Goal: Transaction & Acquisition: Purchase product/service

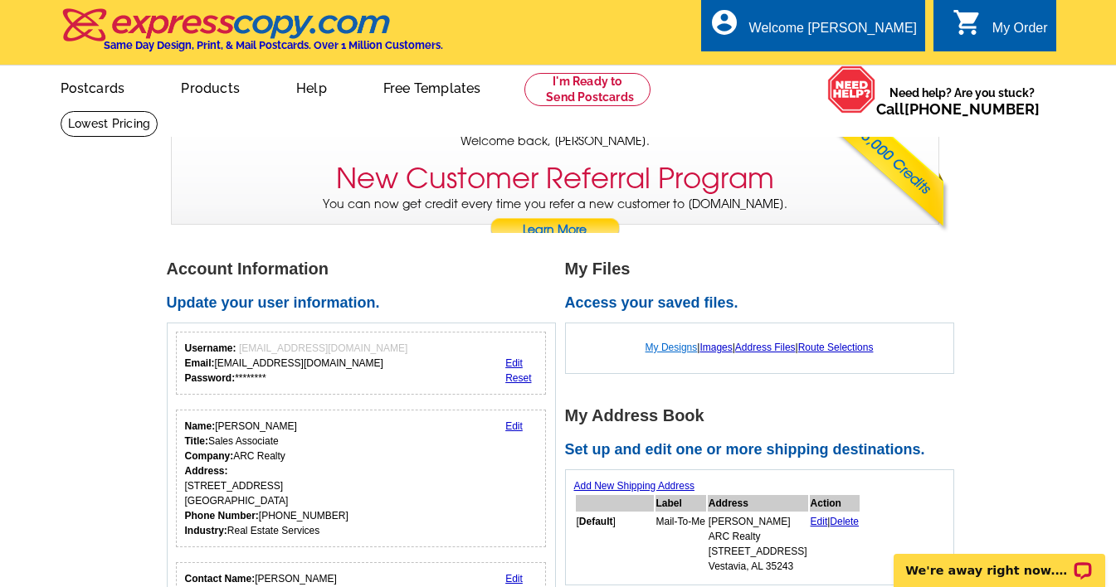
click at [661, 348] on link "My Designs" at bounding box center [672, 348] width 52 height 12
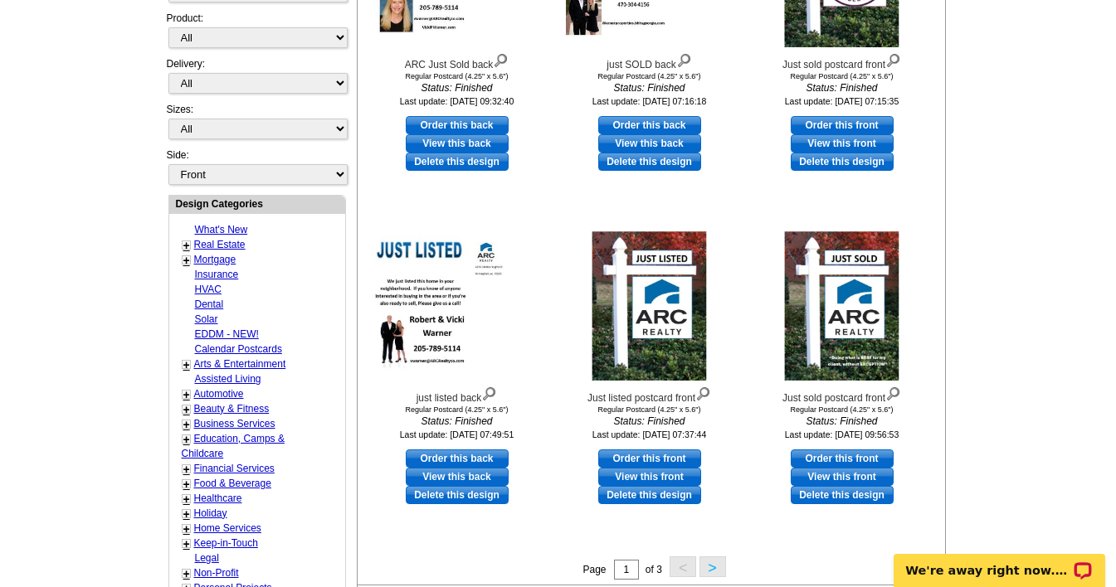
scroll to position [431, 0]
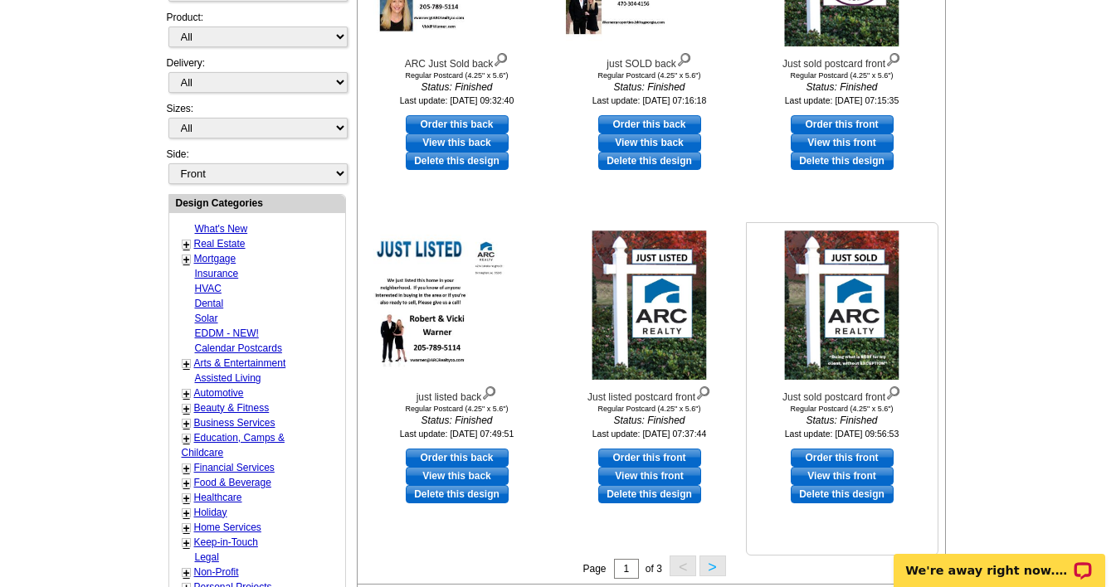
click at [828, 461] on link "Order this front" at bounding box center [842, 458] width 103 height 18
select select "1"
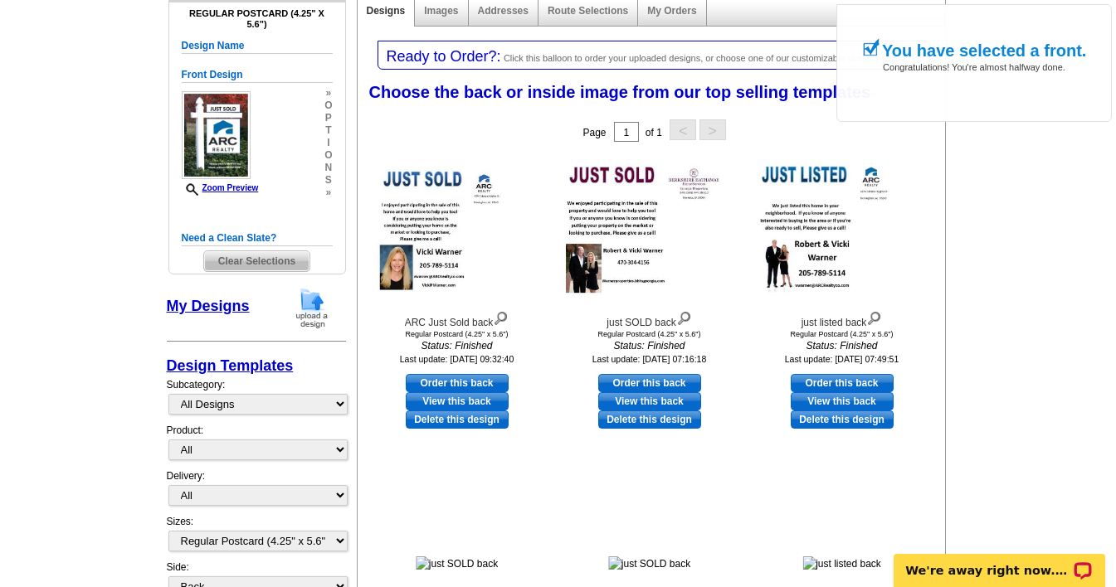
scroll to position [215, 0]
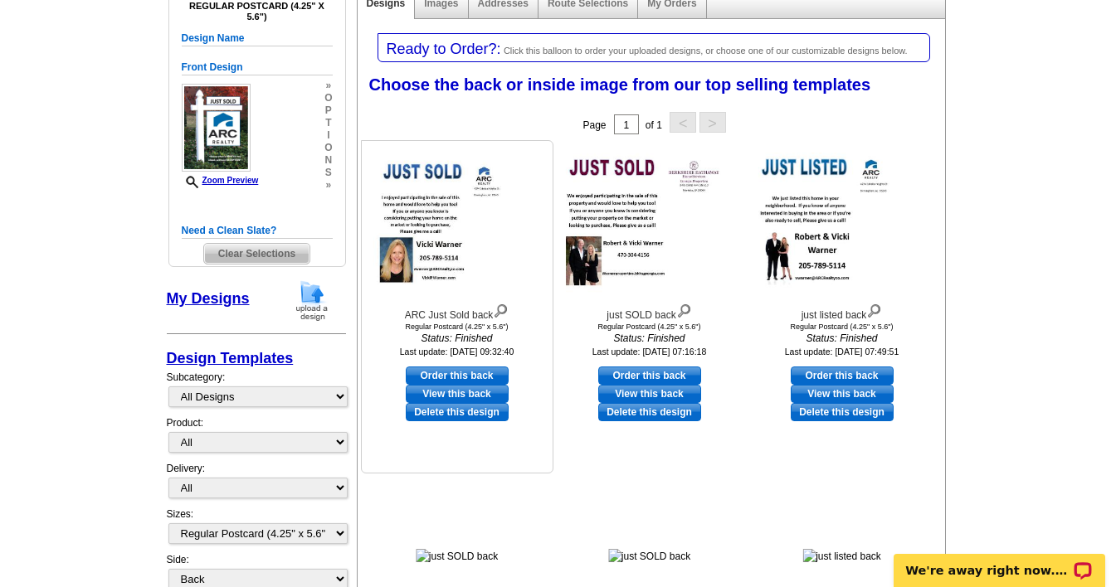
click at [448, 375] on link "Order this back" at bounding box center [457, 376] width 103 height 18
select select "front"
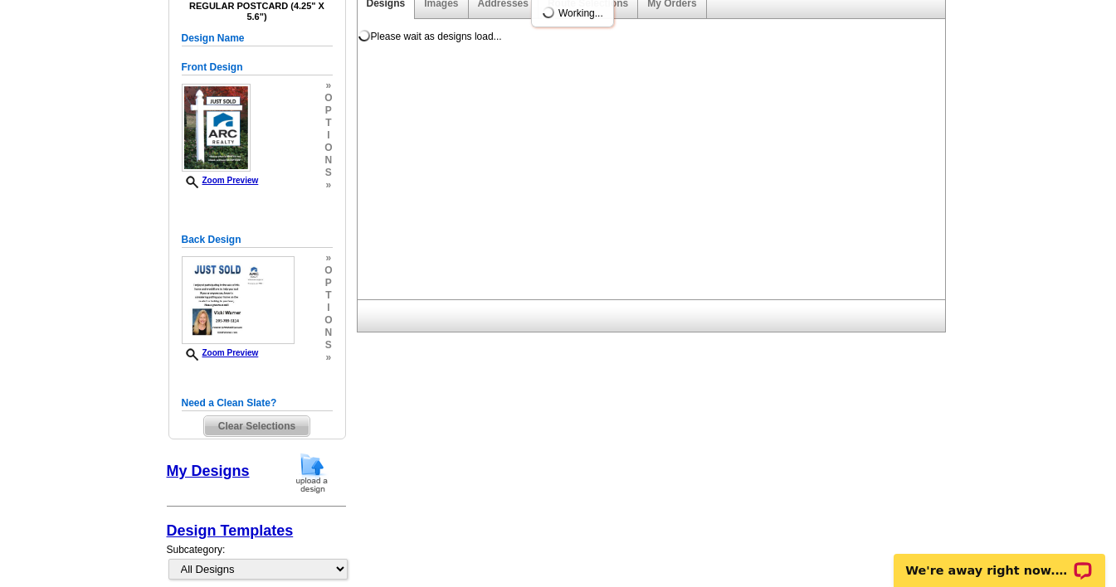
scroll to position [0, 0]
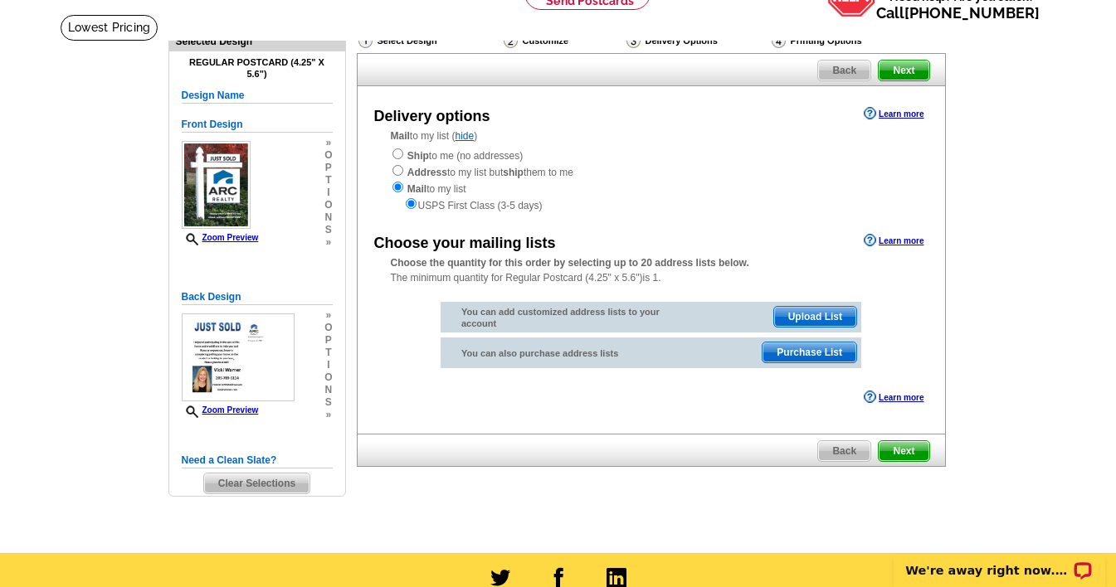
scroll to position [95, 0]
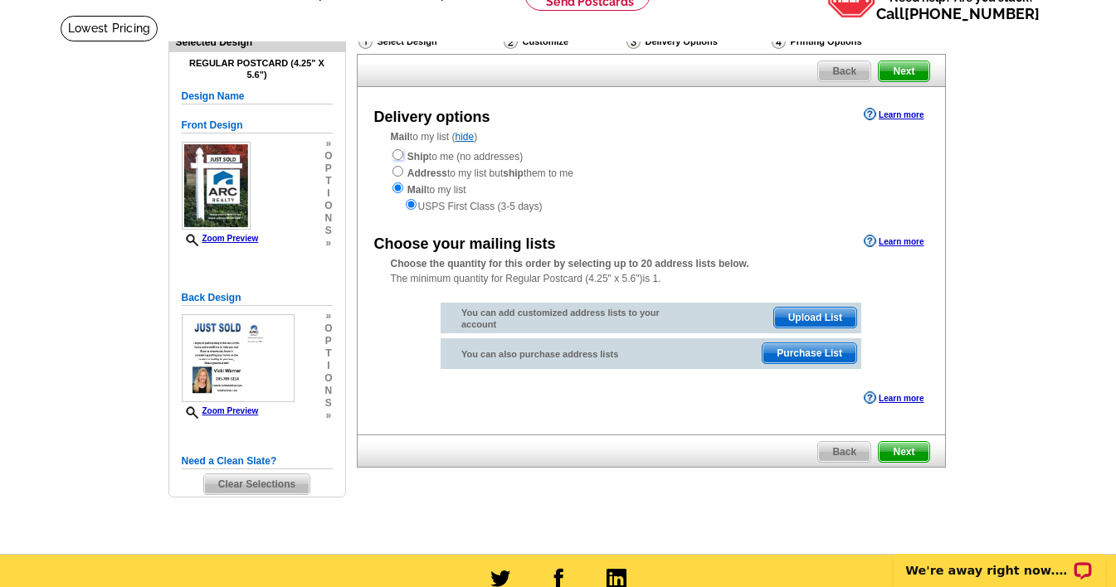
click at [398, 157] on input "radio" at bounding box center [397, 154] width 11 height 11
radio input "true"
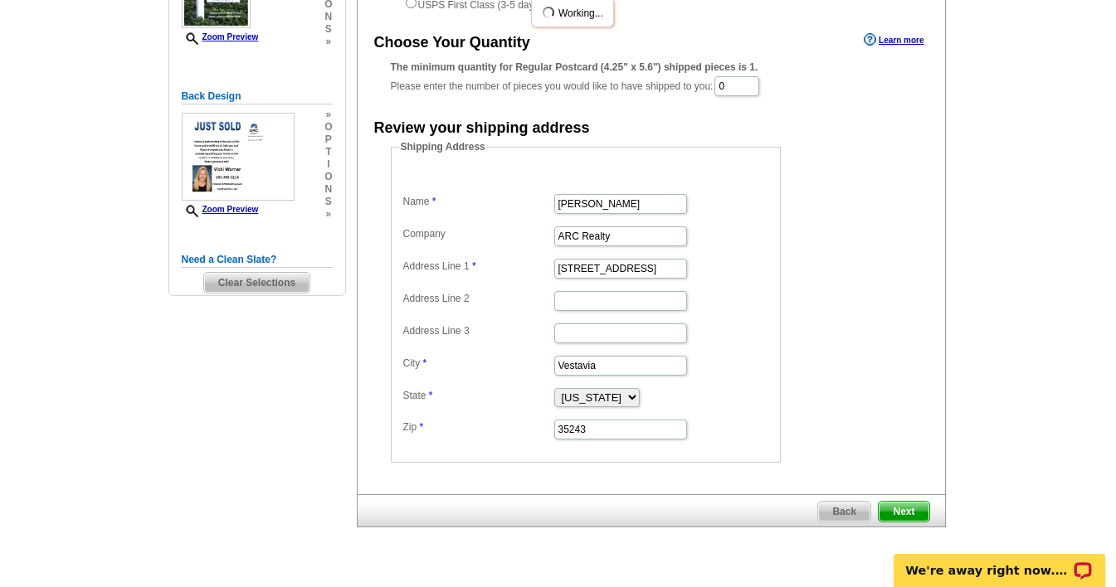
scroll to position [305, 0]
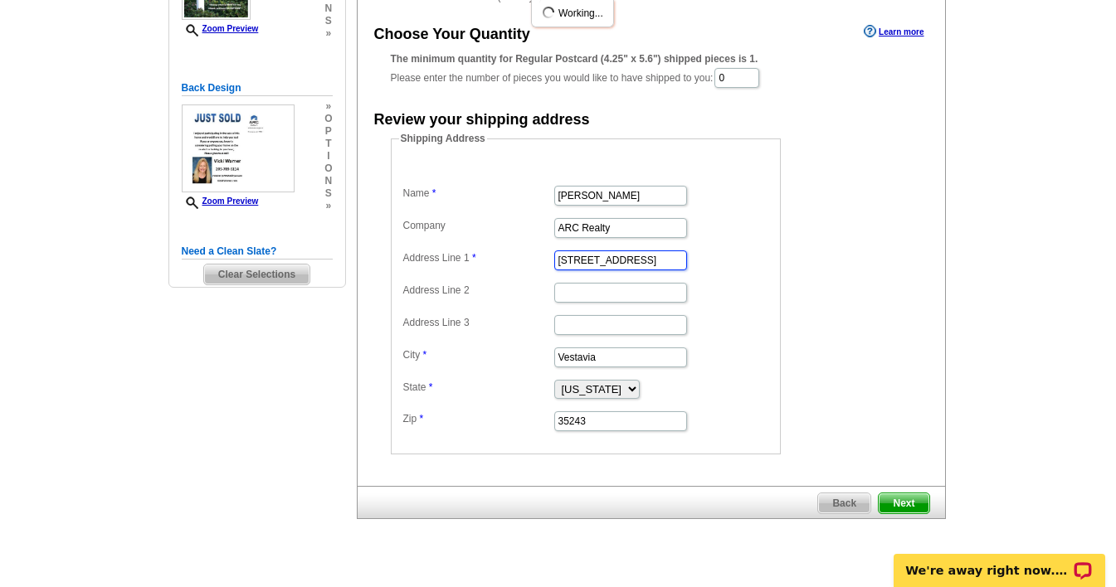
click at [675, 262] on input "4274 Cahaba Heights Ct" at bounding box center [620, 261] width 133 height 20
drag, startPoint x: 675, startPoint y: 262, endPoint x: 587, endPoint y: 274, distance: 88.7
click at [542, 265] on dl "Name Vicki Warner Company ARC Realty Address Line 1 4274 Cahaba Heights Ct Addr…" at bounding box center [585, 296] width 373 height 273
type input "120 Rosemeade Way"
select select "GA"
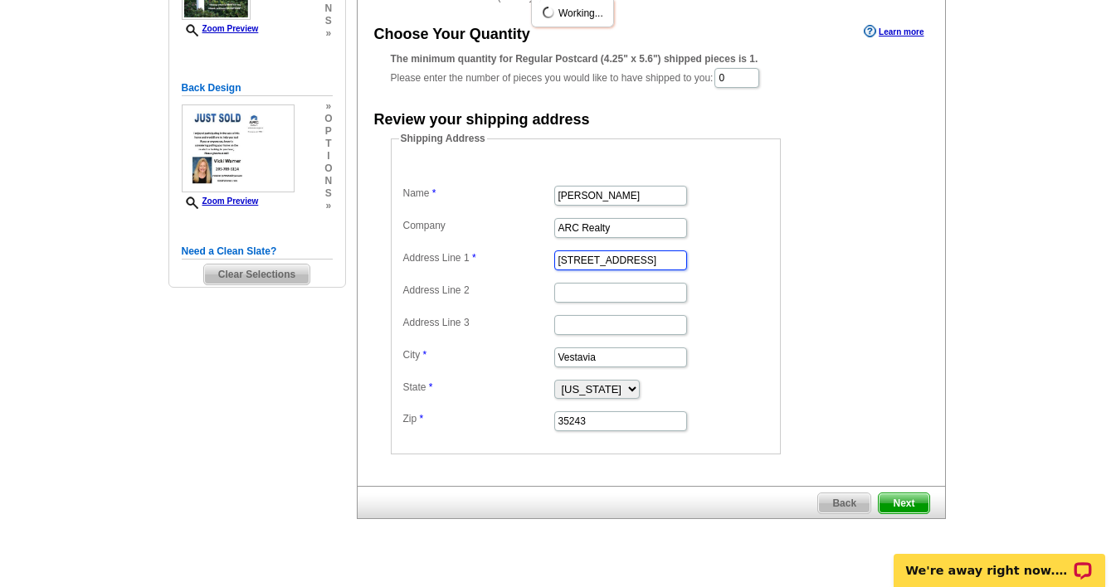
scroll to position [0, 0]
click at [738, 78] on input "0" at bounding box center [736, 78] width 45 height 20
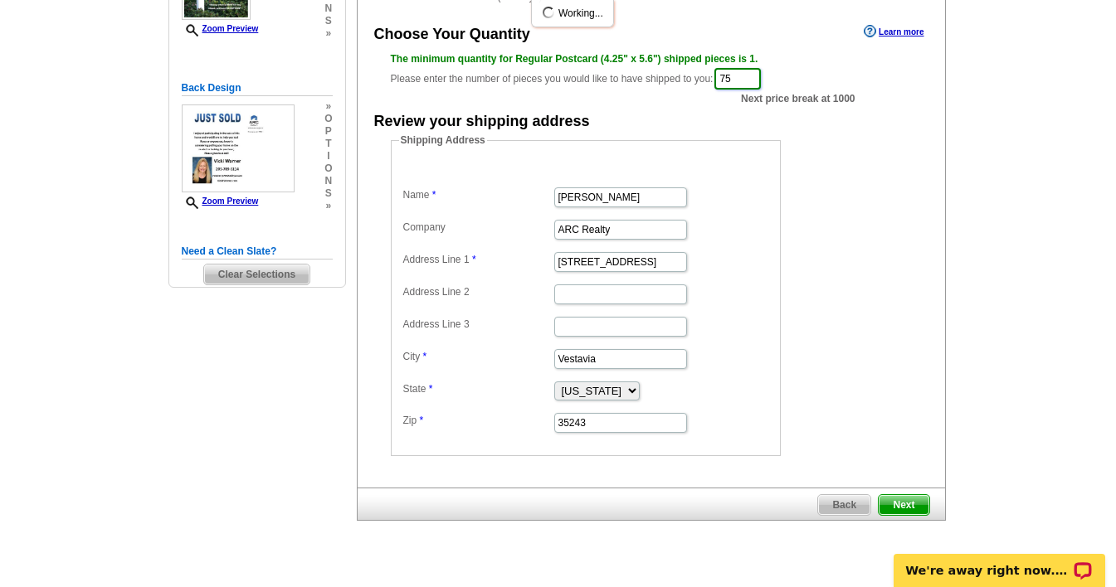
type input "7"
type input "1000"
click at [804, 153] on dd "Shipping Address Name Vicki Warner Company ARC Realty Address Line 1 120 Roseme…" at bounding box center [611, 295] width 441 height 324
click at [902, 503] on span "Next" at bounding box center [904, 505] width 50 height 20
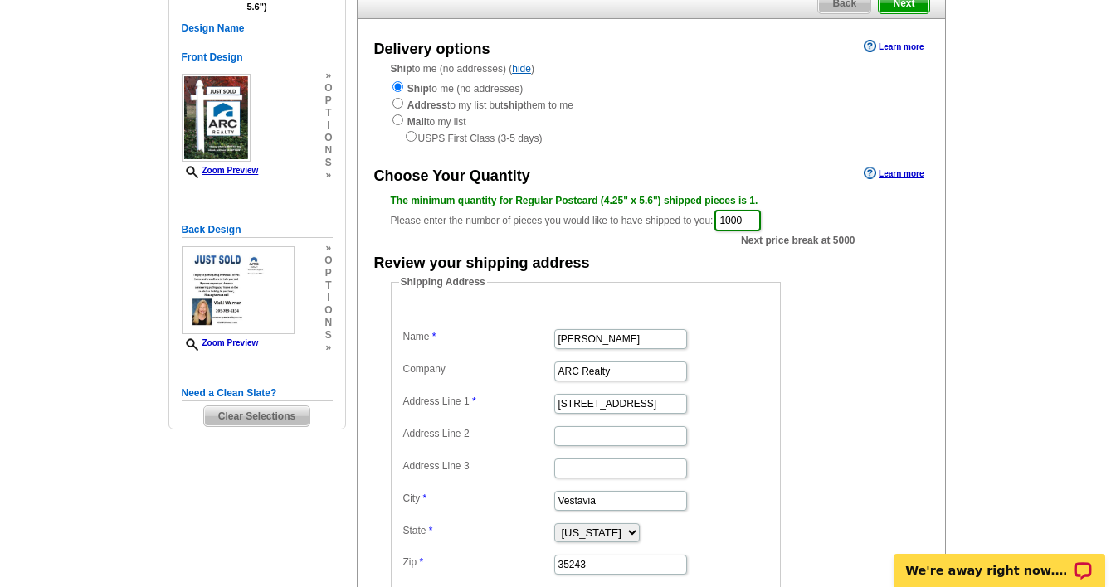
scroll to position [158, 0]
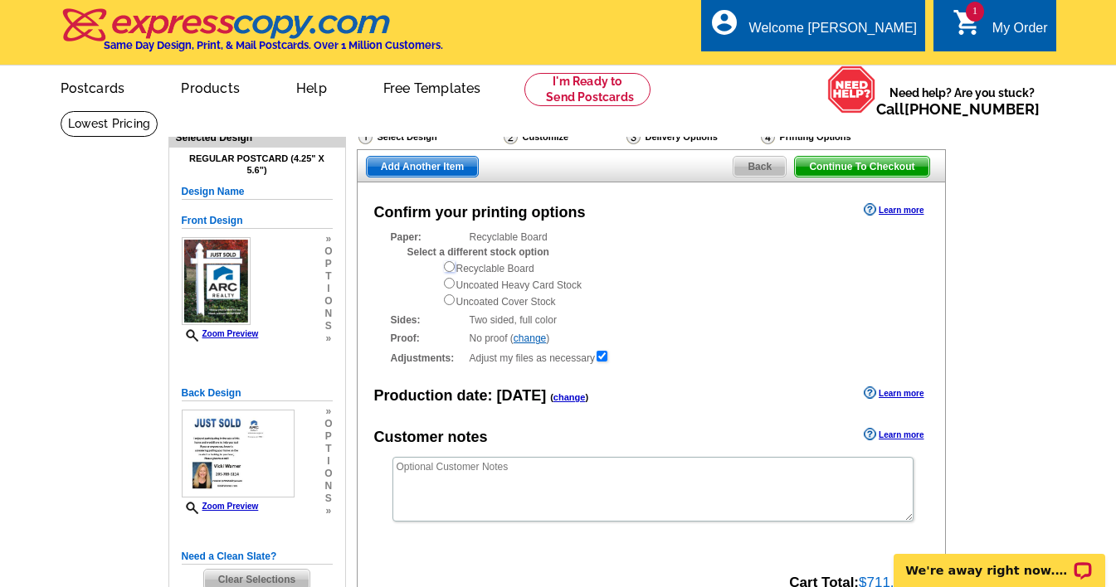
click at [447, 270] on input "radio" at bounding box center [449, 266] width 11 height 11
radio input "true"
click at [396, 163] on span "Add Another Item" at bounding box center [422, 167] width 111 height 20
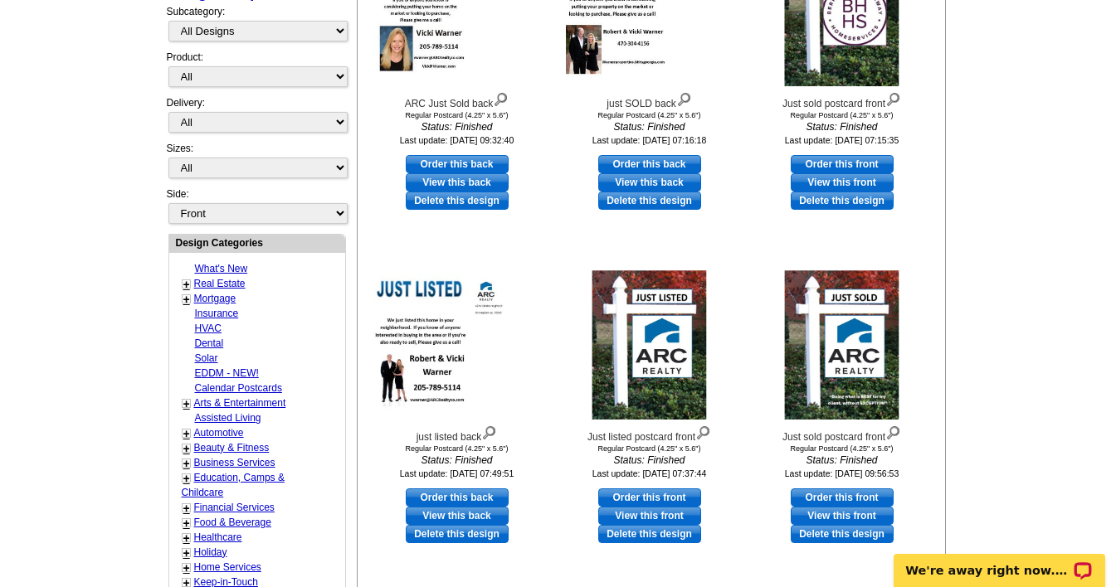
scroll to position [407, 0]
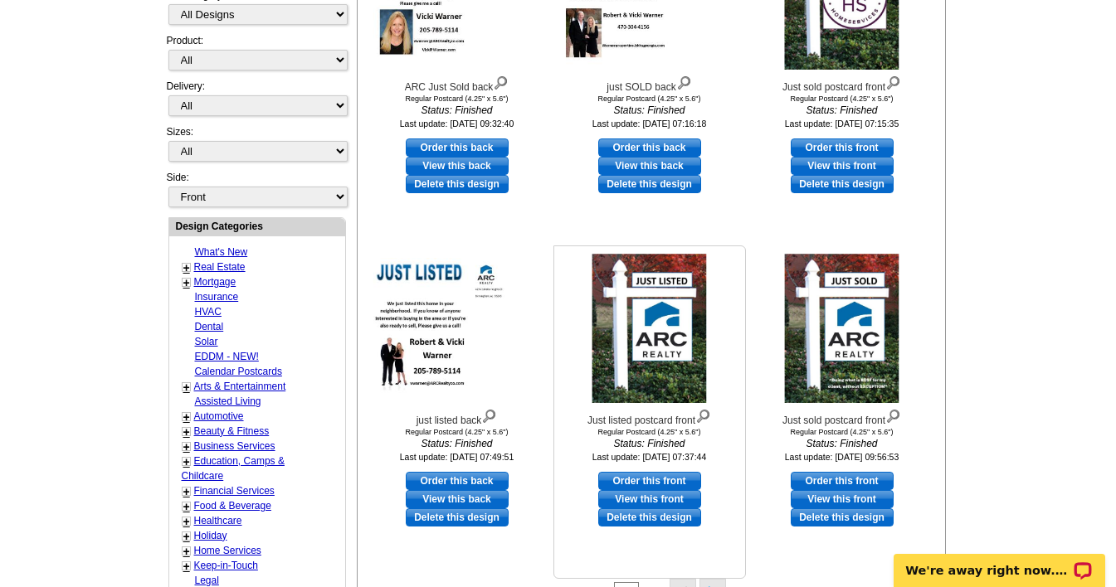
click at [646, 479] on link "Order this front" at bounding box center [649, 481] width 103 height 18
select select "1"
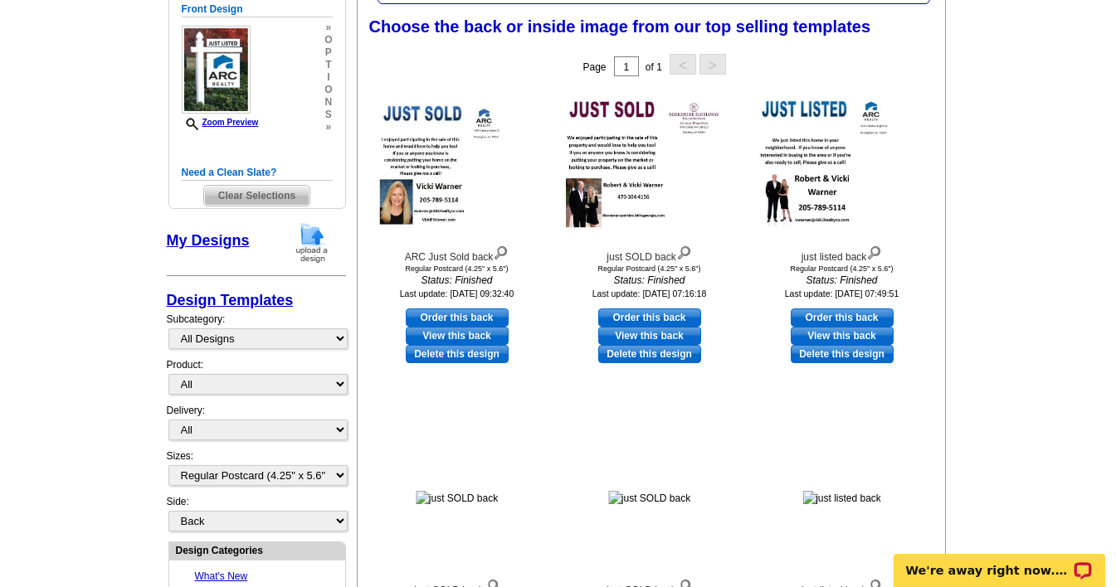
scroll to position [266, 0]
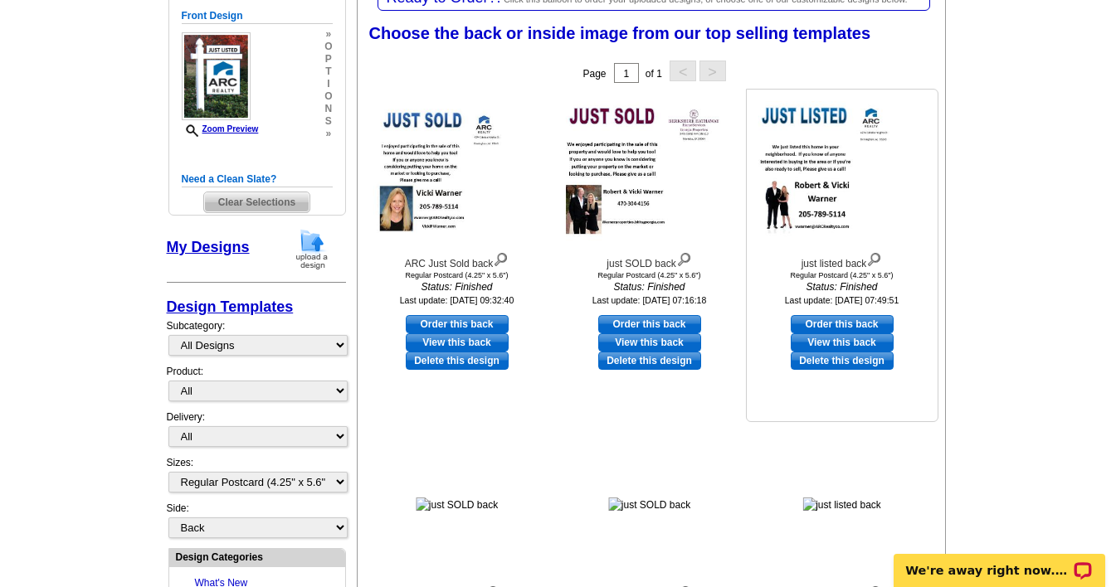
click at [831, 322] on link "Order this back" at bounding box center [842, 324] width 103 height 18
select select "front"
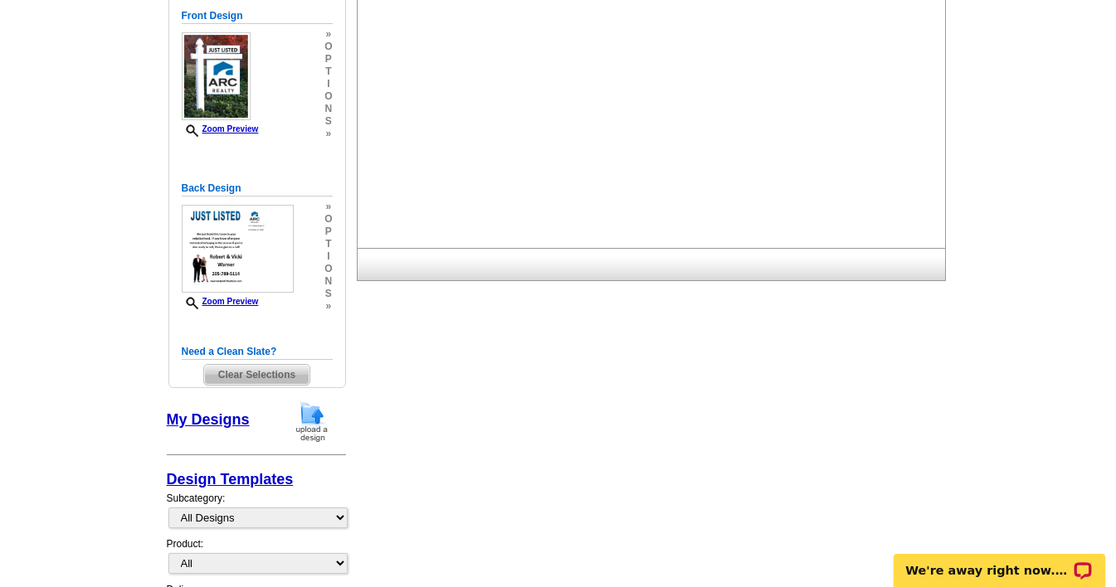
scroll to position [0, 0]
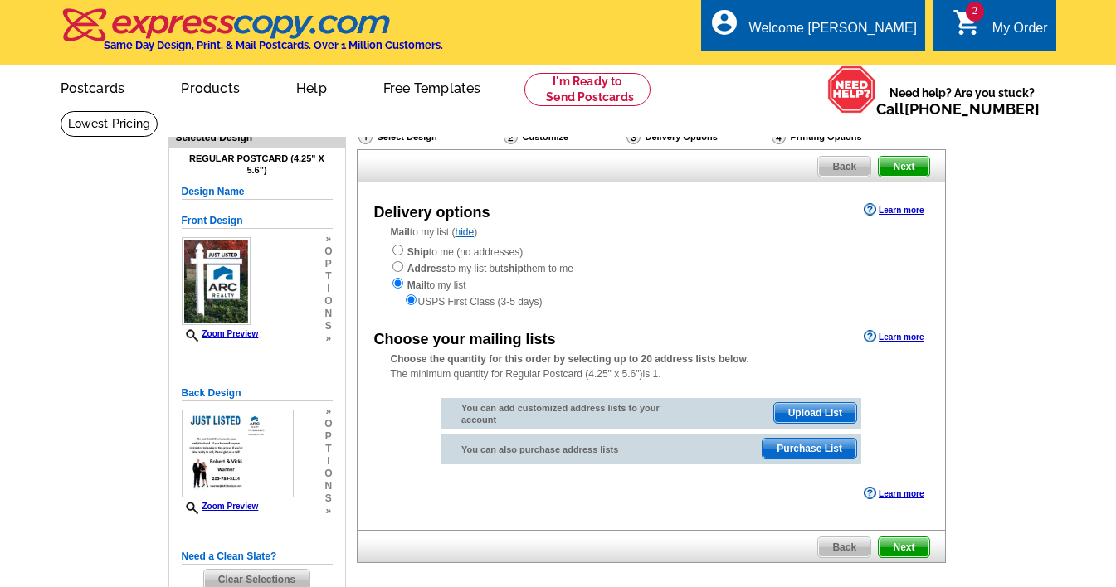
click at [1115, 106] on html "Welcome back Vicki My Account Logout local_phone Same Day Design, Print, & Mail…" at bounding box center [558, 502] width 1116 height 1004
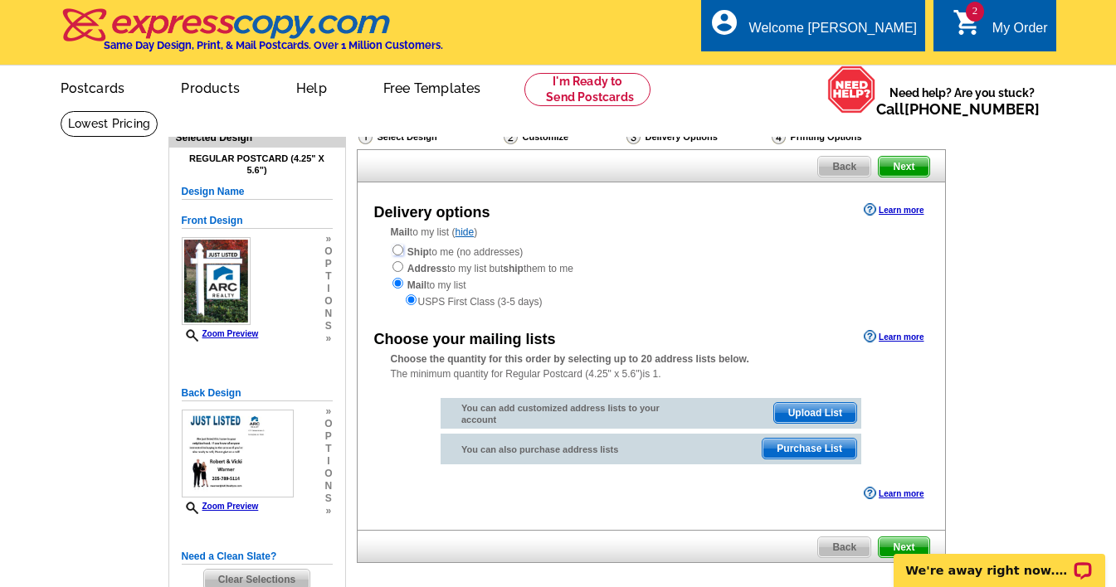
click at [398, 253] on input "radio" at bounding box center [397, 250] width 11 height 11
radio input "true"
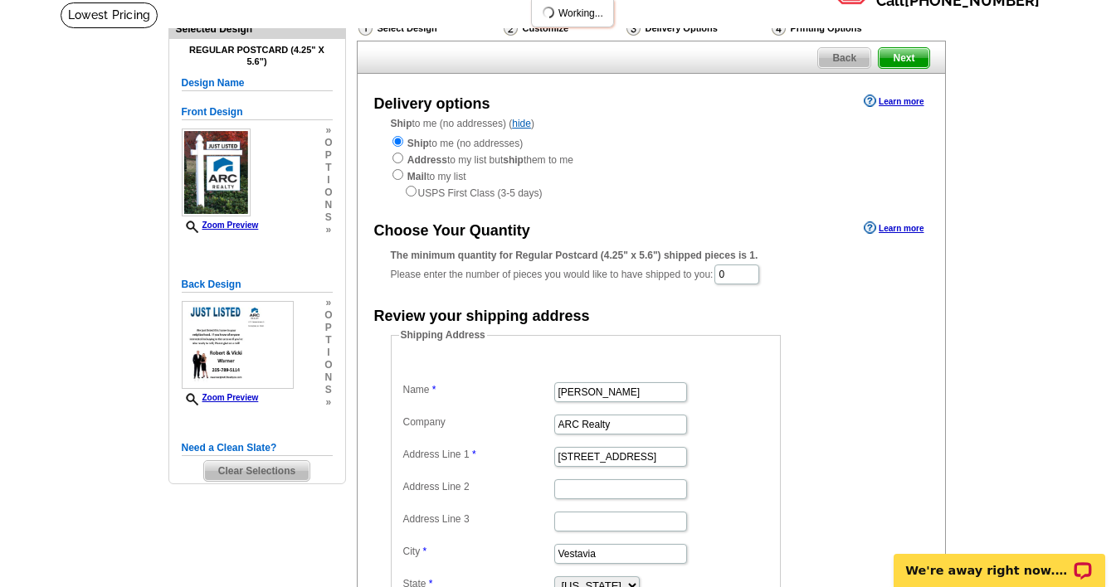
scroll to position [108, 0]
click at [749, 277] on input "0" at bounding box center [736, 276] width 45 height 20
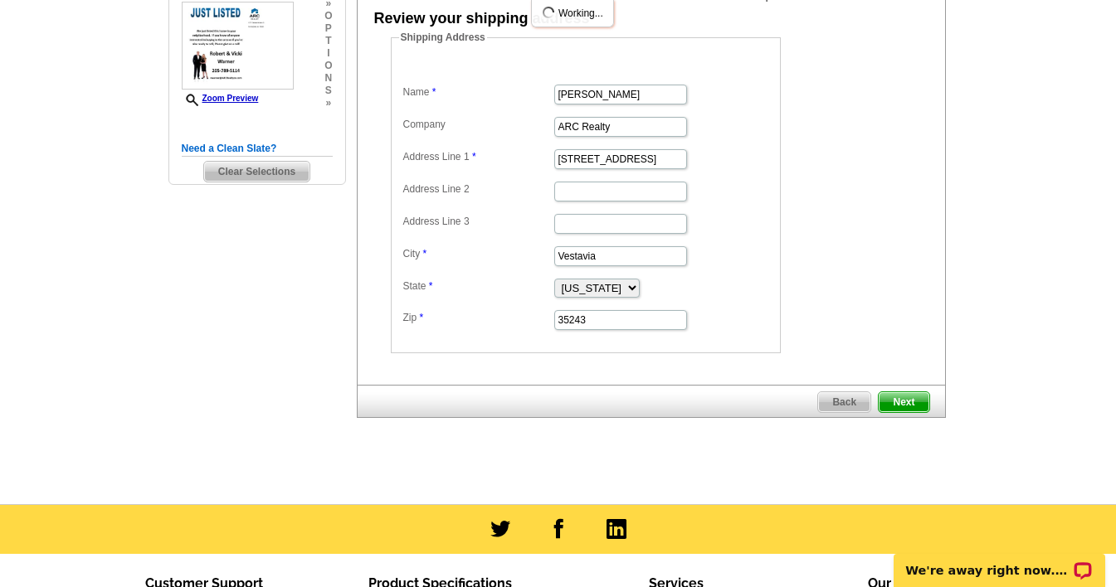
scroll to position [409, 0]
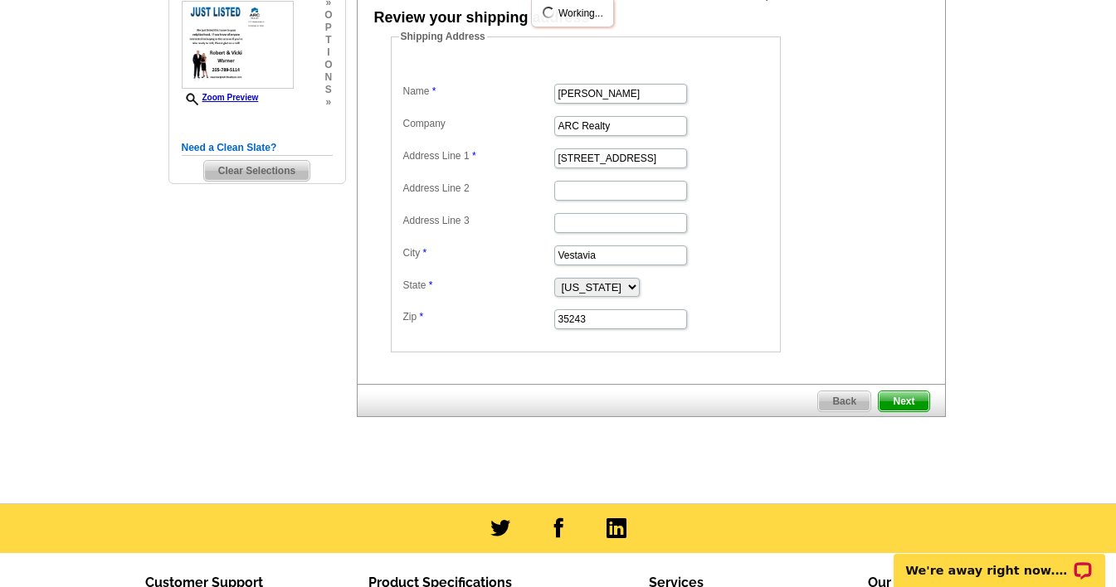
type input "500"
click at [621, 256] on input "Vestavia" at bounding box center [620, 256] width 133 height 20
type input "V"
type input "Acworth"
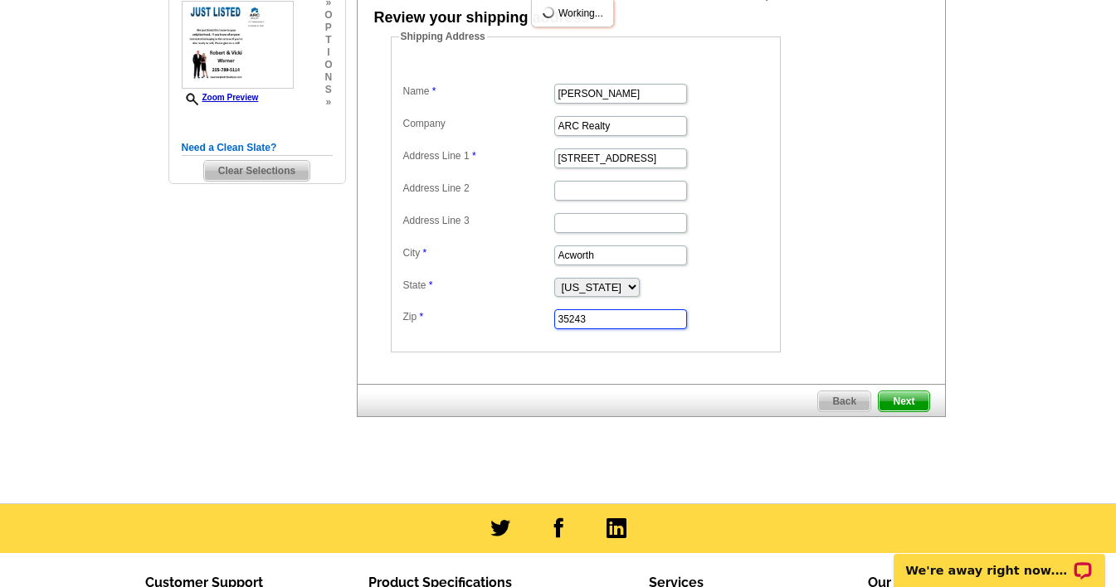
click at [602, 321] on input "35243" at bounding box center [620, 320] width 133 height 20
type input "3"
type input "30101"
click at [897, 406] on span "Next" at bounding box center [904, 402] width 50 height 20
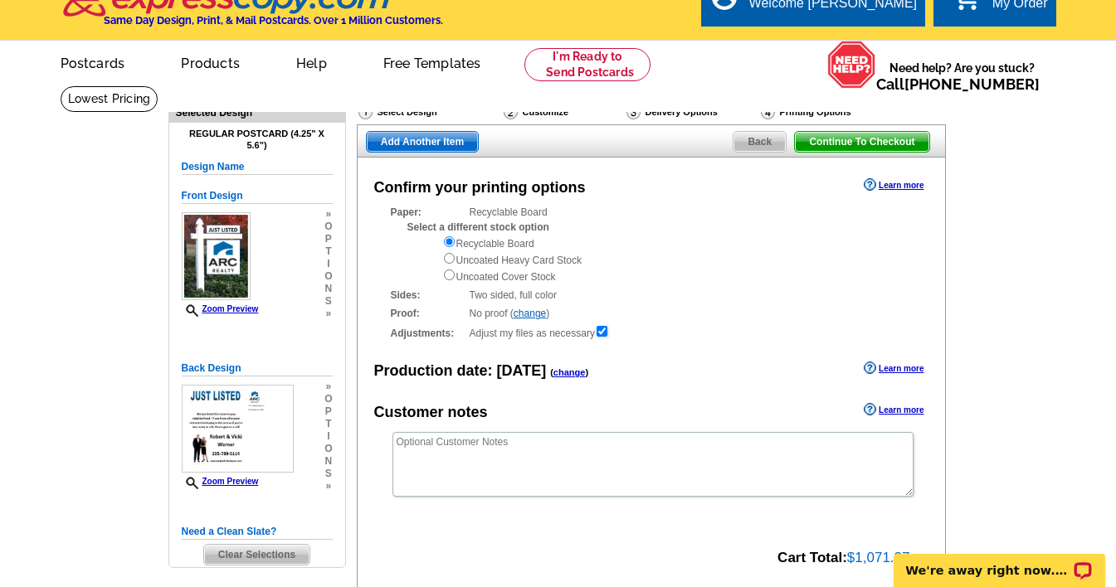
scroll to position [24, 0]
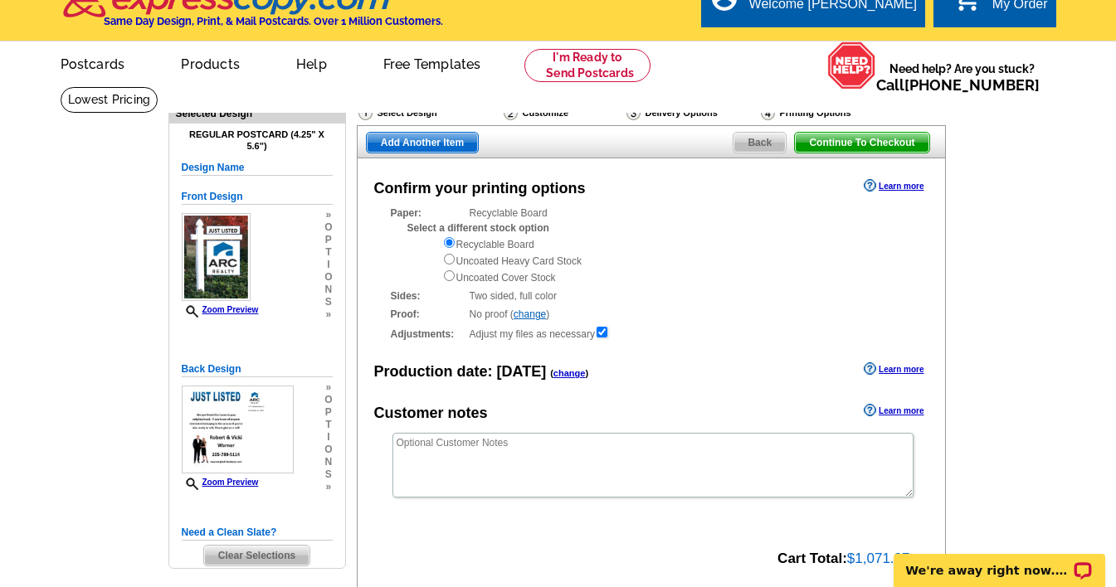
click at [407, 139] on span "Add Another Item" at bounding box center [422, 143] width 111 height 20
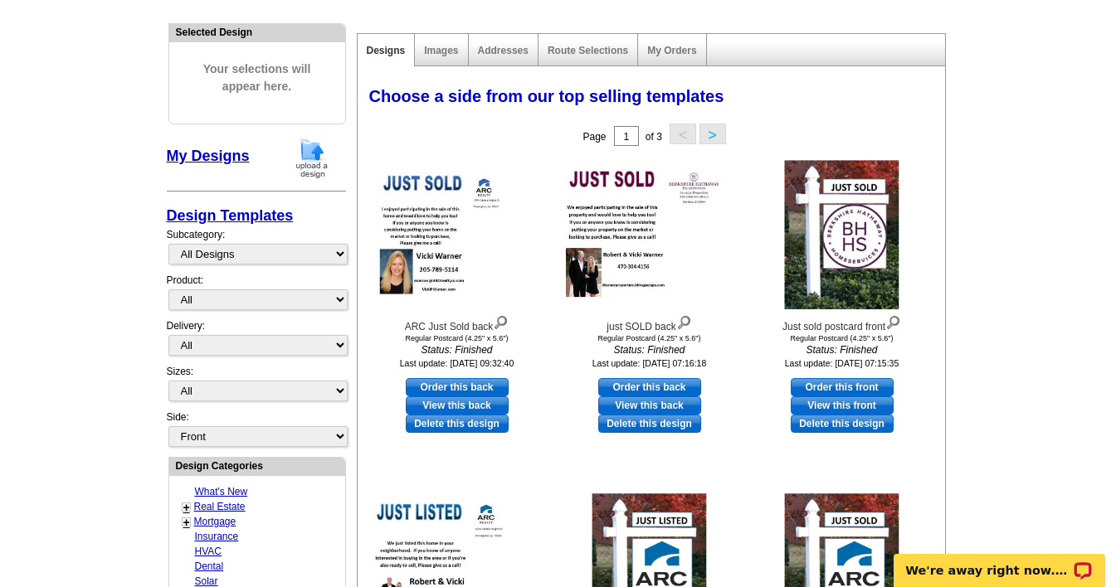
scroll to position [207, 0]
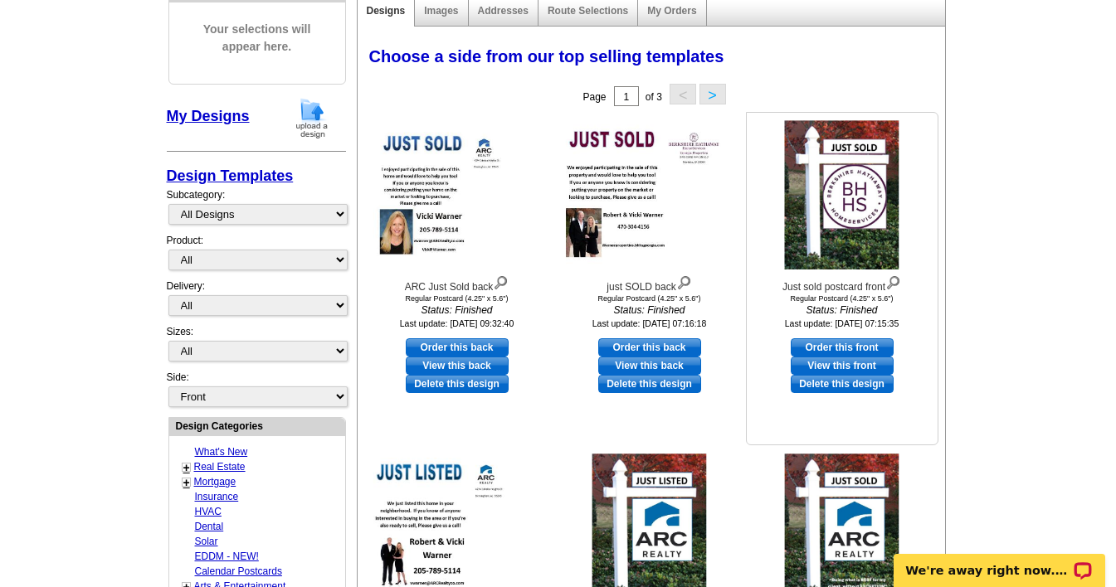
click at [831, 346] on link "Order this front" at bounding box center [842, 348] width 103 height 18
select select "1"
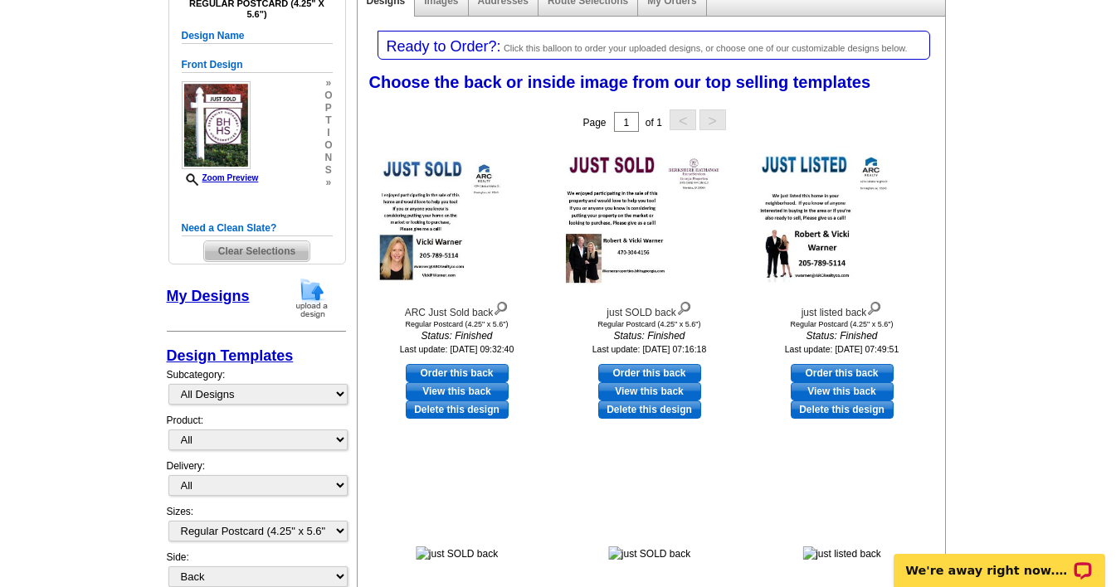
scroll to position [220, 0]
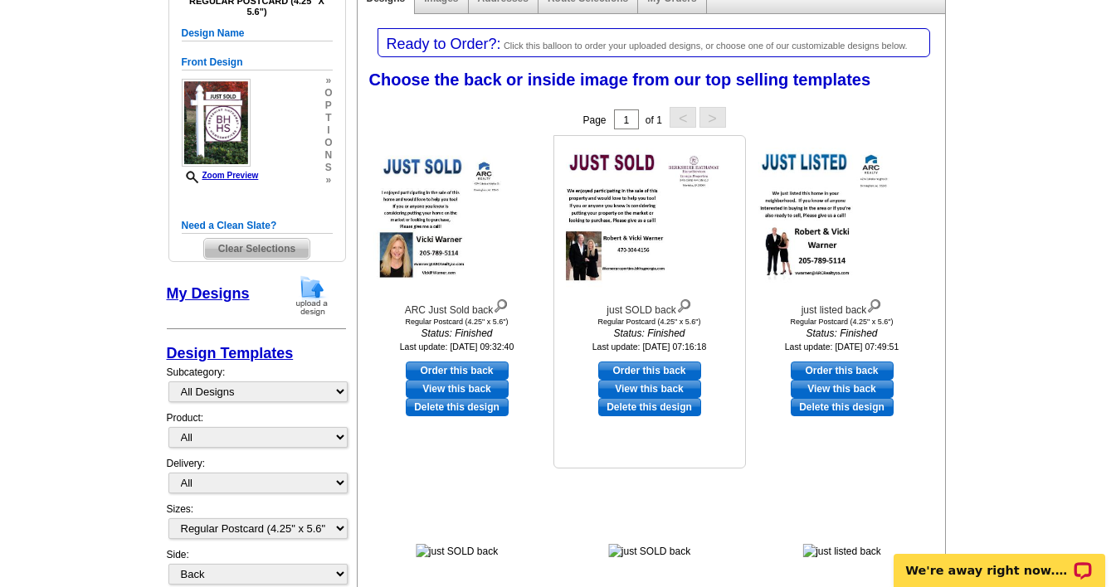
click at [628, 368] on link "Order this back" at bounding box center [649, 371] width 103 height 18
select select "front"
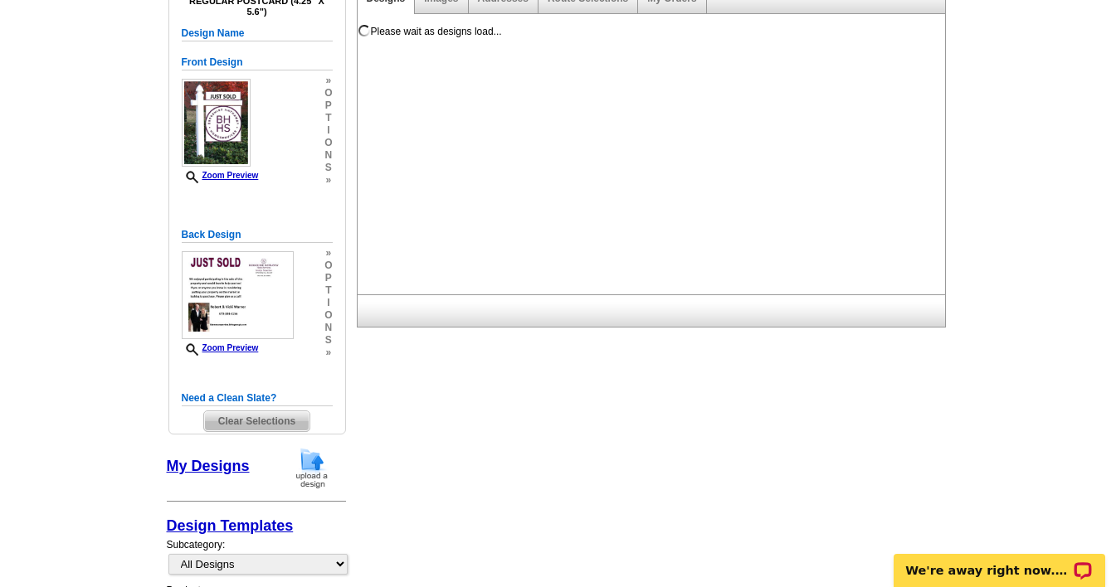
scroll to position [0, 0]
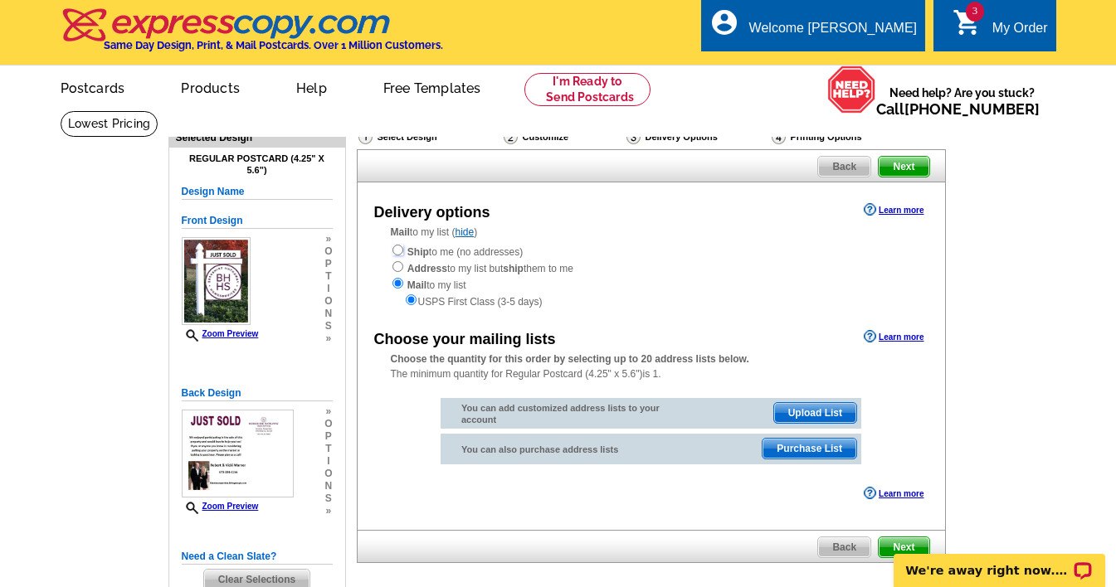
click at [398, 251] on input "radio" at bounding box center [397, 250] width 11 height 11
radio input "true"
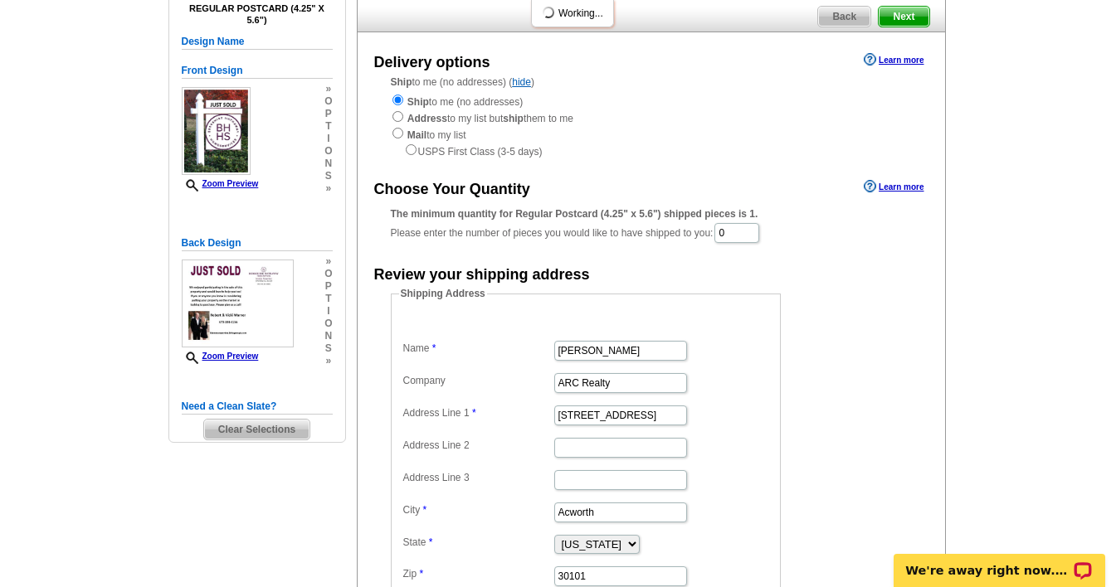
scroll to position [102, 0]
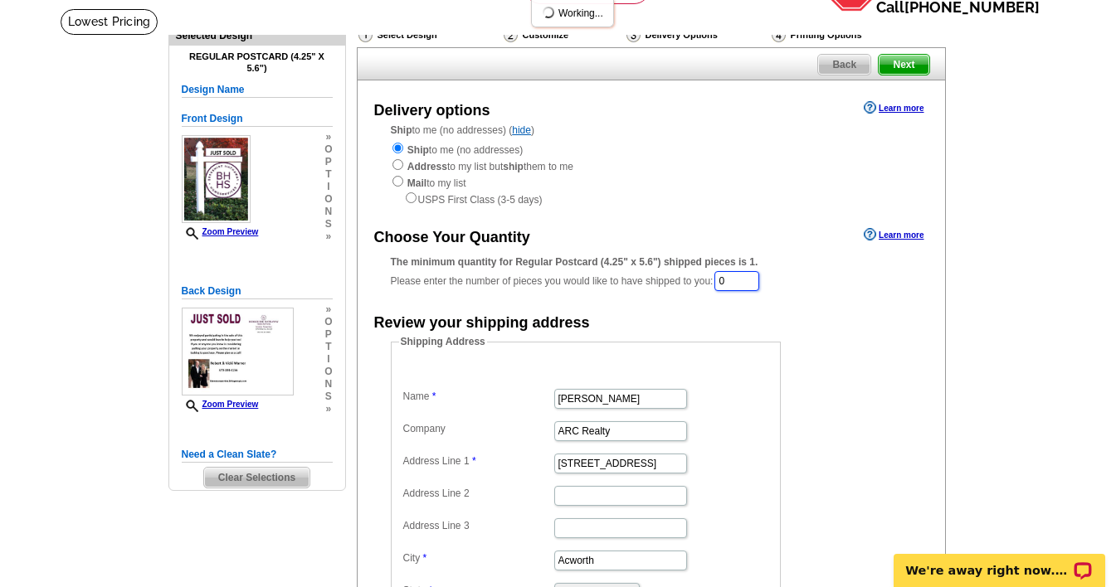
click at [750, 276] on input "0" at bounding box center [736, 281] width 45 height 20
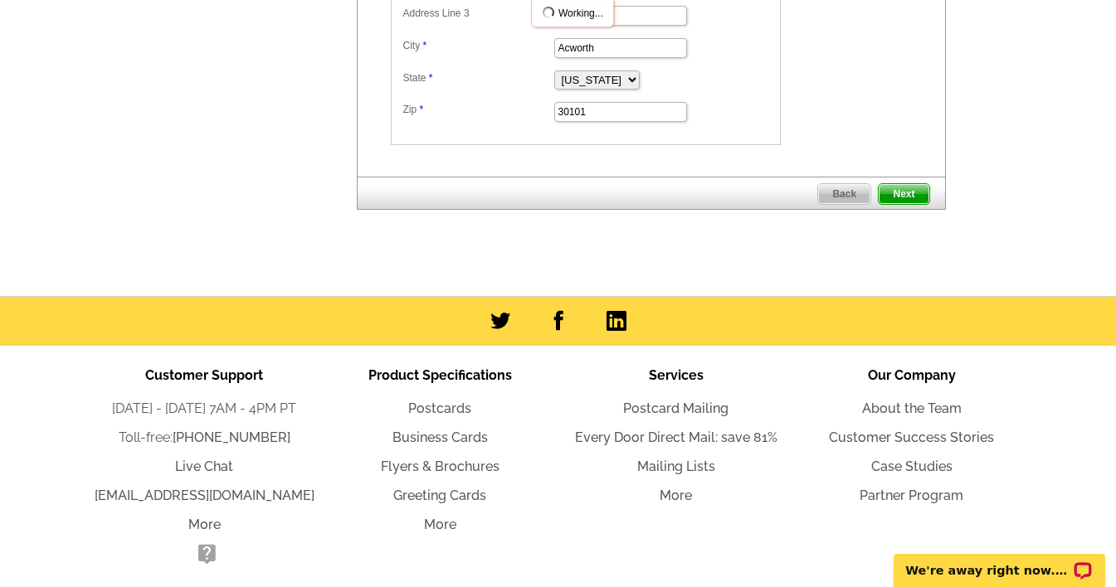
scroll to position [573, 0]
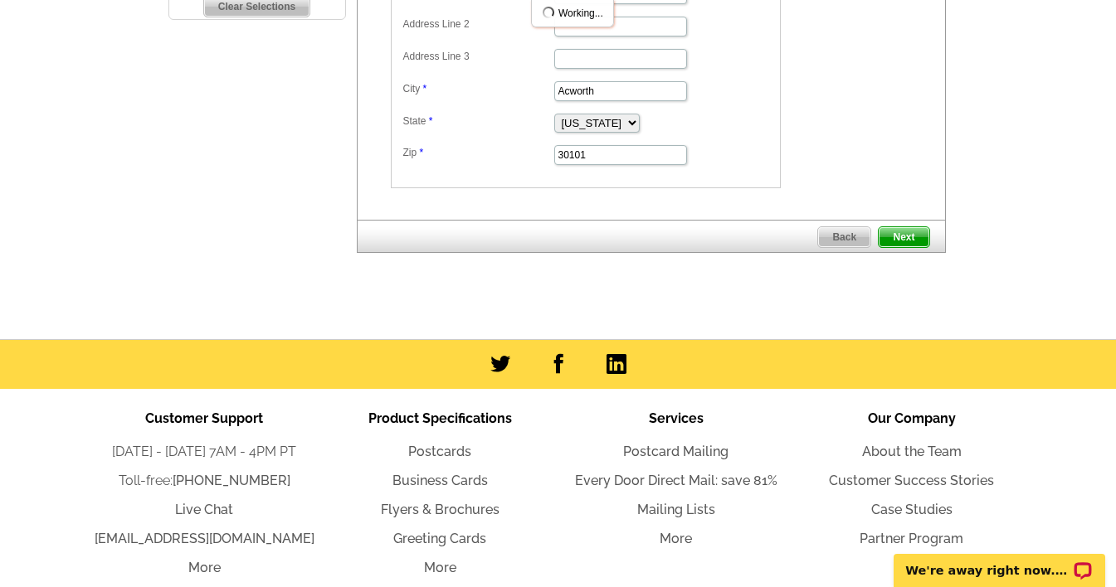
type input "1000"
click at [907, 237] on span "Next" at bounding box center [904, 237] width 50 height 20
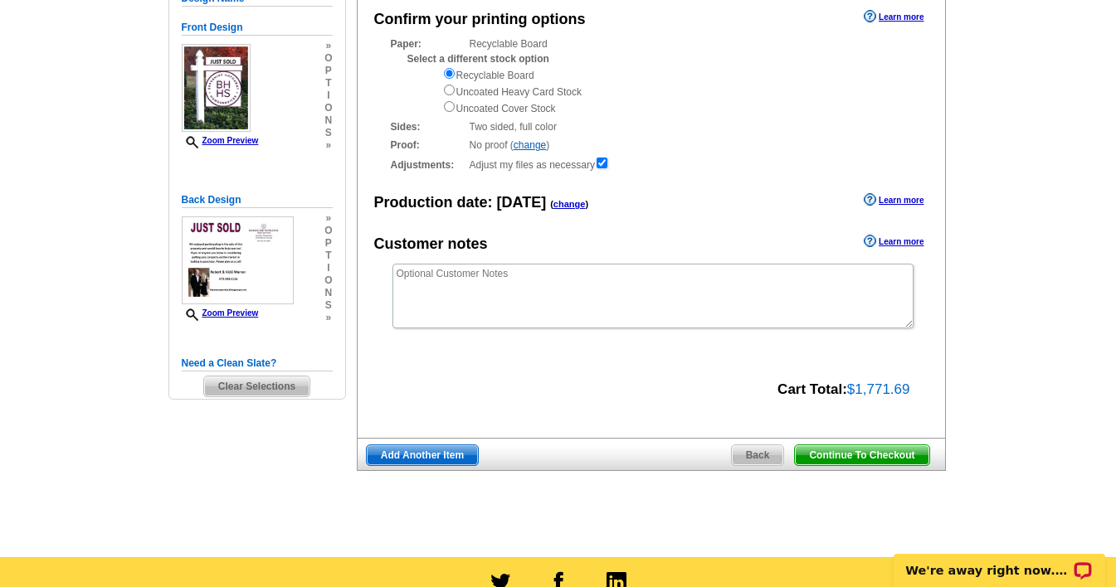
scroll to position [195, 0]
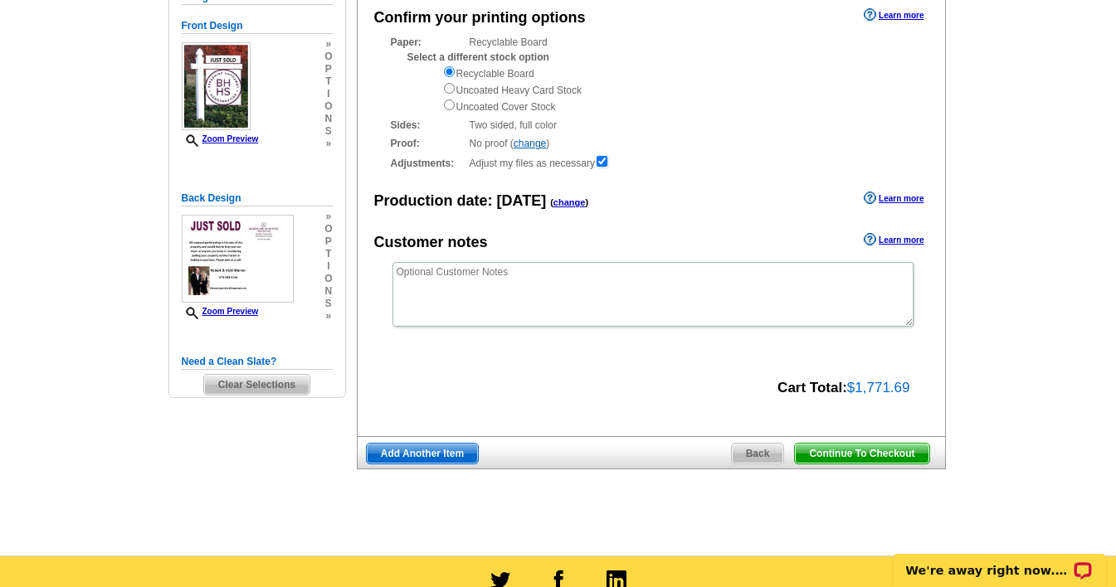
click at [421, 452] on span "Add Another Item" at bounding box center [422, 454] width 111 height 20
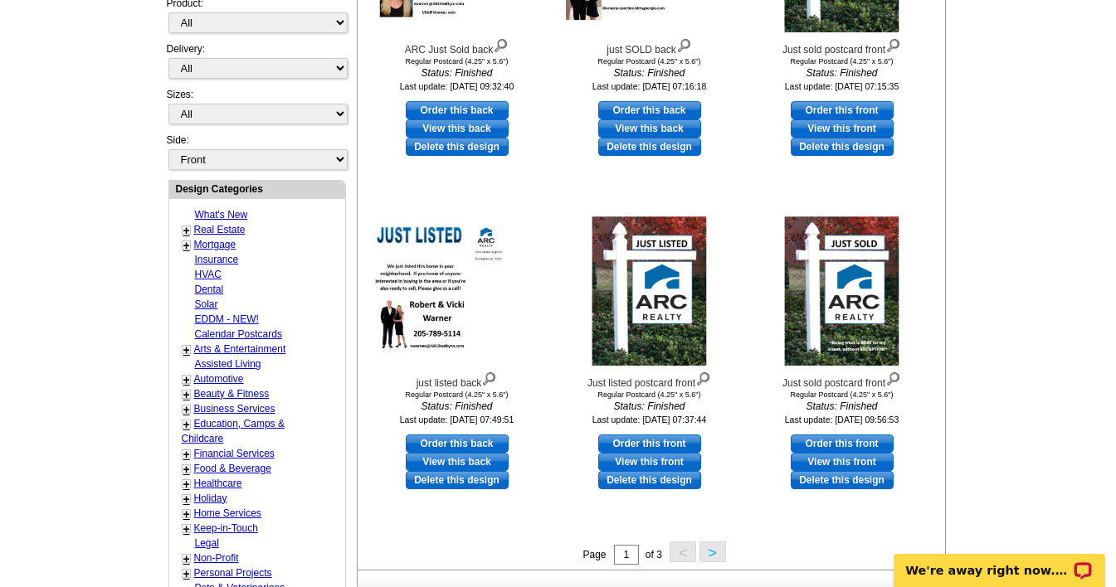
scroll to position [465, 0]
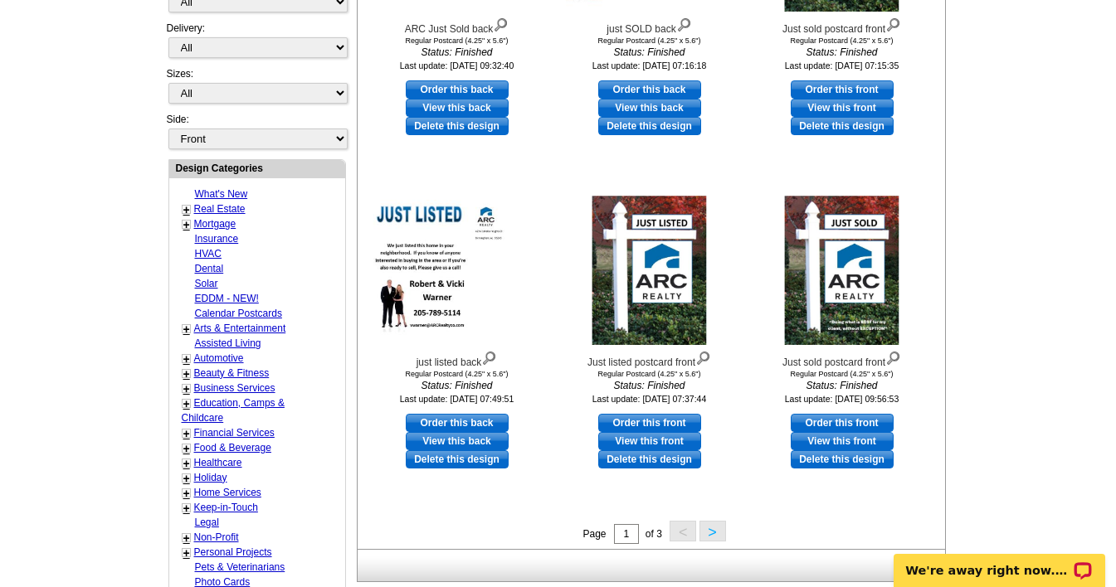
click at [710, 536] on button ">" at bounding box center [712, 531] width 27 height 21
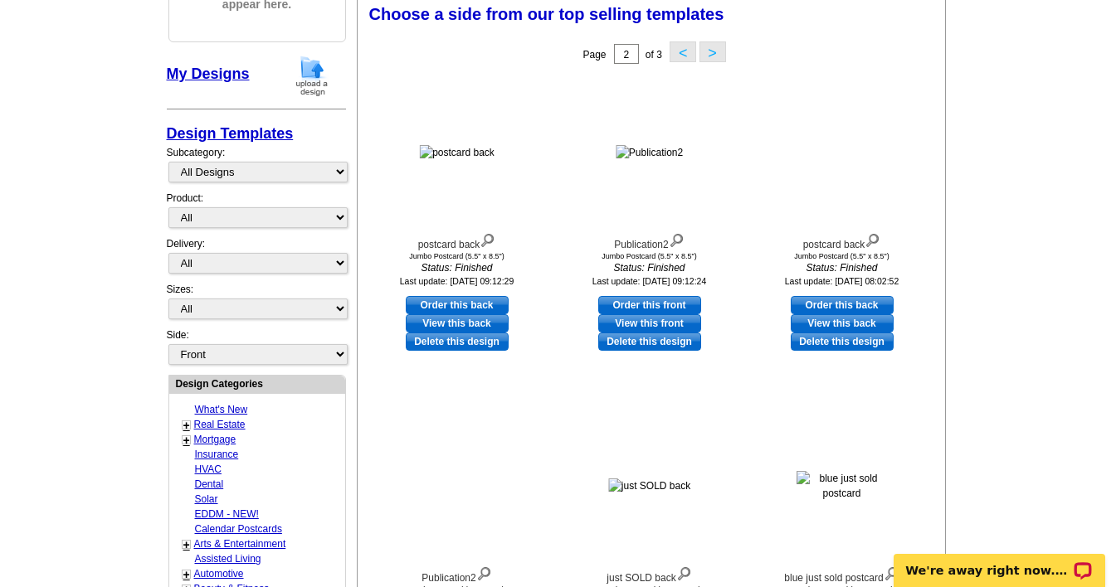
scroll to position [246, 0]
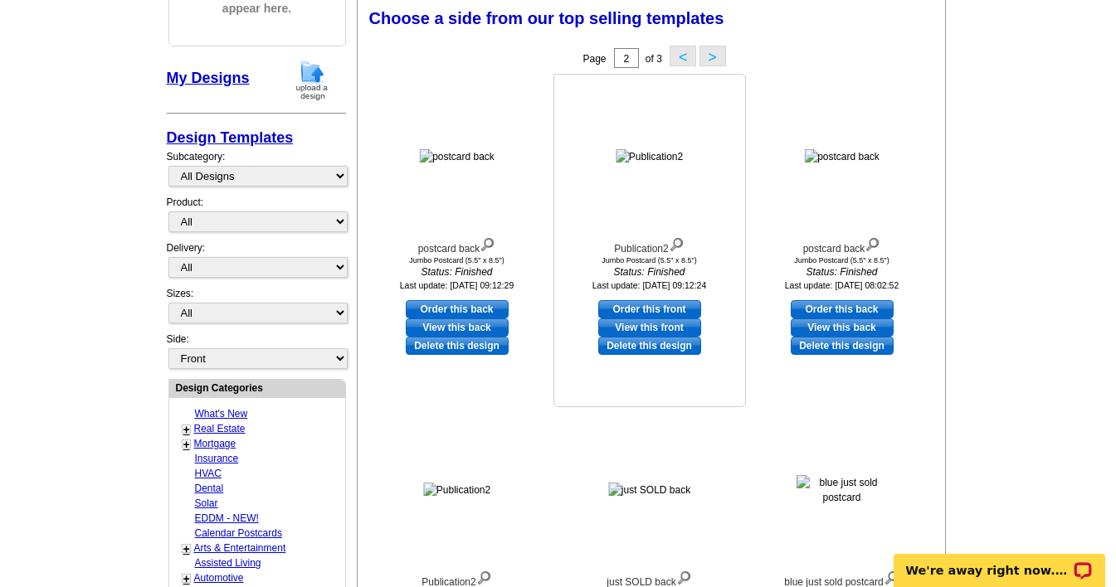
click at [680, 247] on img at bounding box center [677, 243] width 16 height 18
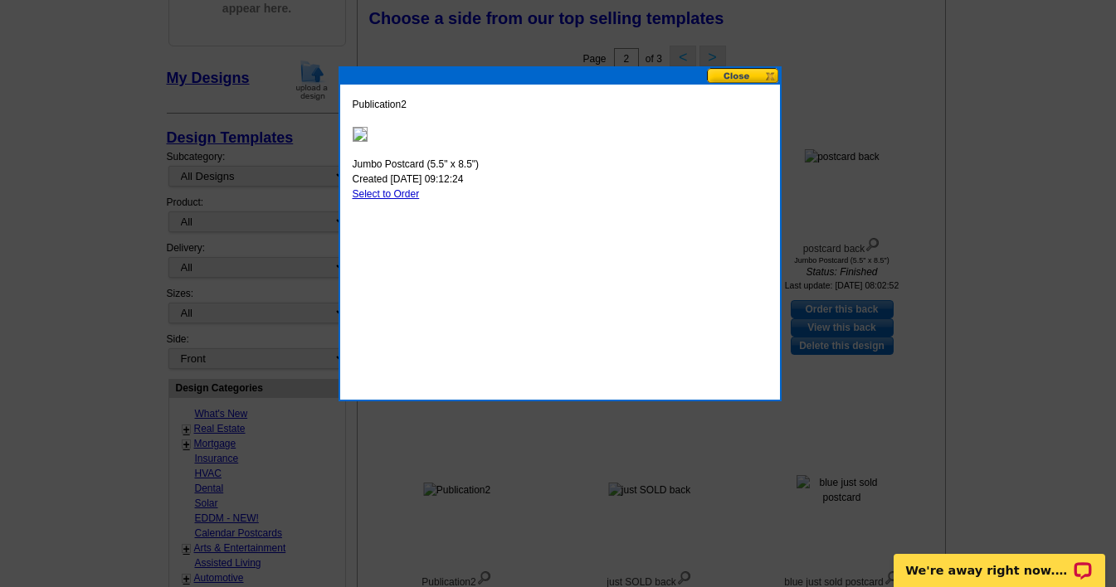
click at [743, 74] on button at bounding box center [743, 76] width 73 height 16
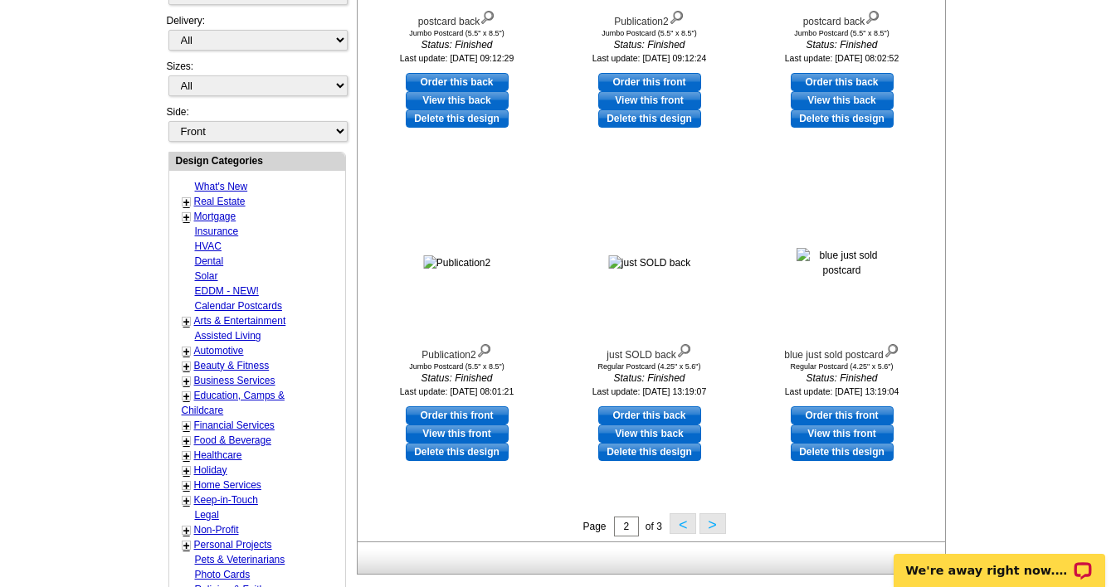
scroll to position [476, 0]
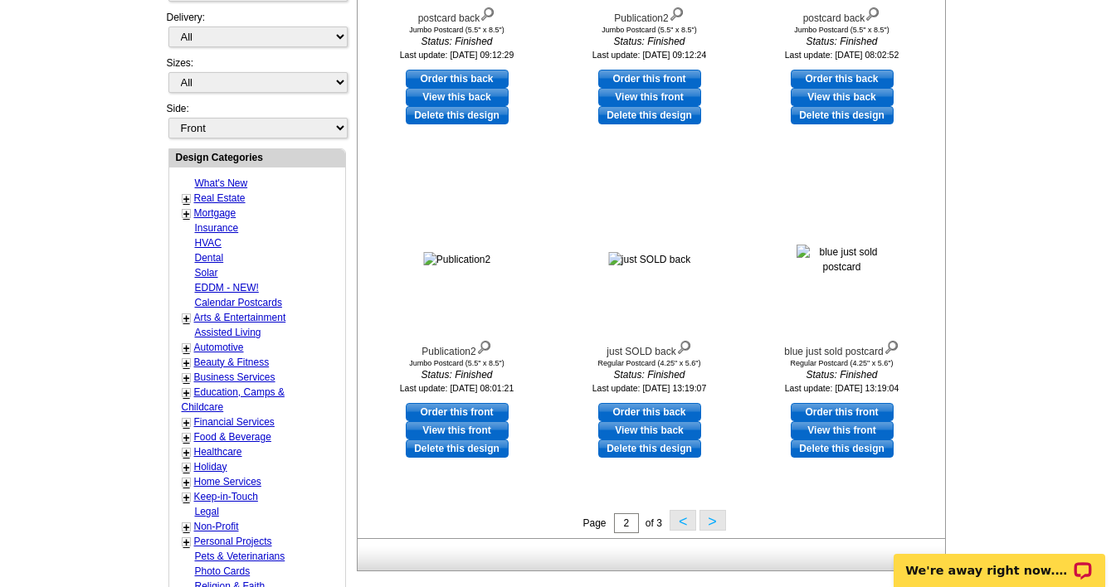
click at [714, 524] on button ">" at bounding box center [712, 520] width 27 height 21
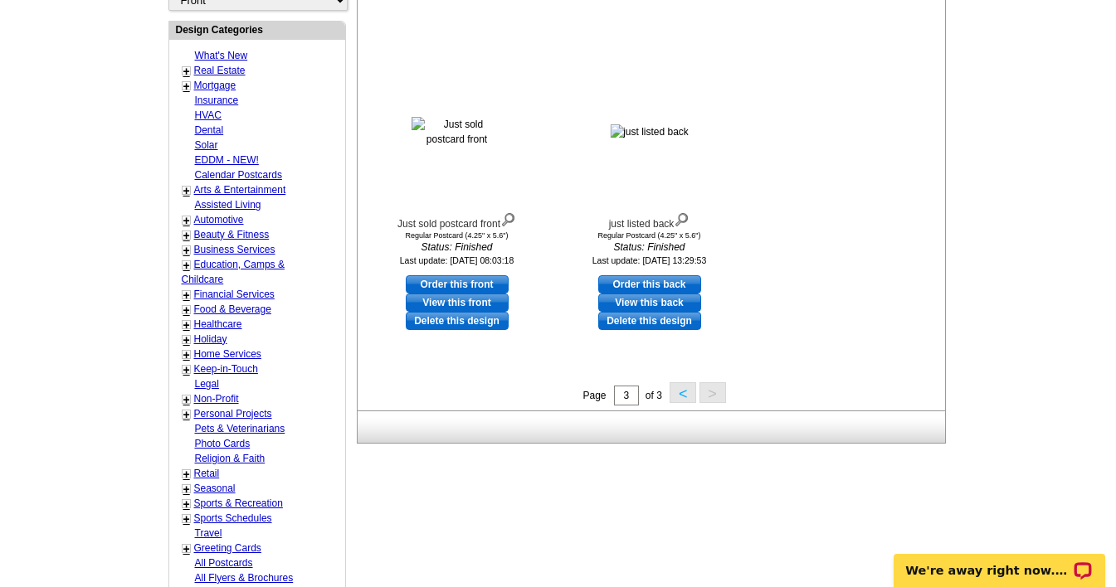
scroll to position [651, 0]
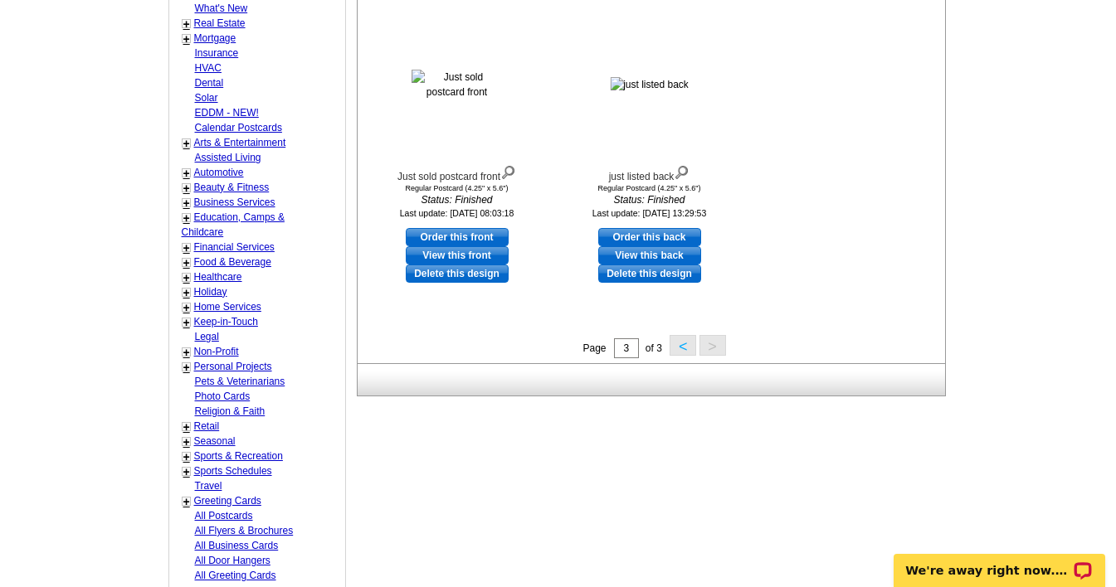
click at [680, 347] on button "<" at bounding box center [683, 345] width 27 height 21
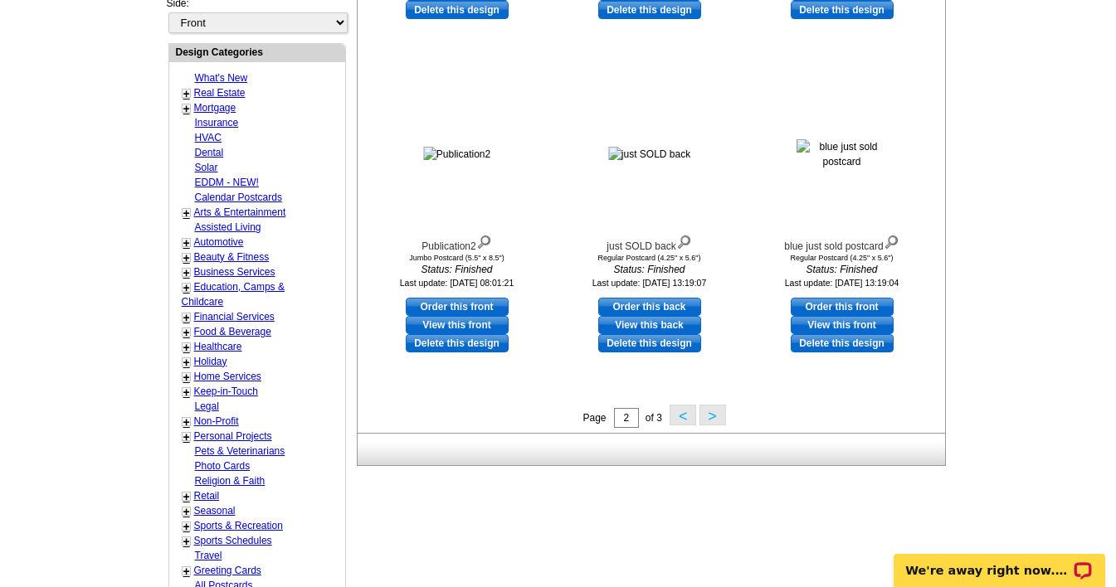
scroll to position [583, 0]
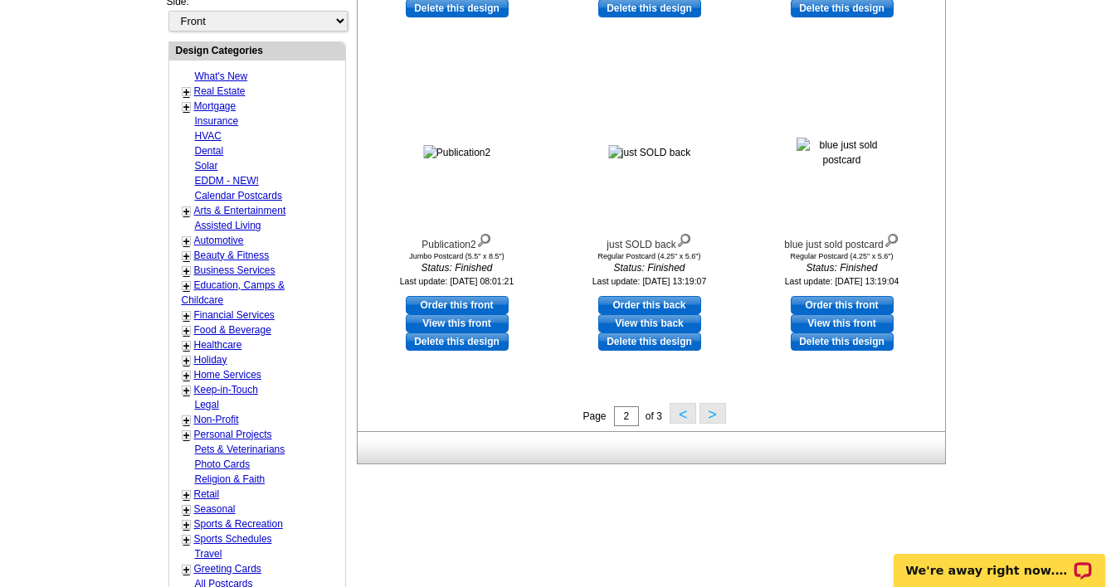
click at [681, 418] on button "<" at bounding box center [683, 413] width 27 height 21
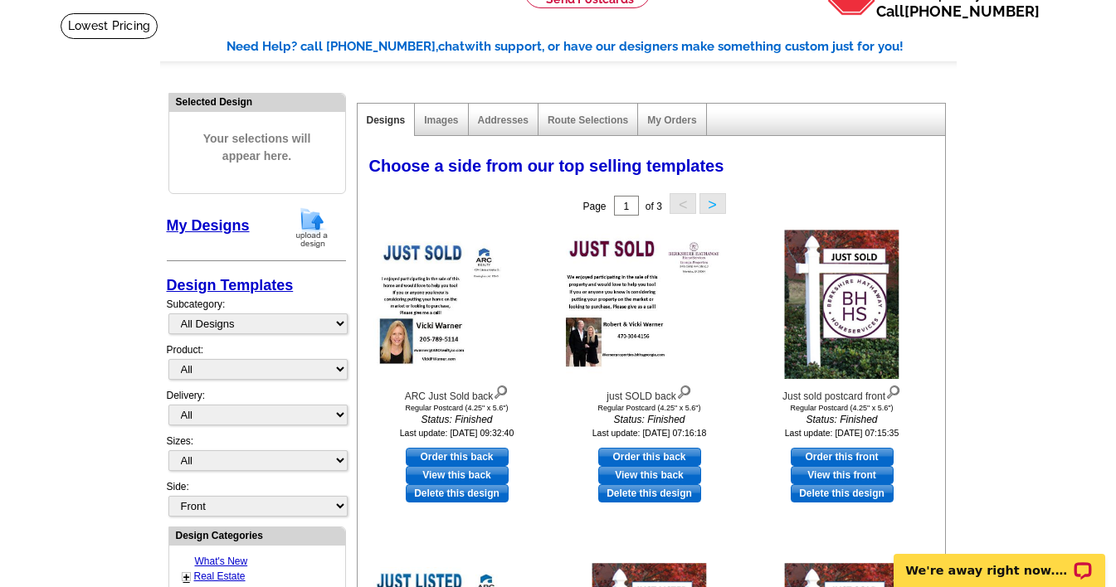
scroll to position [0, 0]
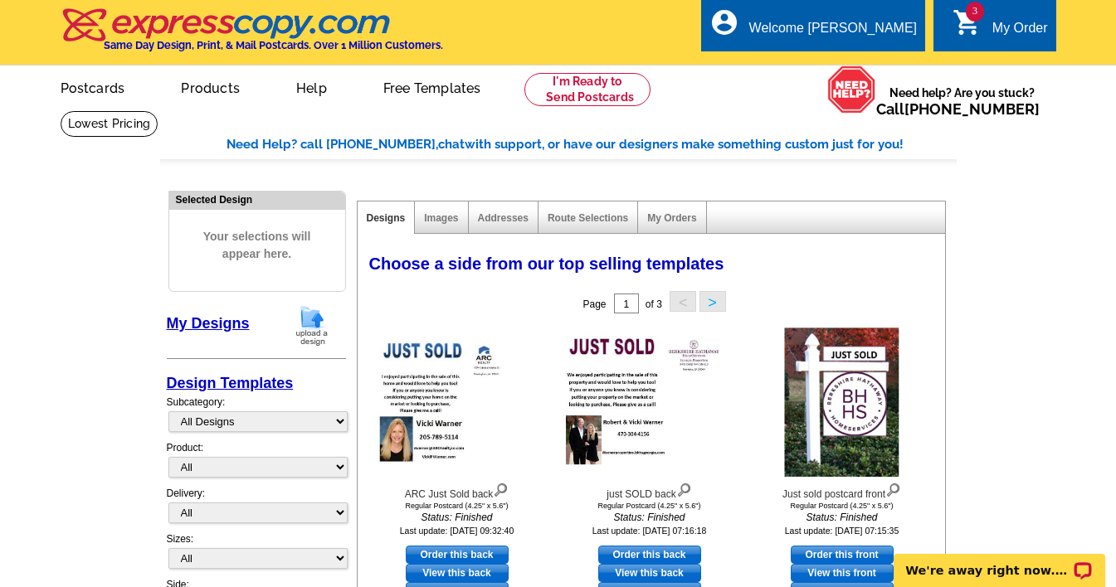
click at [305, 324] on img at bounding box center [311, 326] width 43 height 42
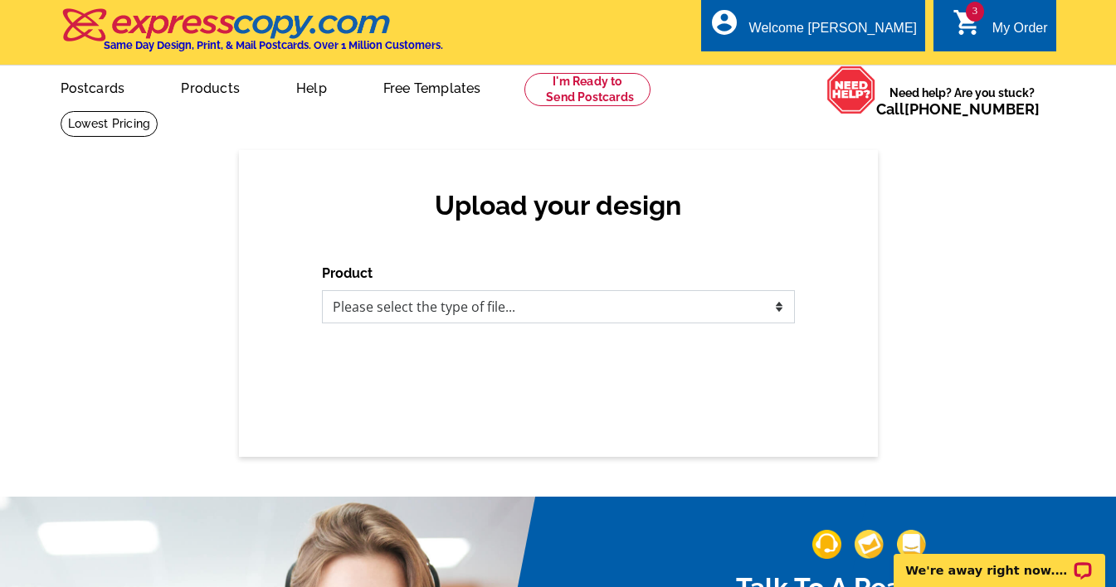
click at [524, 314] on select "Please select the type of file... Postcards Business Cards Letters and flyers G…" at bounding box center [558, 306] width 473 height 33
select select "1"
click at [322, 291] on select "Please select the type of file... Postcards Business Cards Letters and flyers G…" at bounding box center [558, 306] width 473 height 33
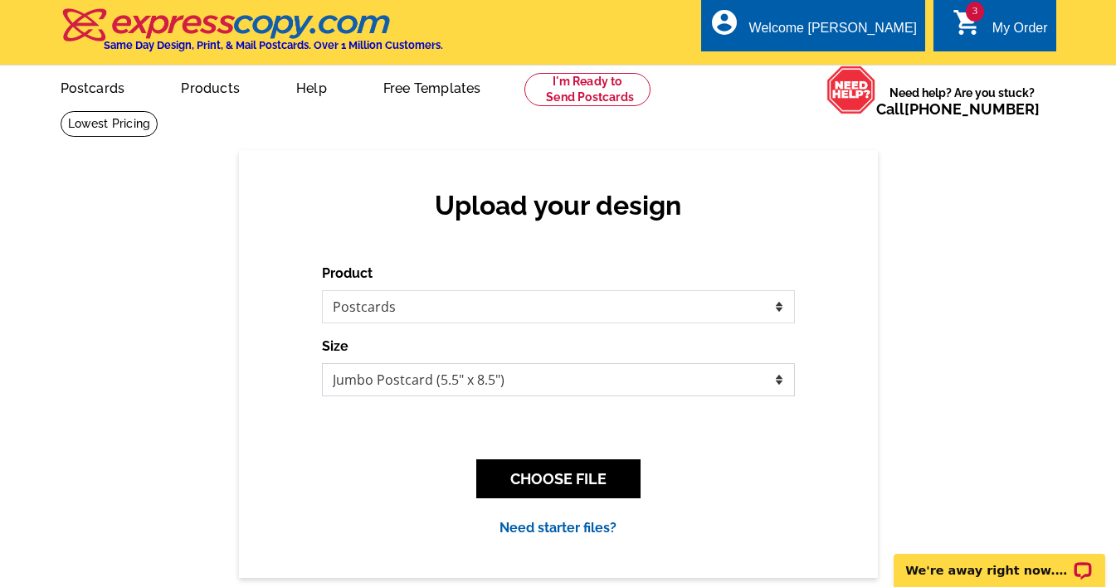
click at [768, 383] on select "Jumbo Postcard (5.5" x 8.5") Regular Postcard (4.25" x 5.6") Panoramic Postcard…" at bounding box center [558, 379] width 473 height 33
select select "1"
click at [322, 364] on select "Jumbo Postcard (5.5" x 8.5") Regular Postcard (4.25" x 5.6") Panoramic Postcard…" at bounding box center [558, 379] width 473 height 33
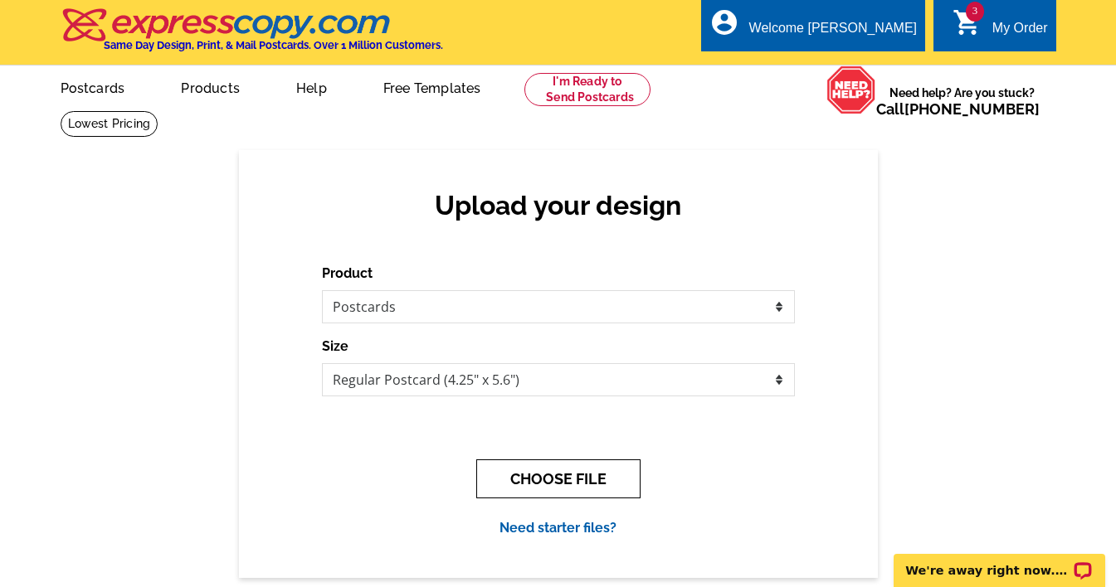
click at [566, 482] on button "CHOOSE FILE" at bounding box center [558, 479] width 164 height 39
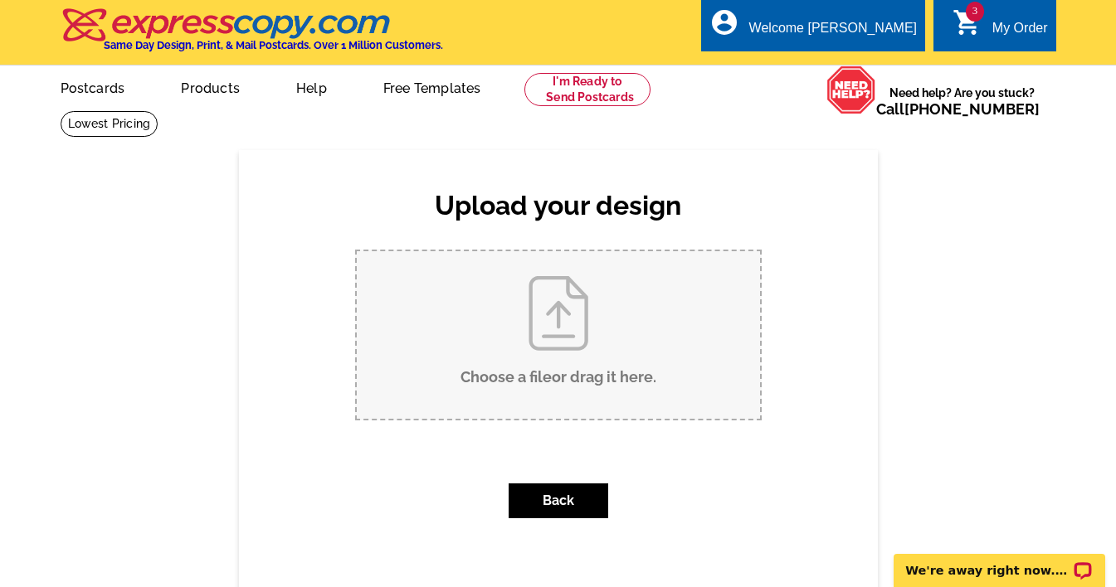
click at [566, 319] on input "Choose a file or drag it here ." at bounding box center [558, 335] width 403 height 168
type input "C:\fakepath\Just listed BHHS postcard front.jpg"
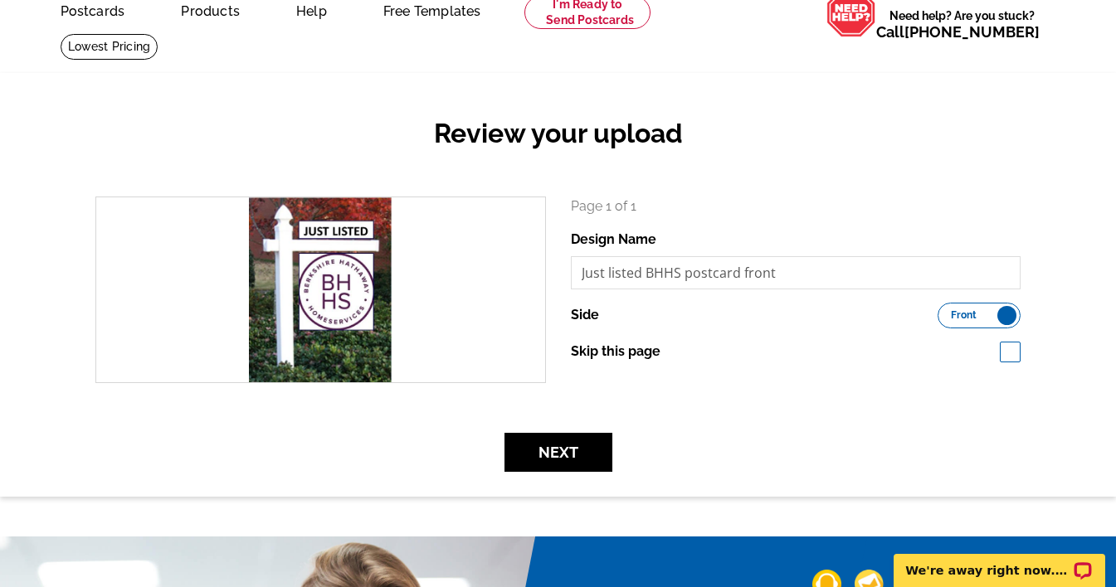
scroll to position [80, 0]
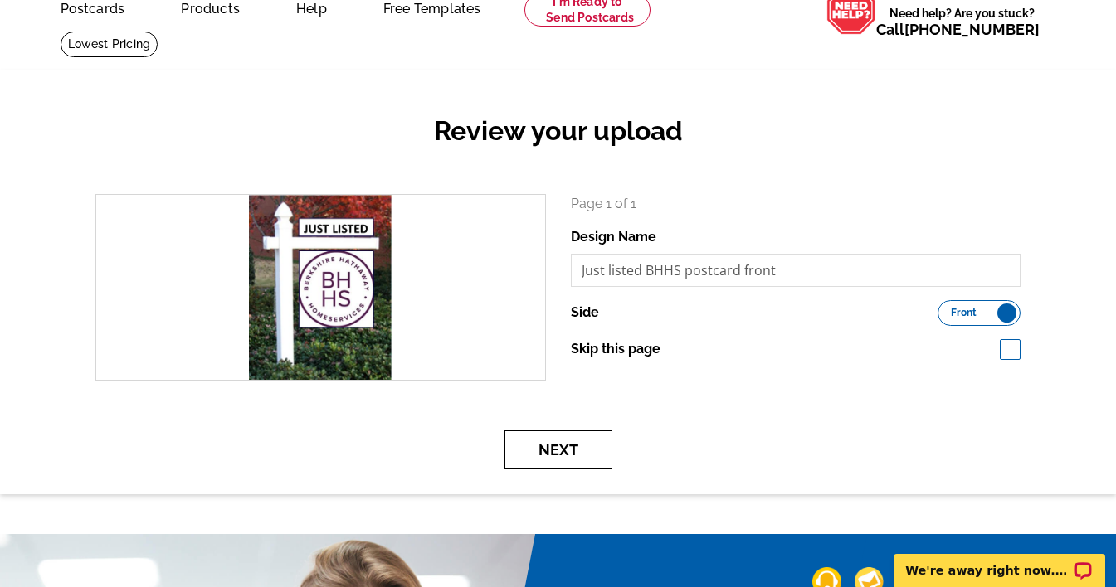
click at [561, 449] on button "Next" at bounding box center [558, 450] width 108 height 39
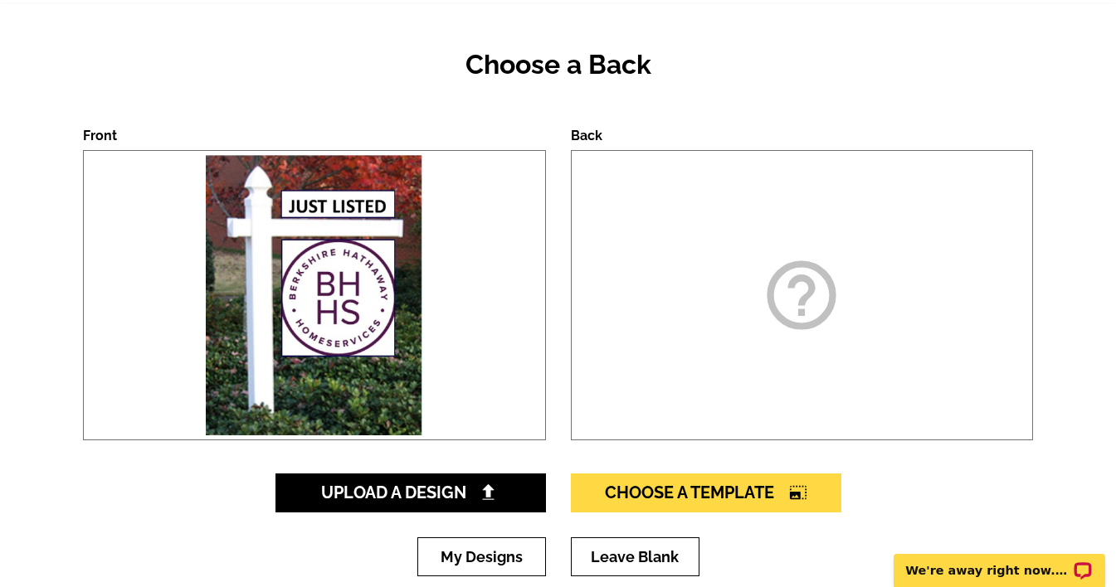
scroll to position [173, 0]
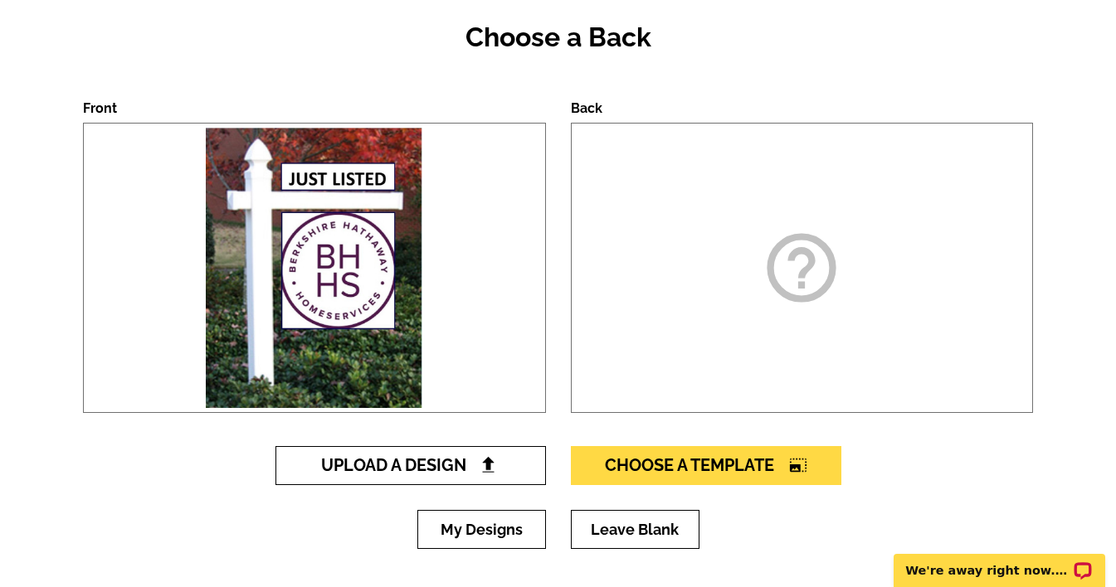
click at [378, 465] on span "Upload A Design" at bounding box center [410, 466] width 178 height 20
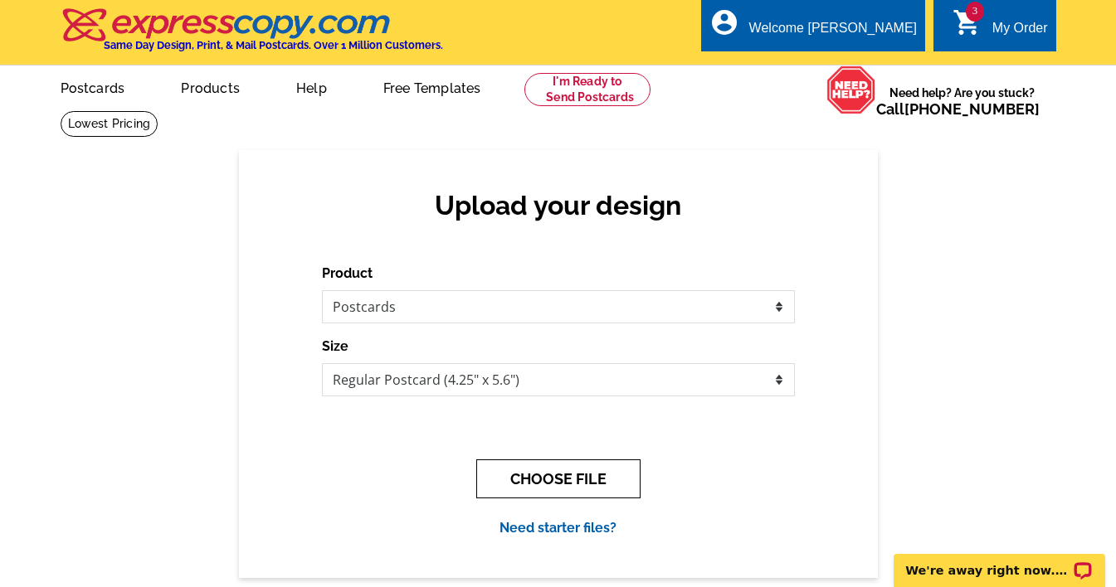
click at [522, 475] on button "CHOOSE FILE" at bounding box center [558, 479] width 164 height 39
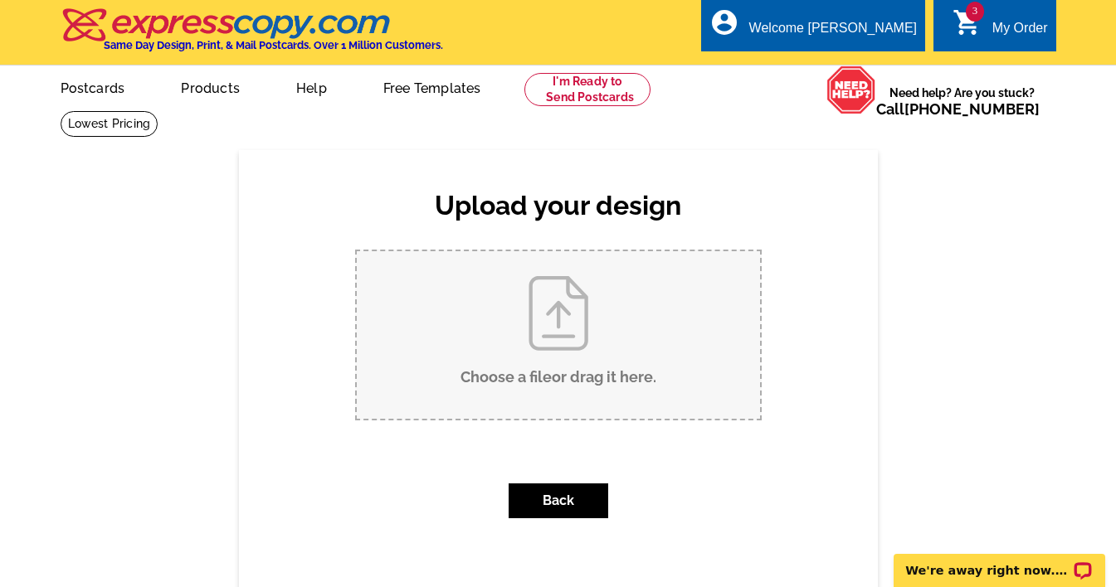
click at [542, 332] on input "Choose a file or drag it here ." at bounding box center [558, 335] width 403 height 168
click at [552, 344] on input "Choose a file or drag it here ." at bounding box center [558, 335] width 403 height 168
type input "C:\fakepath\just listed [DOMAIN_NAME]"
click at [558, 345] on input "just listed [DOMAIN_NAME]" at bounding box center [558, 335] width 403 height 168
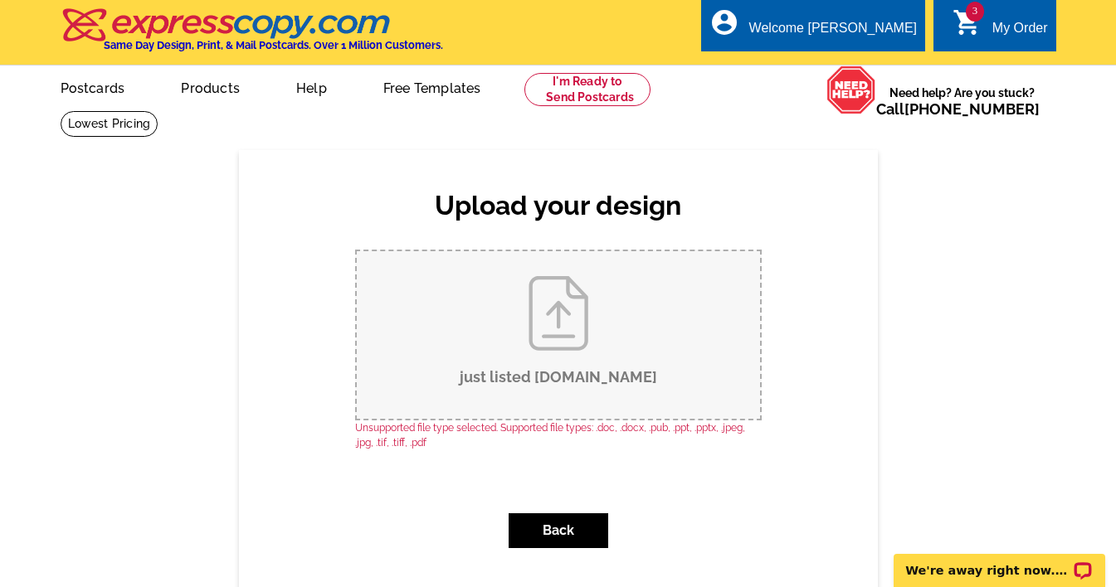
click at [551, 316] on input "just listed [DOMAIN_NAME]" at bounding box center [558, 335] width 403 height 168
type input "C:\fakepath\just listed back.jpg"
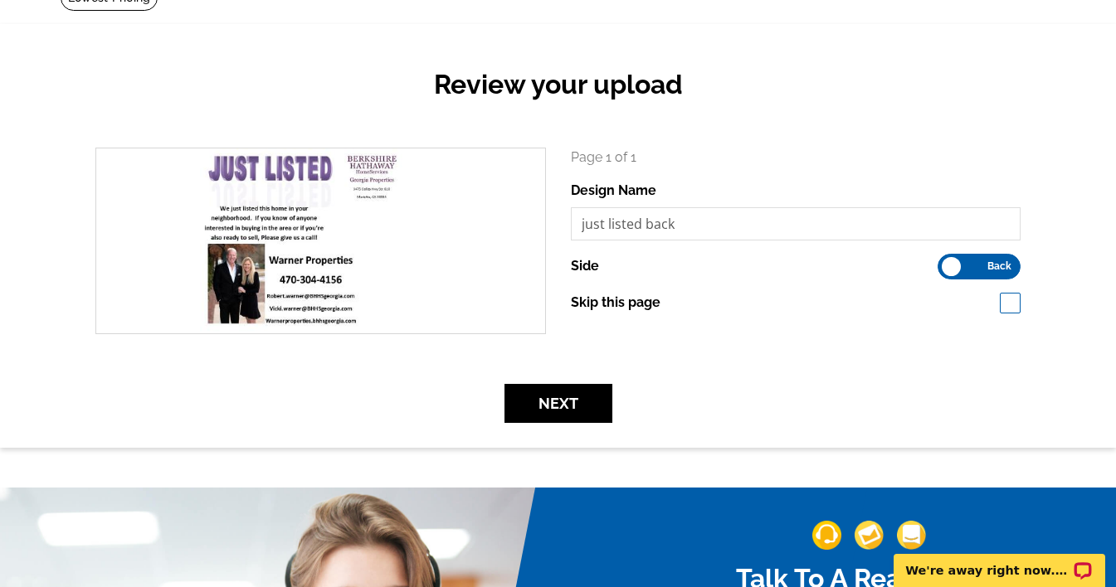
scroll to position [122, 0]
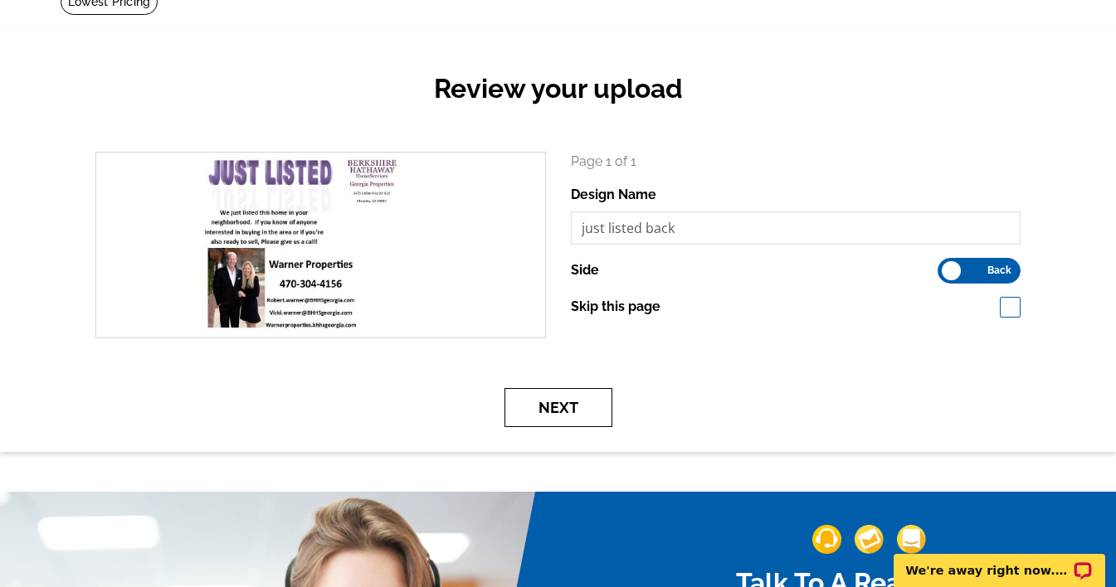
click at [578, 407] on button "Next" at bounding box center [558, 407] width 108 height 39
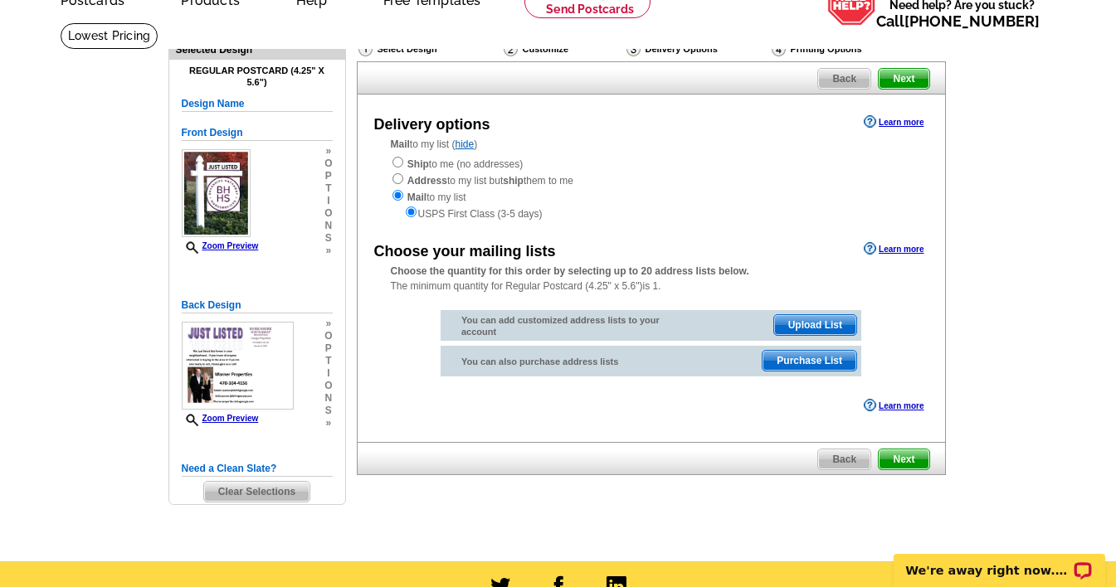
scroll to position [90, 0]
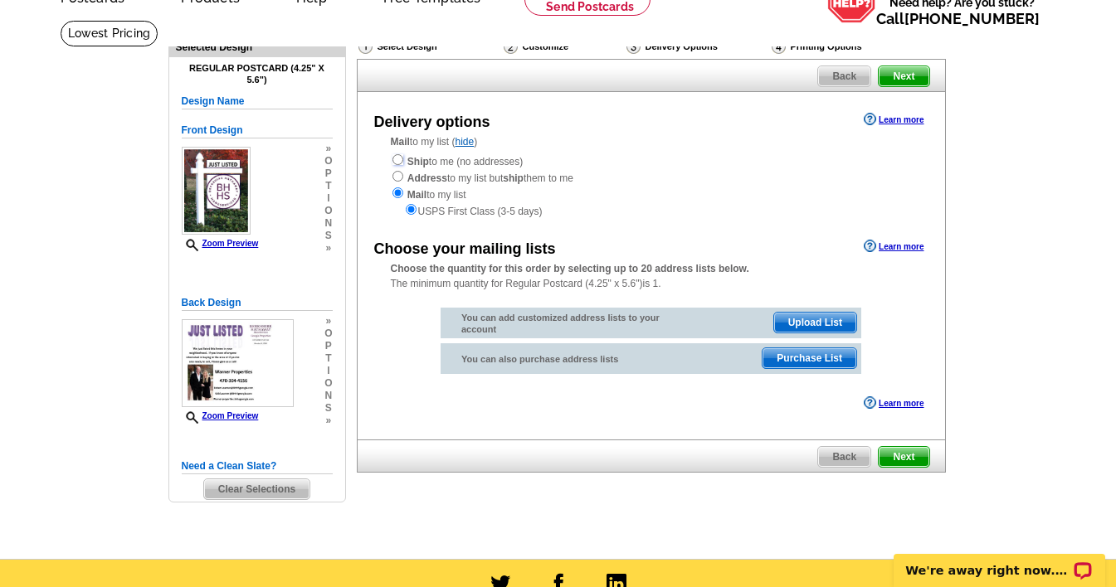
click at [397, 164] on input "radio" at bounding box center [397, 159] width 11 height 11
radio input "true"
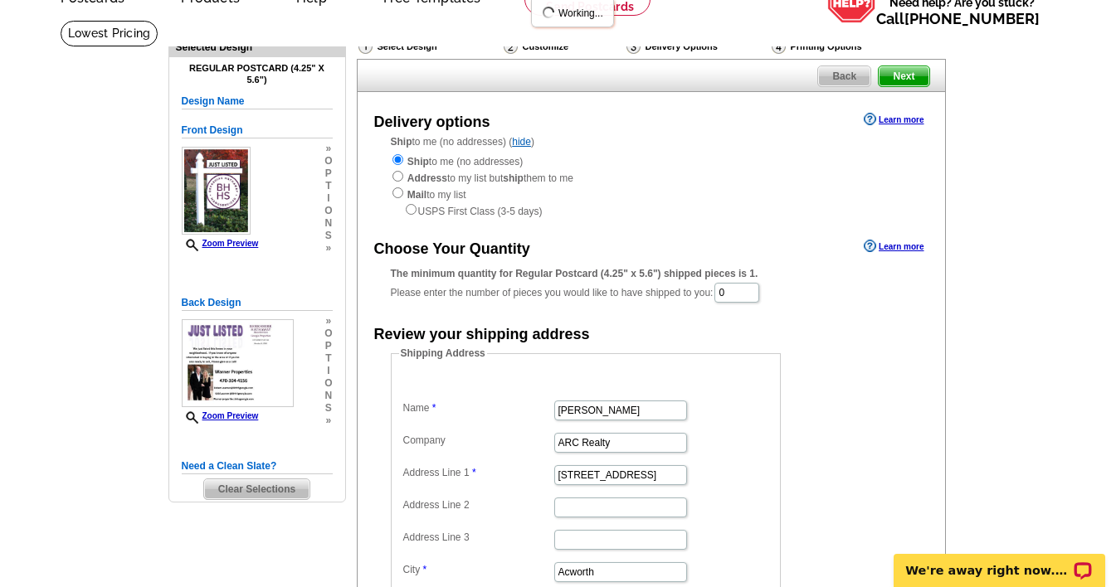
click at [906, 75] on span "Next" at bounding box center [904, 76] width 50 height 20
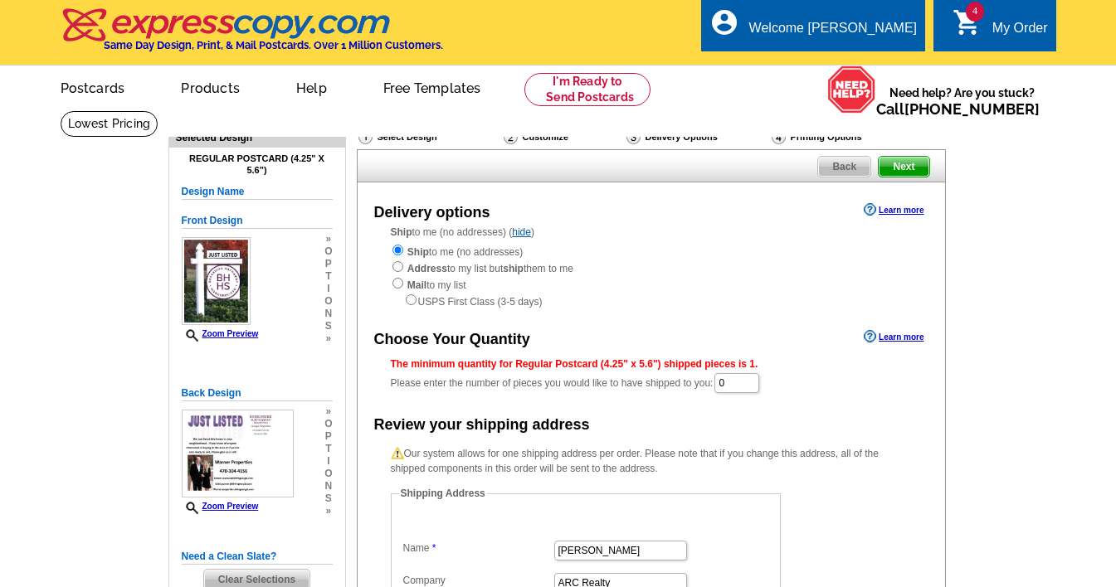
click at [736, 291] on div "Ship to me (no addresses) Address to my list but ship them to me Mail to my lis…" at bounding box center [651, 276] width 521 height 66
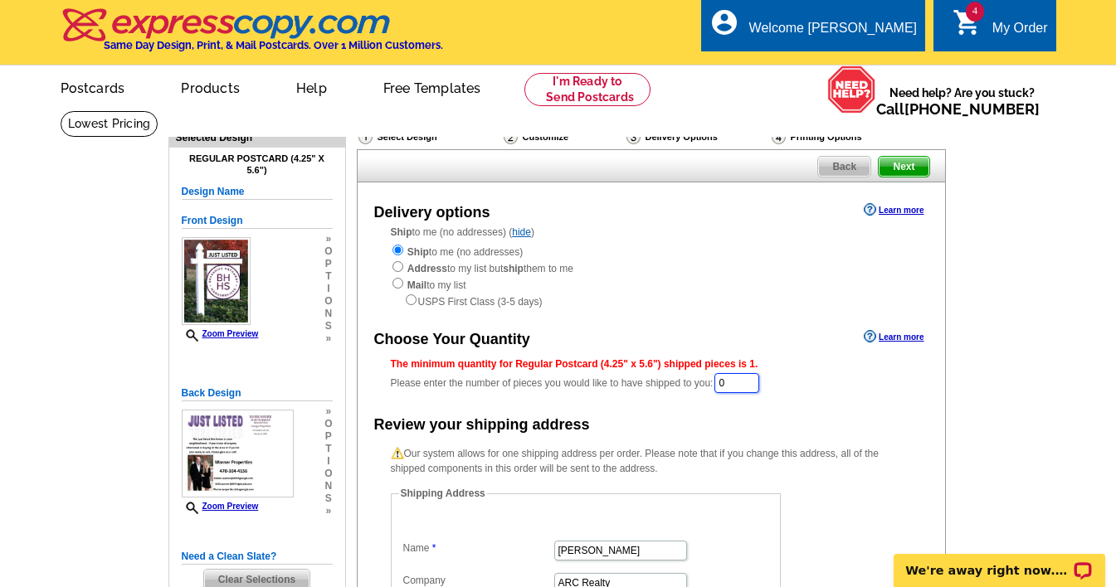
click at [746, 383] on input "0" at bounding box center [736, 383] width 45 height 20
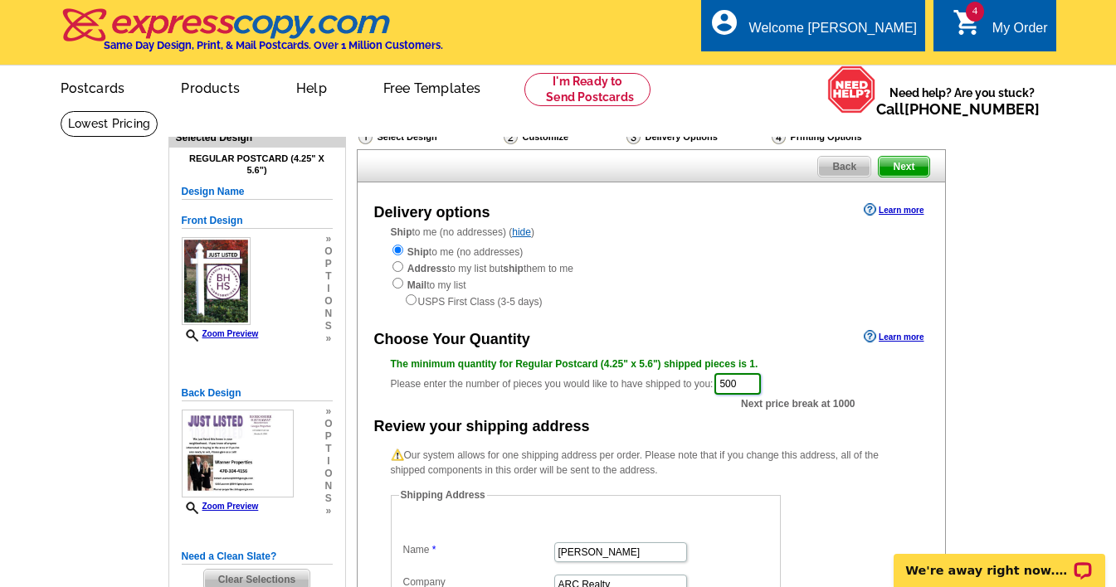
type input "500"
click at [903, 168] on span "Next" at bounding box center [904, 167] width 50 height 20
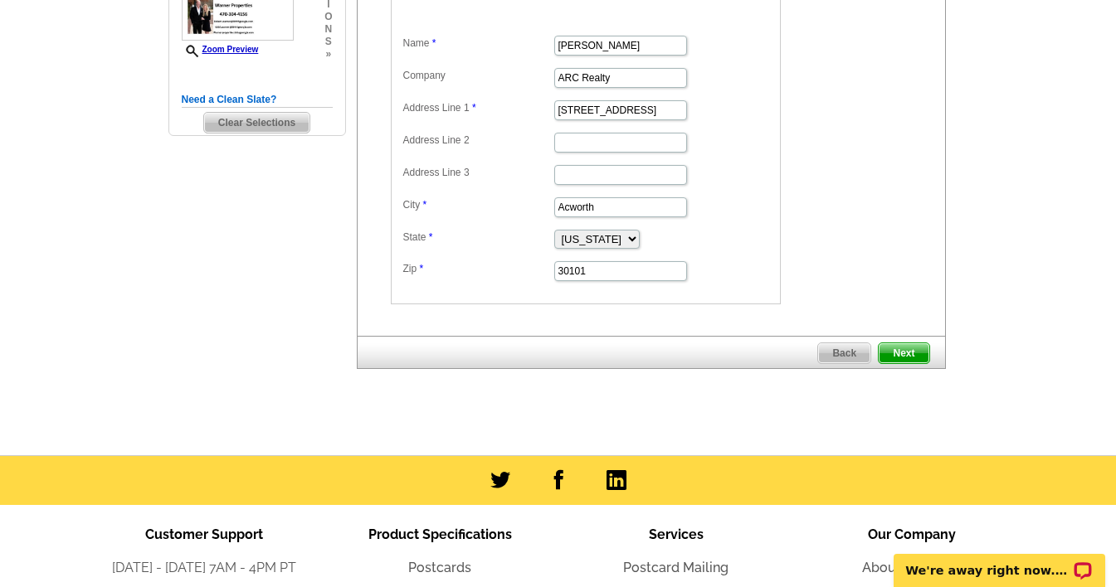
scroll to position [492, 0]
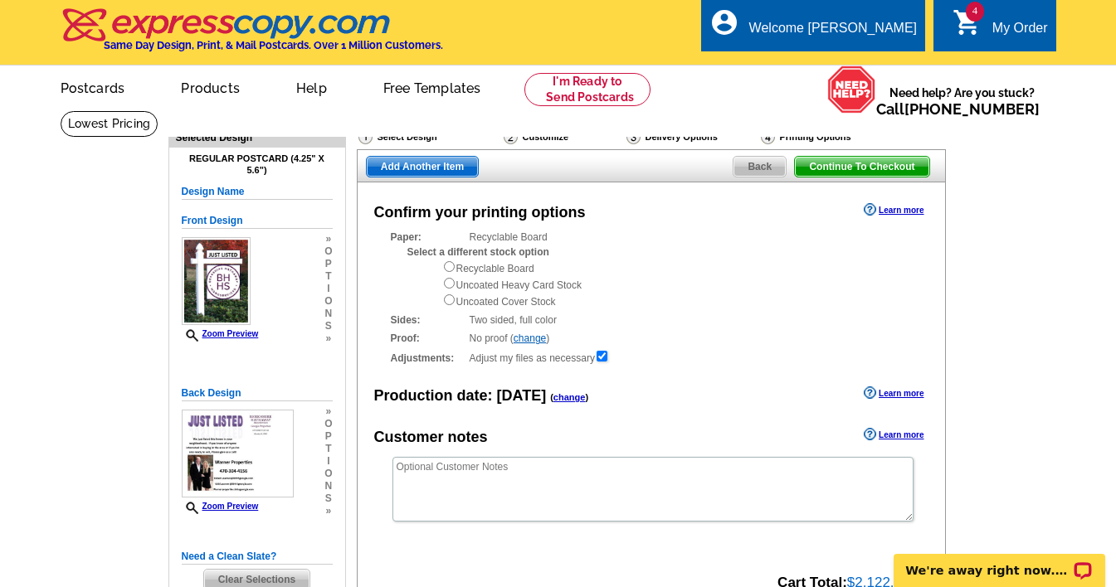
click at [873, 168] on span "Continue To Checkout" at bounding box center [862, 167] width 134 height 20
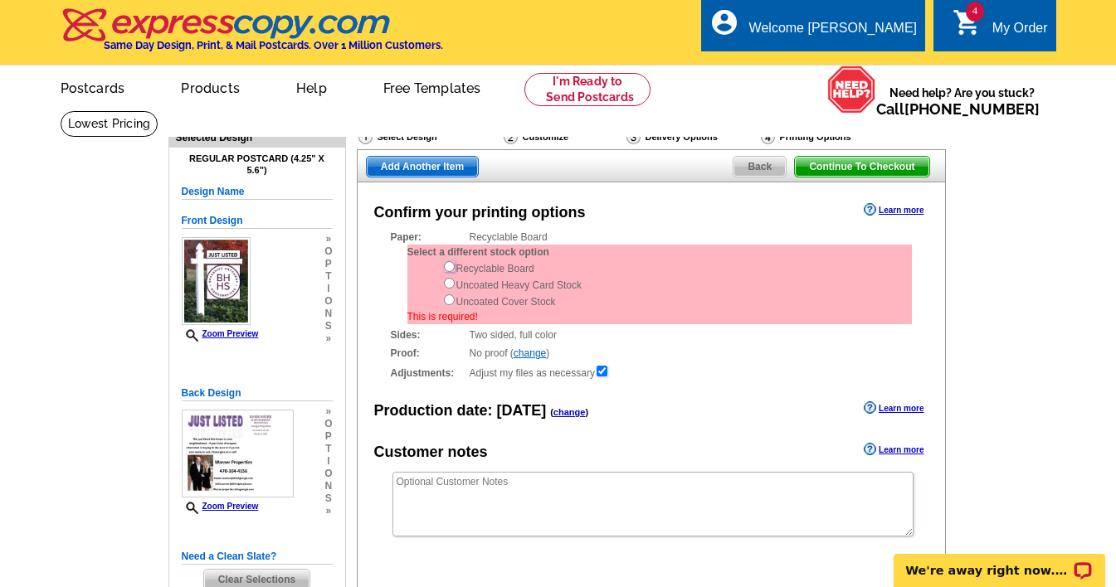
click at [450, 270] on input "radio" at bounding box center [449, 266] width 11 height 11
radio input "true"
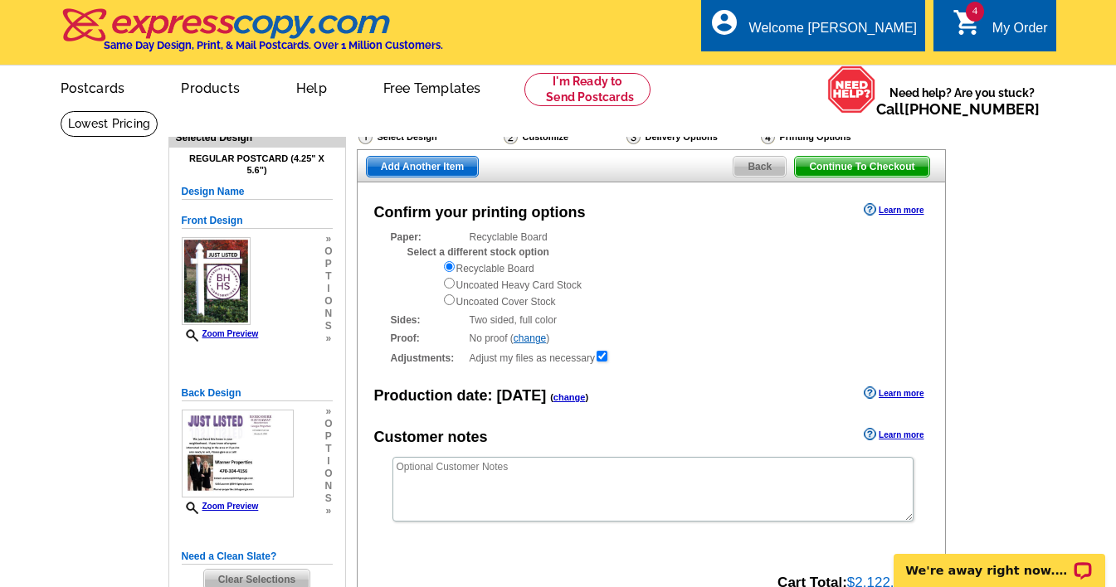
click at [888, 163] on span "Continue To Checkout" at bounding box center [862, 167] width 134 height 20
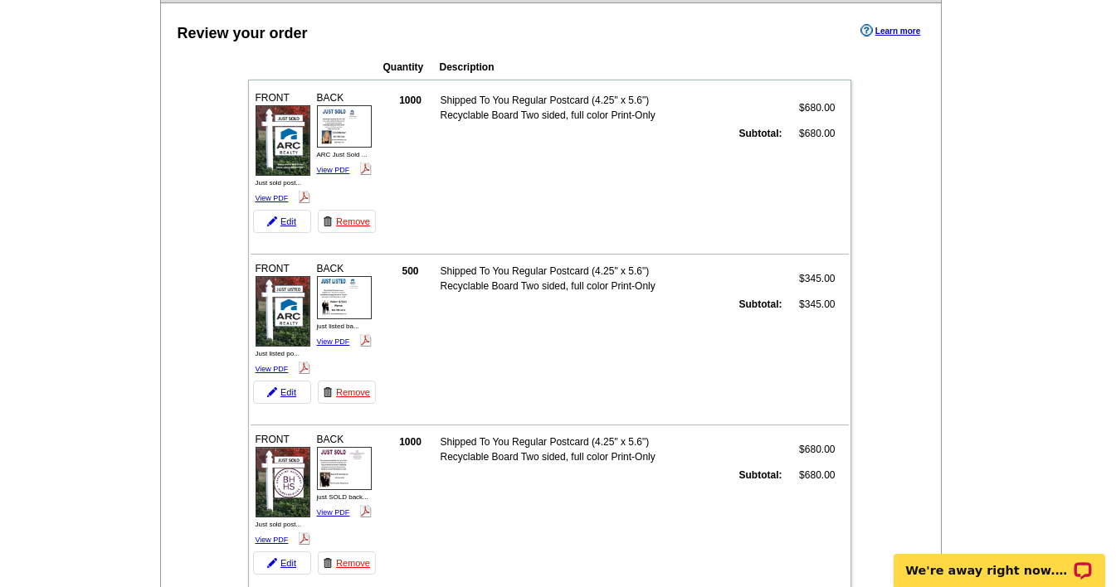
type input "HURRY40"
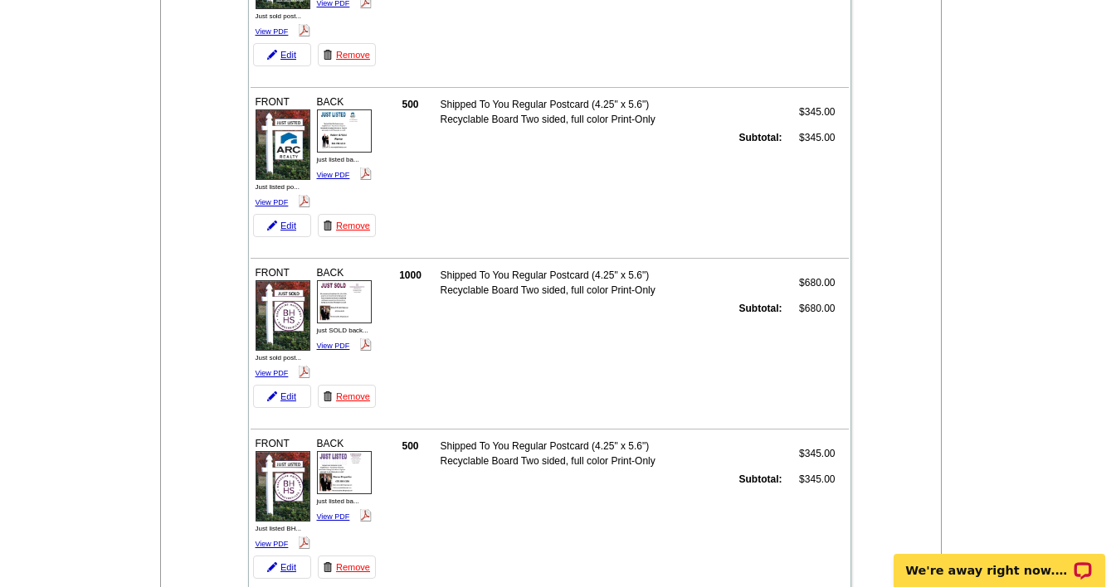
scroll to position [356, 0]
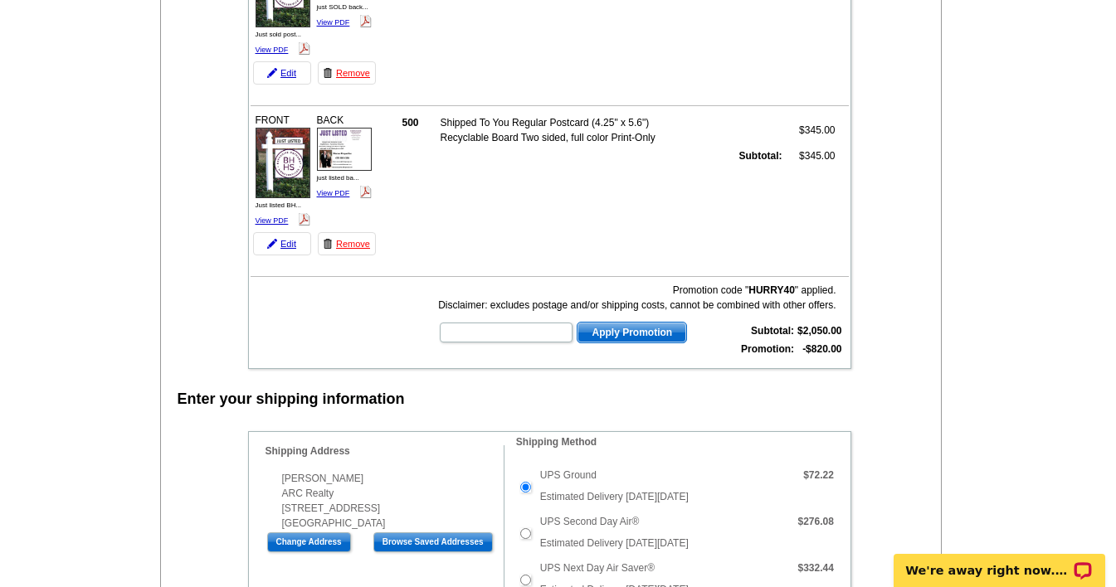
scroll to position [632, 0]
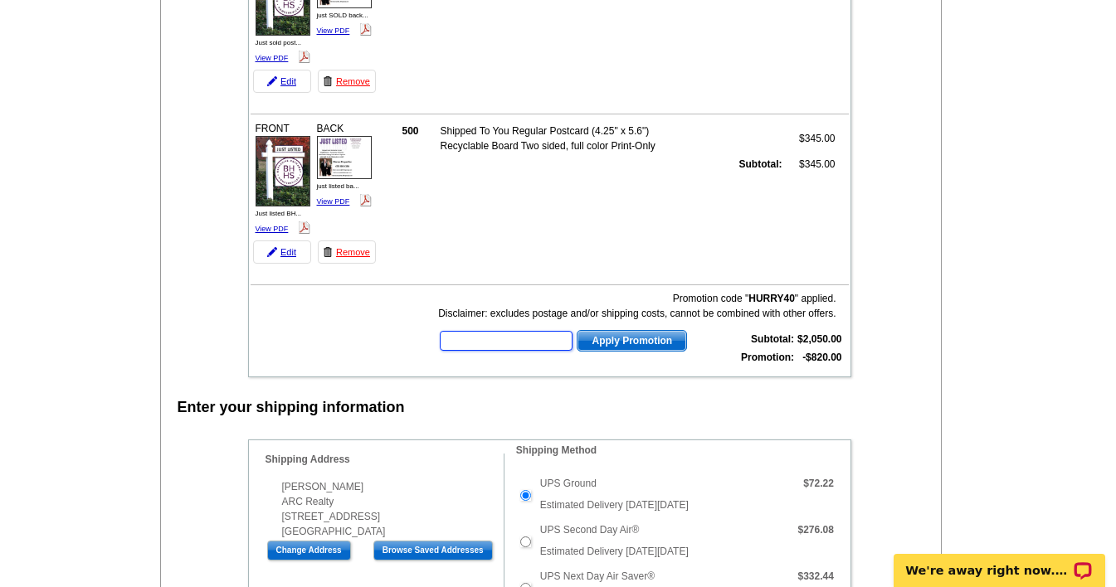
click at [513, 343] on input "text" at bounding box center [506, 341] width 133 height 20
type input "hurry40"
click at [621, 341] on span "Apply Promotion" at bounding box center [632, 341] width 109 height 20
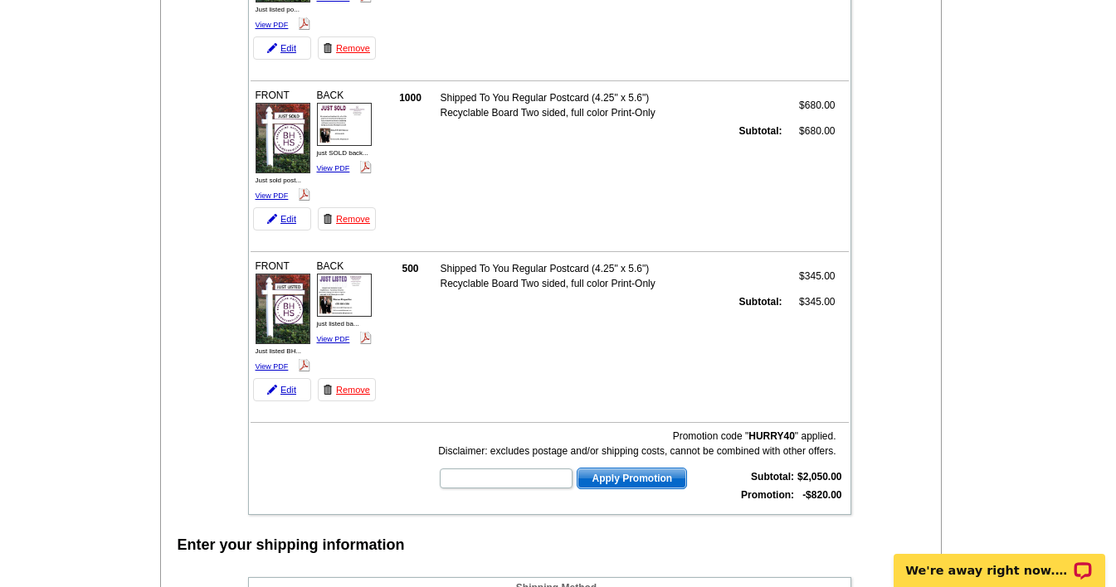
scroll to position [465, 0]
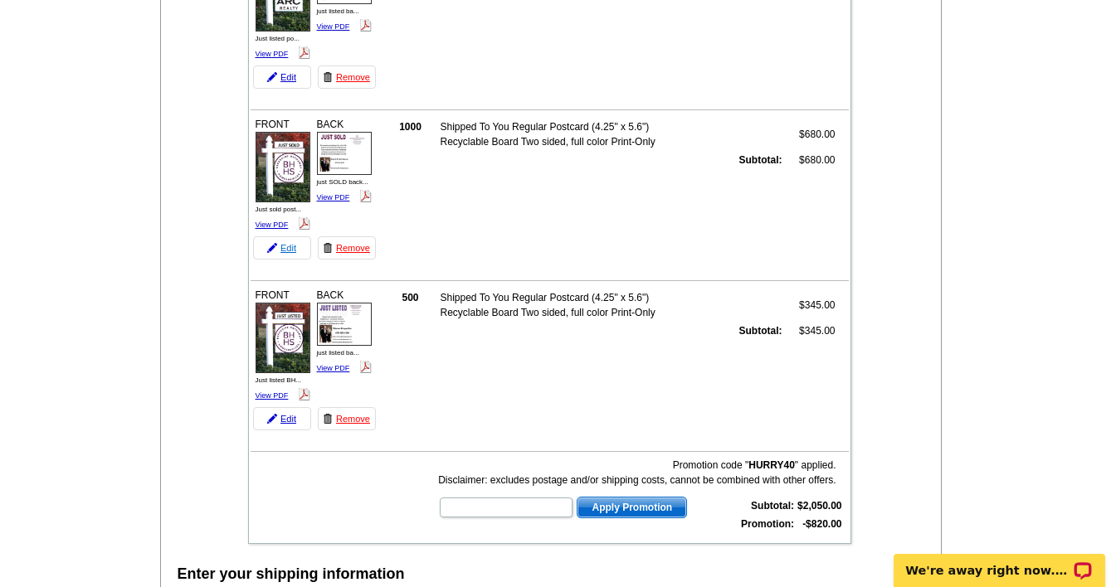
click at [288, 252] on link "Edit" at bounding box center [282, 247] width 58 height 23
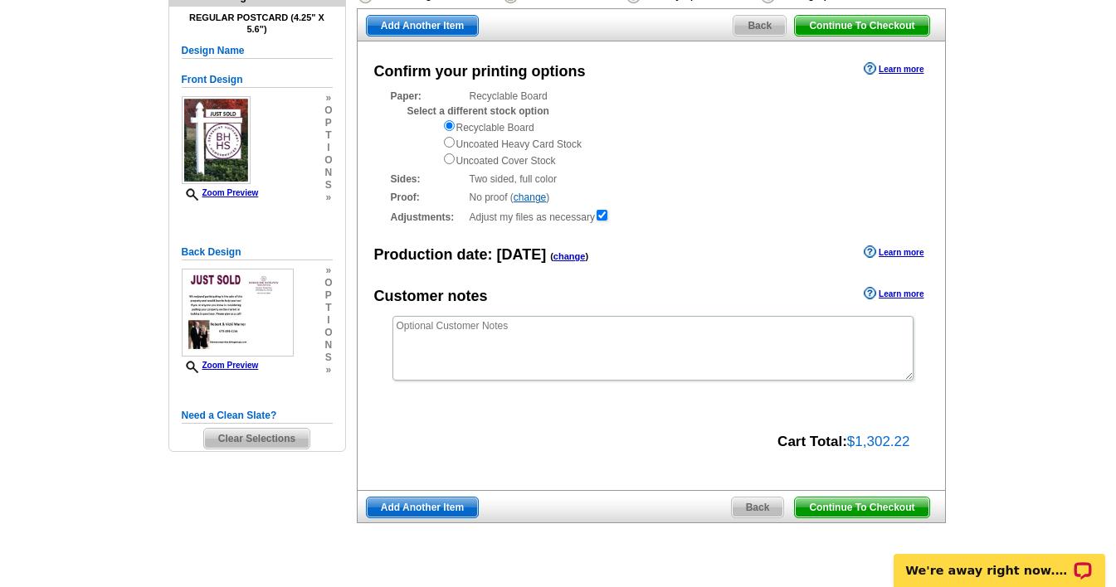
scroll to position [142, 0]
click at [747, 506] on span "Back" at bounding box center [758, 507] width 52 height 20
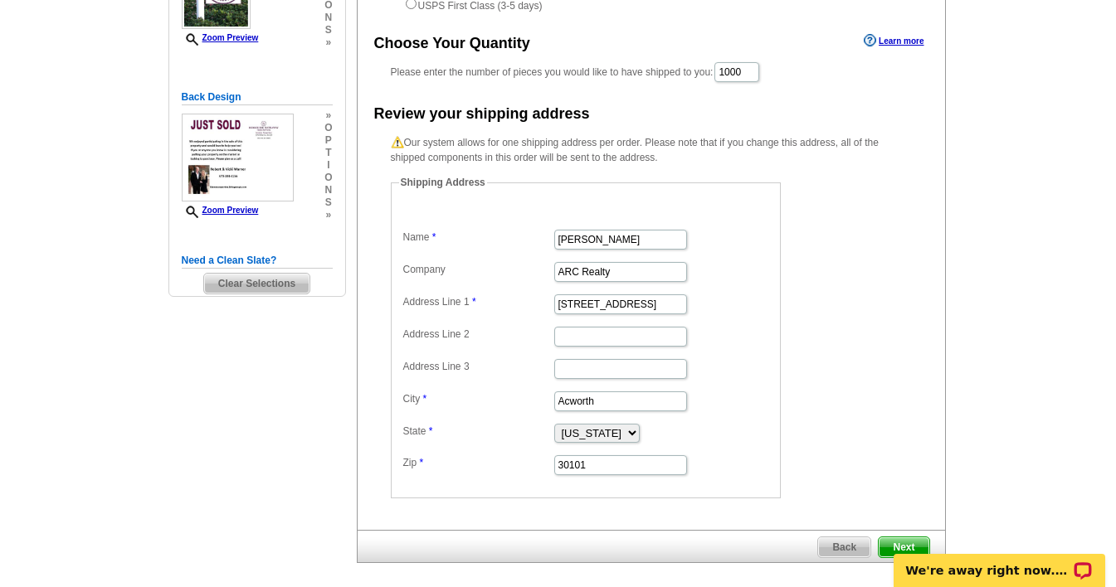
scroll to position [344, 0]
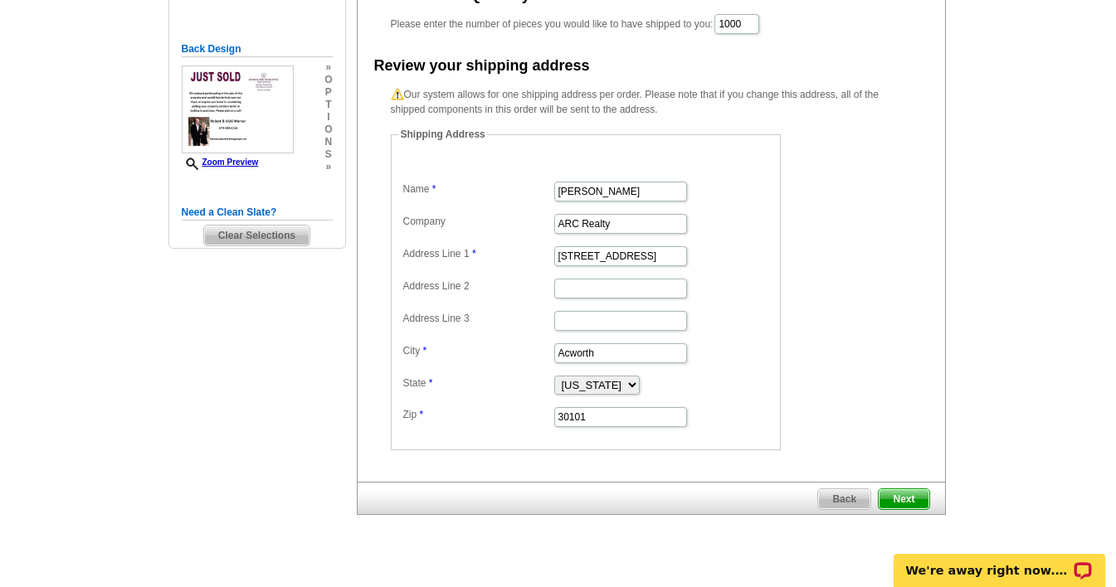
click at [906, 495] on span "Next" at bounding box center [904, 500] width 50 height 20
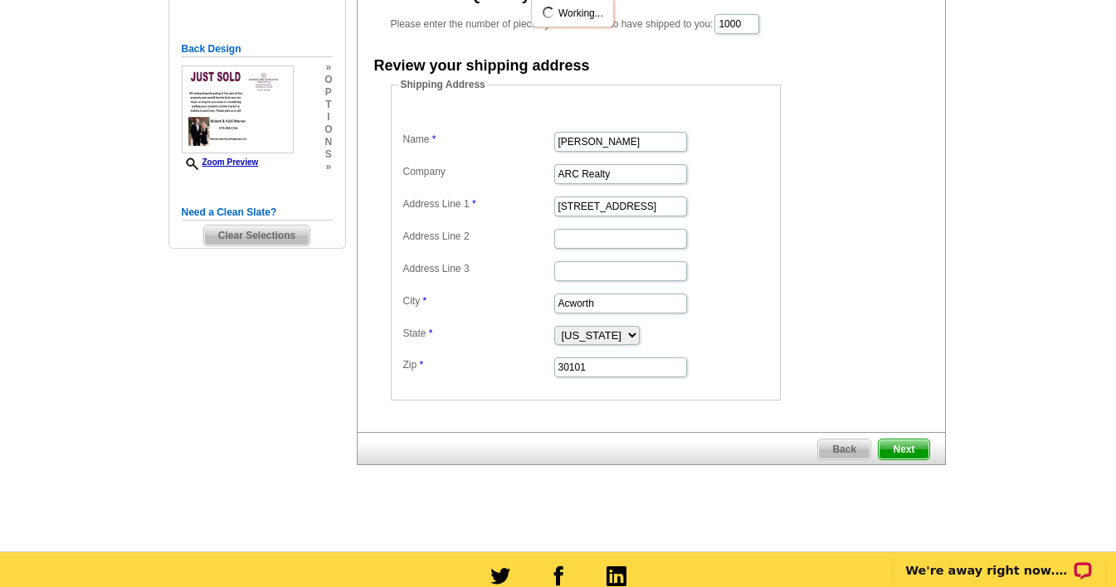
scroll to position [0, 0]
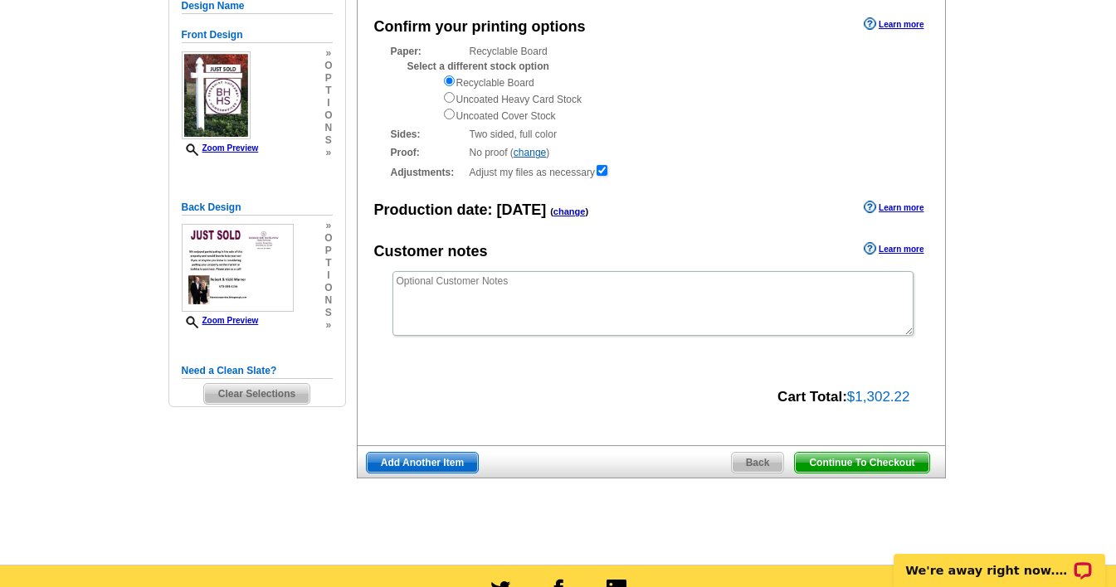
scroll to position [188, 0]
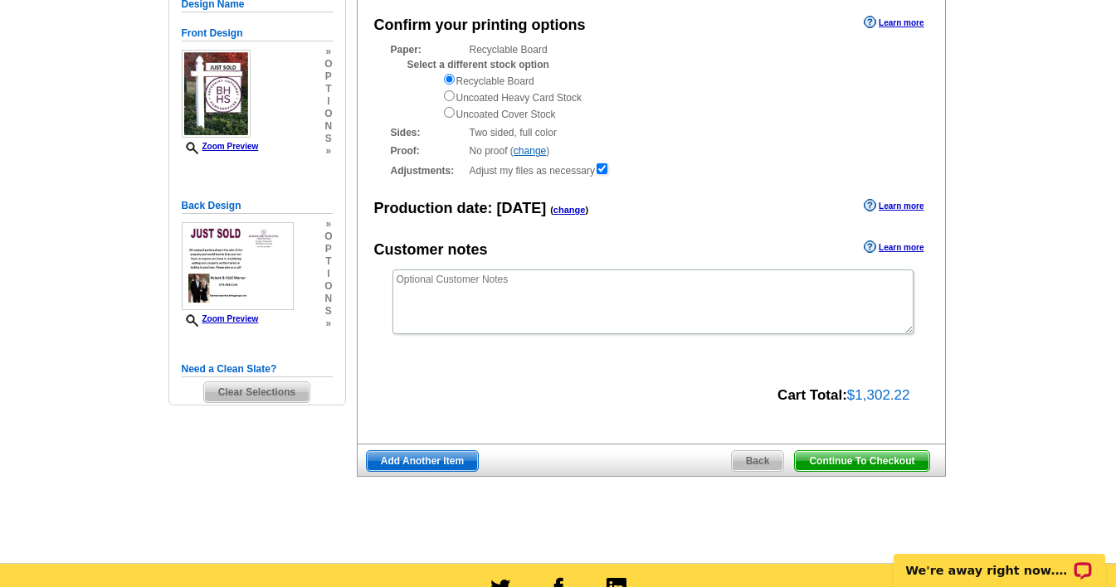
click at [847, 463] on span "Continue To Checkout" at bounding box center [862, 461] width 134 height 20
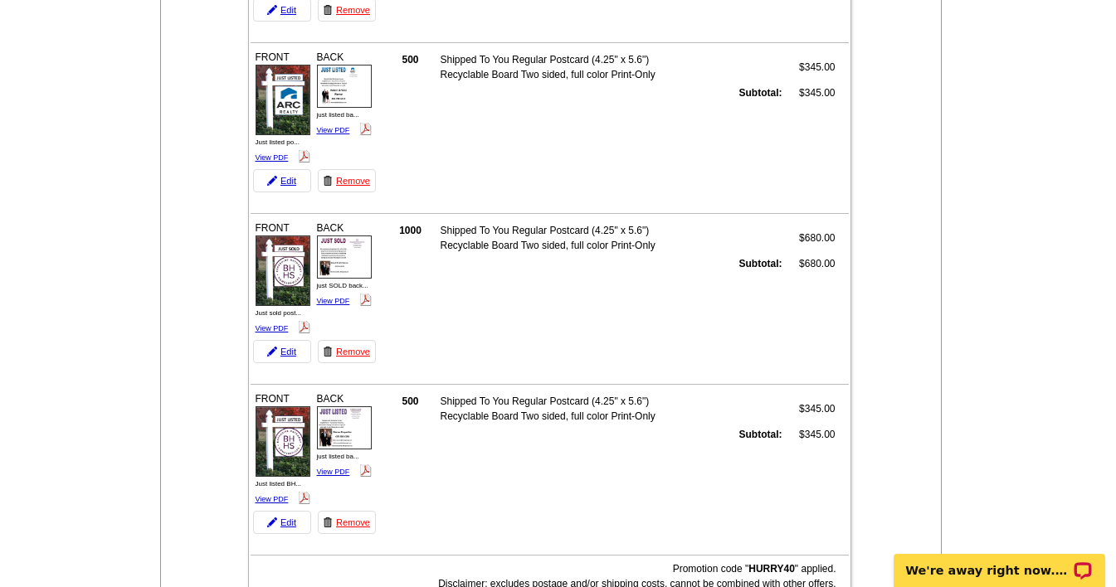
scroll to position [367, 0]
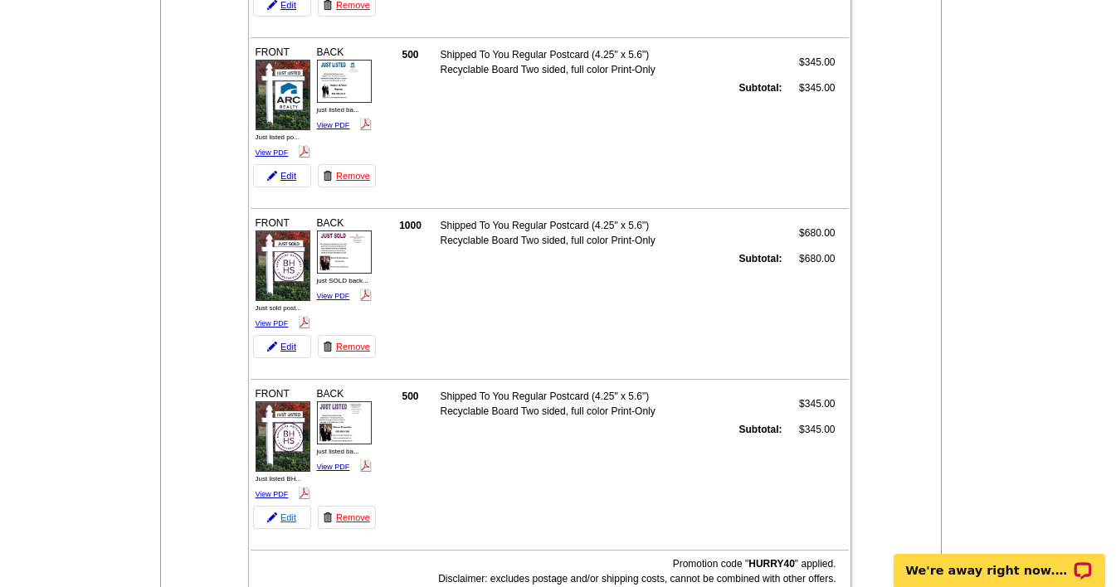
click at [289, 521] on link "Edit" at bounding box center [282, 517] width 58 height 23
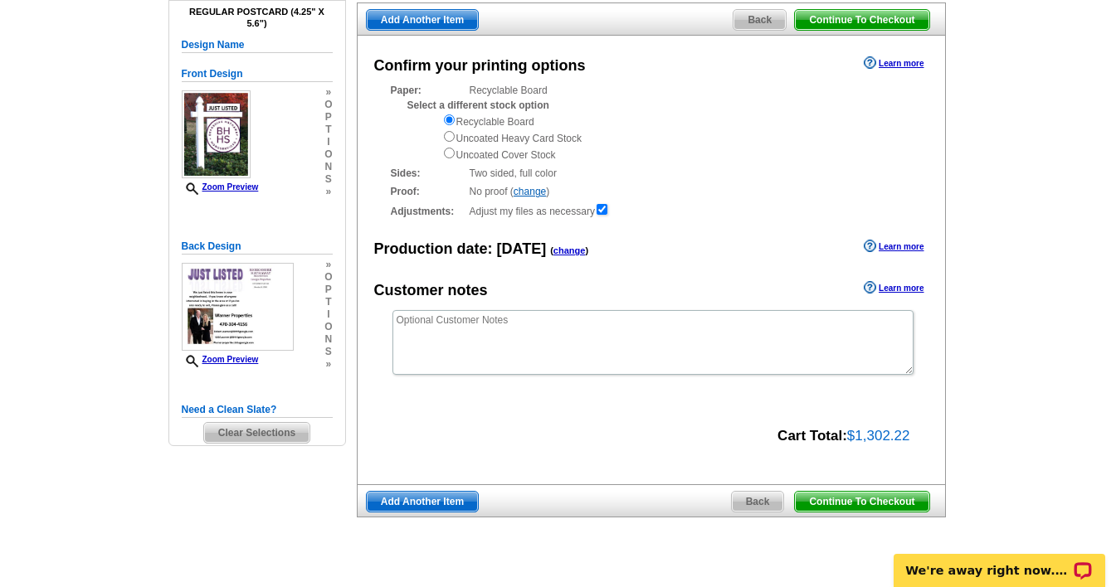
scroll to position [157, 0]
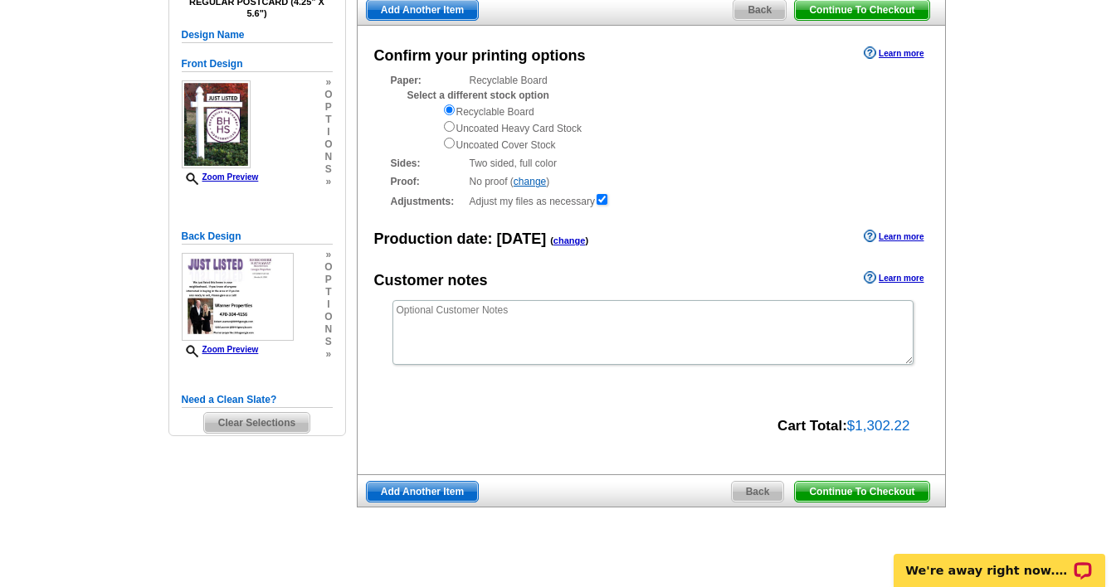
click at [761, 495] on span "Back" at bounding box center [758, 492] width 52 height 20
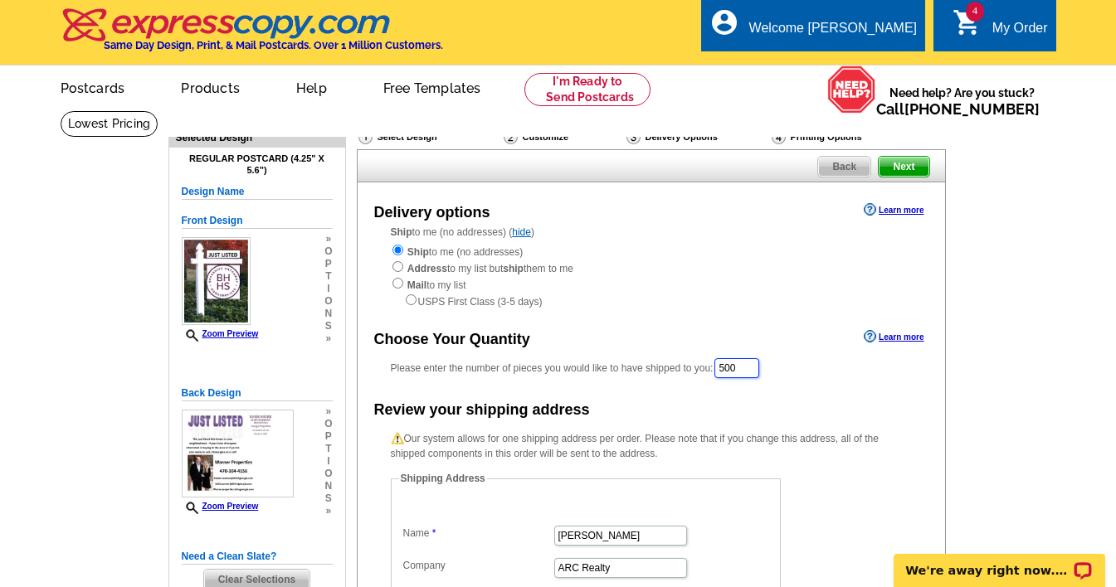
click at [746, 368] on input "500" at bounding box center [736, 368] width 45 height 20
type input "5"
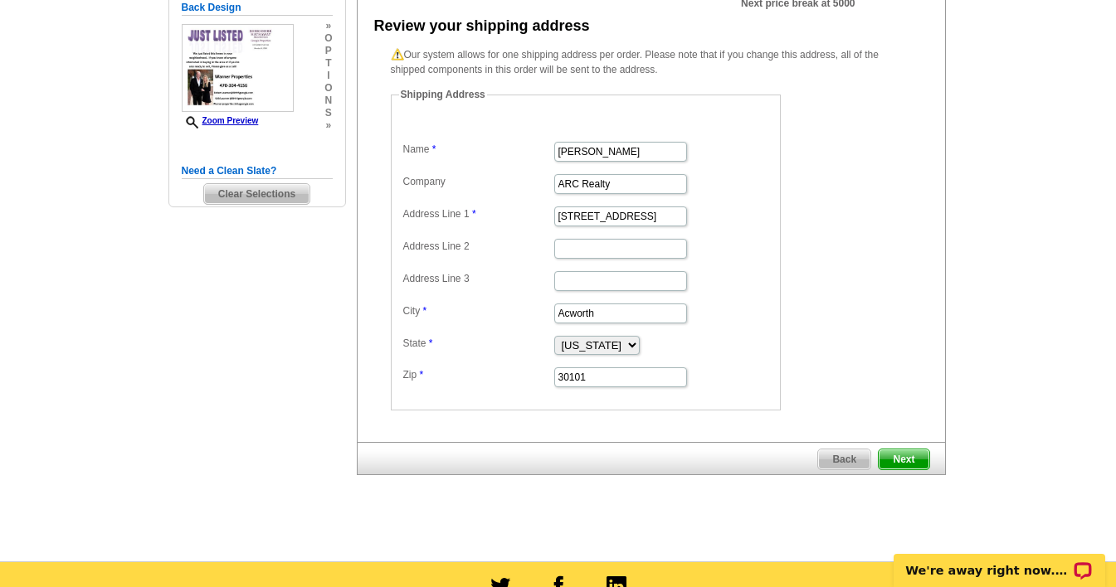
scroll to position [388, 0]
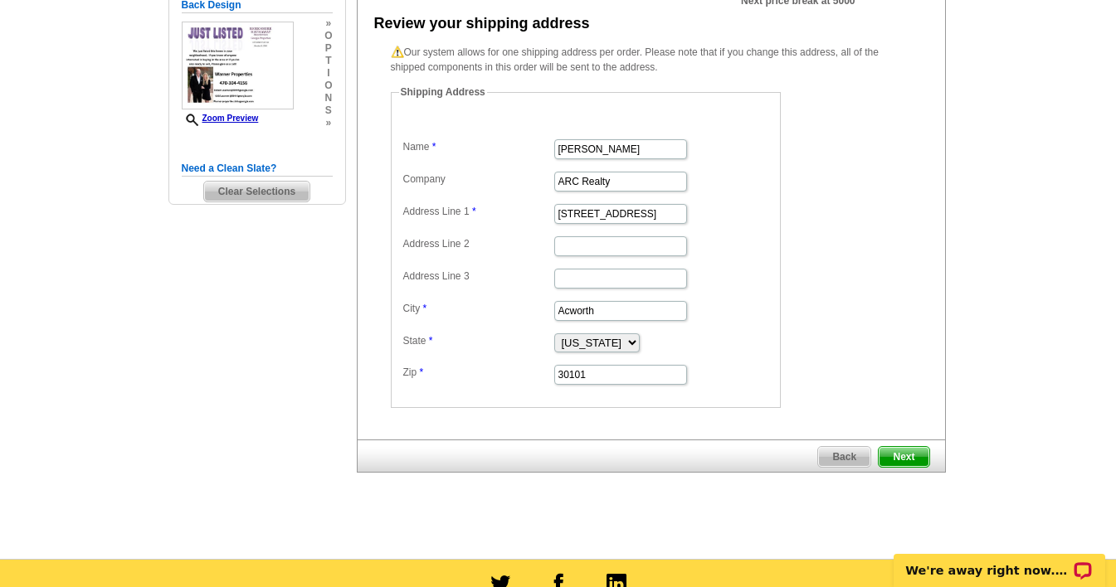
type input "1000"
click at [914, 456] on span "Next" at bounding box center [904, 457] width 50 height 20
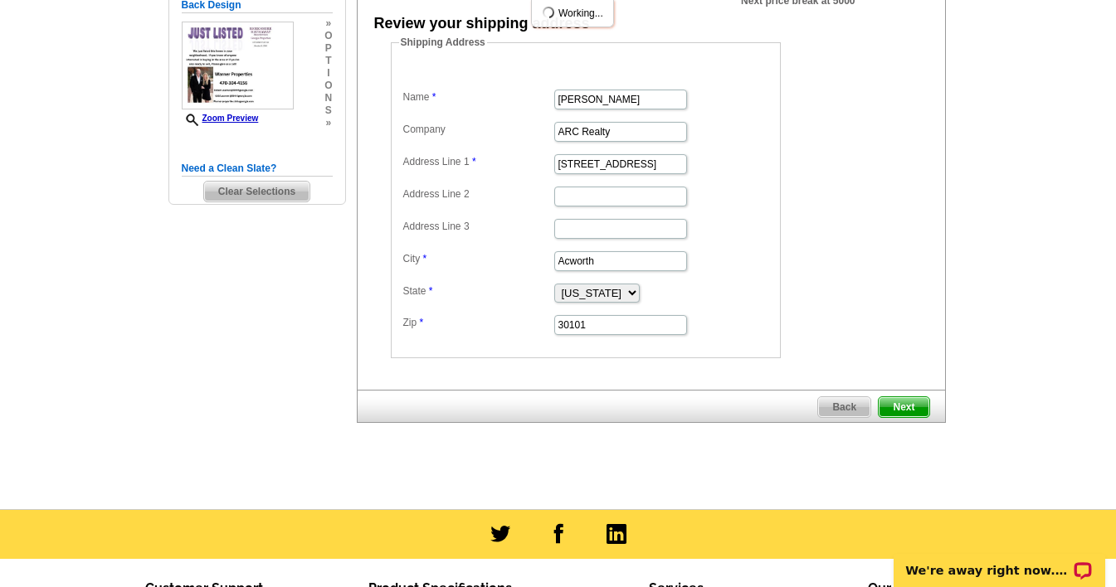
scroll to position [0, 0]
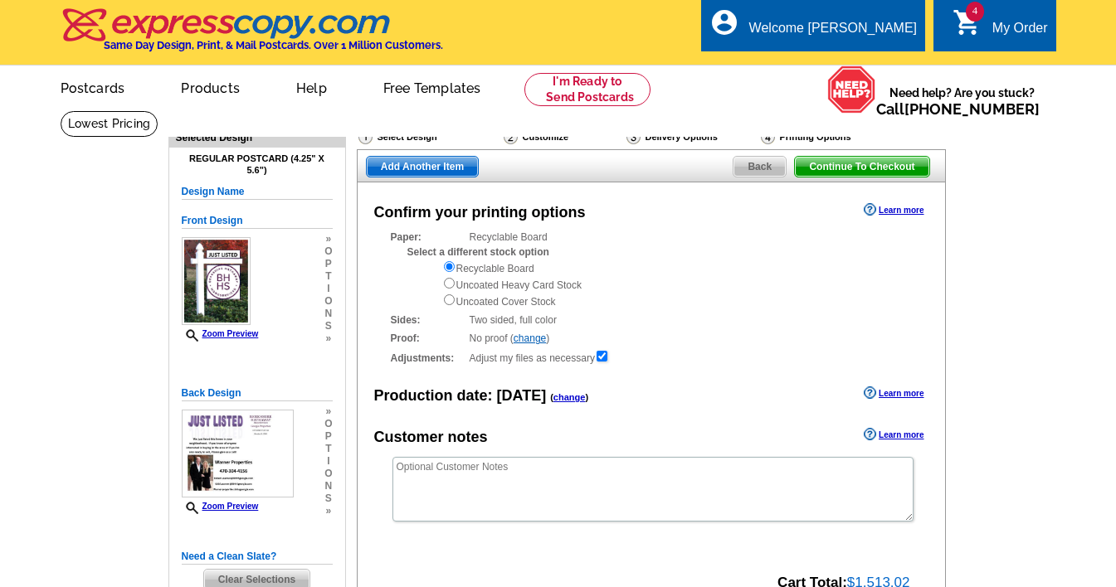
click at [1115, 248] on html "Welcome back Vicki My Account Logout local_phone Same Day Design, Print, & Mail…" at bounding box center [558, 552] width 1116 height 1105
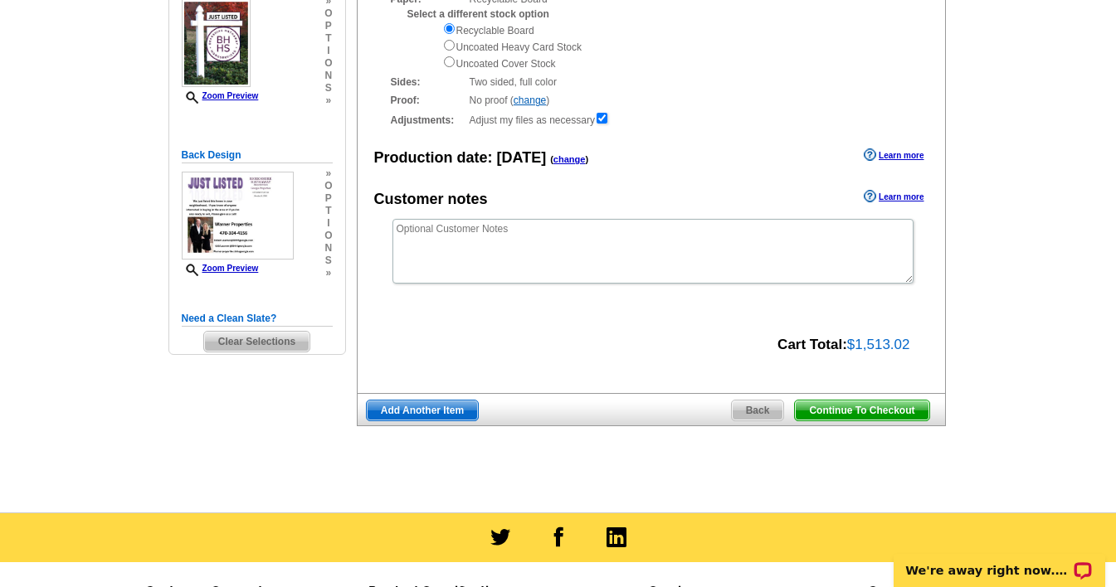
scroll to position [245, 0]
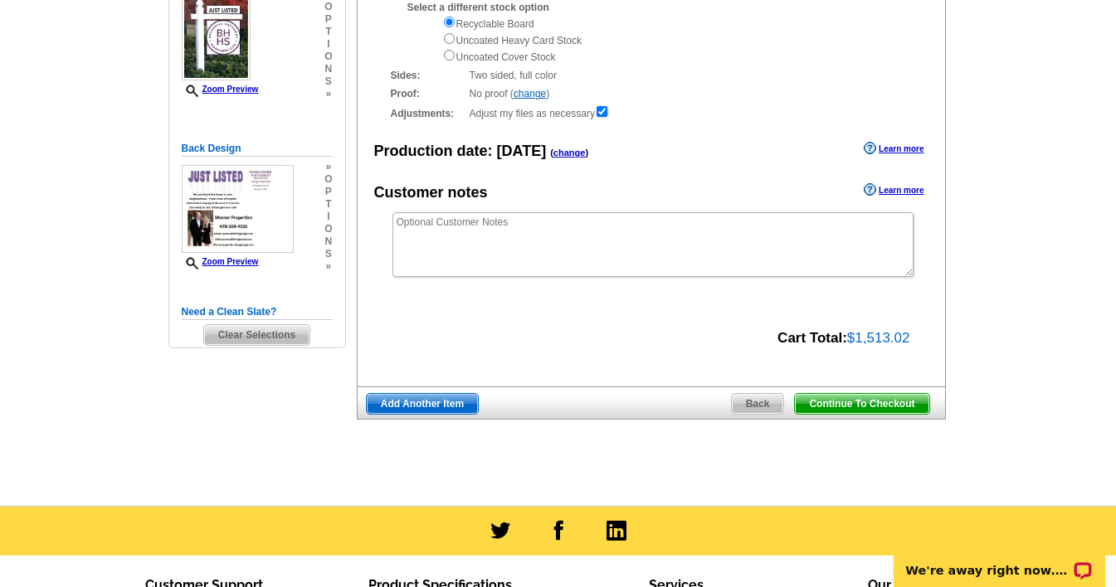
click at [853, 407] on span "Continue To Checkout" at bounding box center [862, 404] width 134 height 20
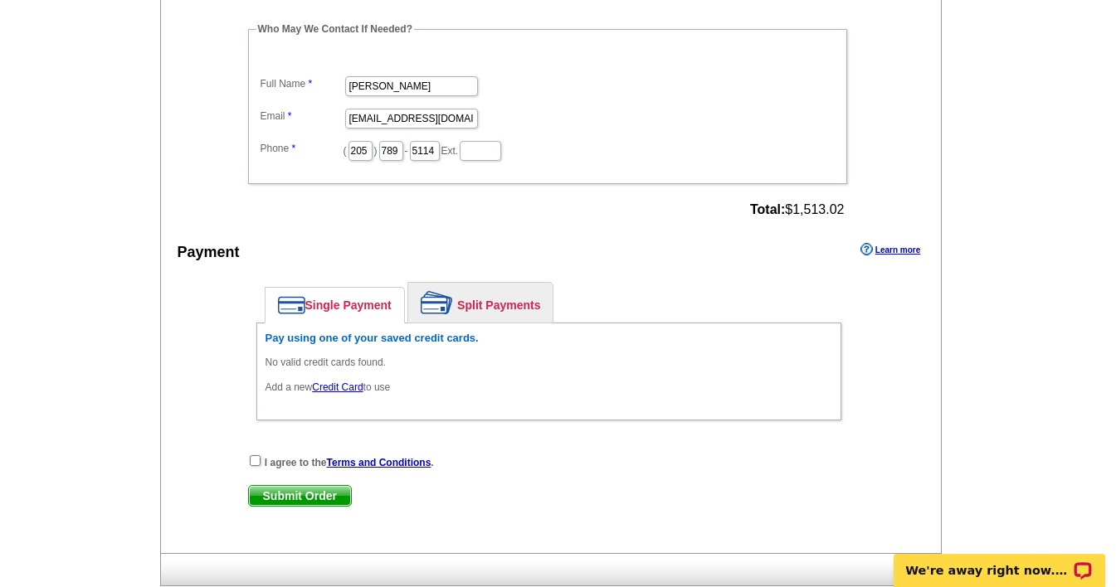
scroll to position [1401, 0]
click at [256, 459] on input "checkbox" at bounding box center [255, 459] width 11 height 11
checkbox input "true"
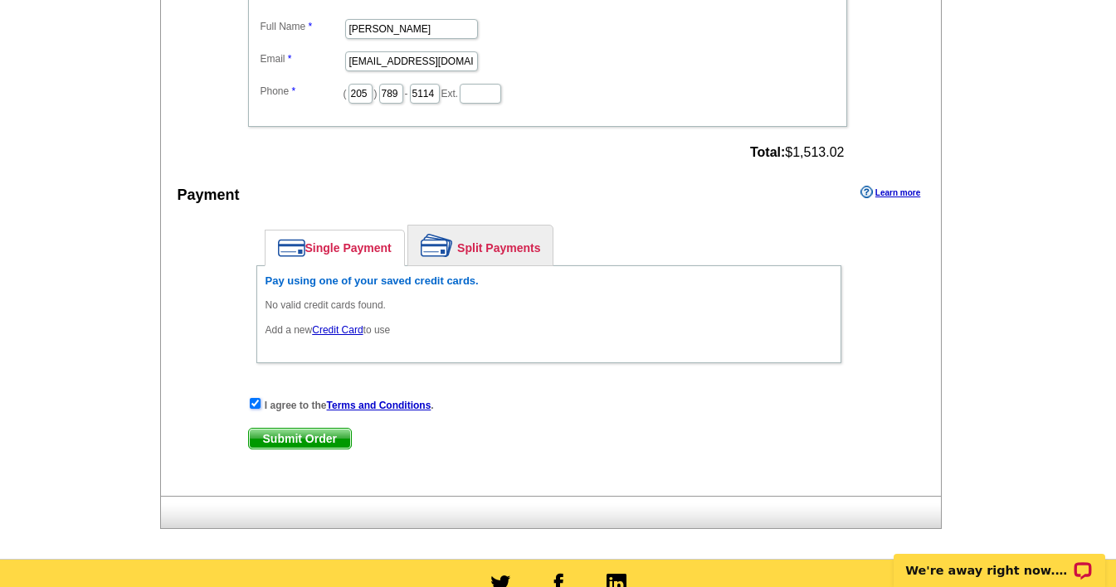
scroll to position [1459, 0]
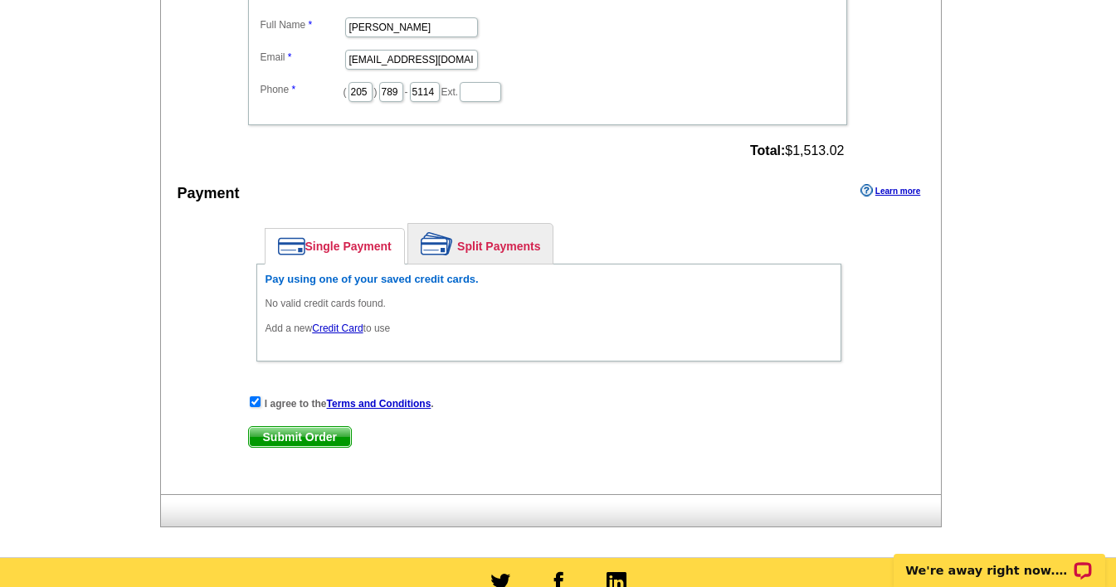
click at [302, 436] on span "Submit Order" at bounding box center [300, 437] width 102 height 20
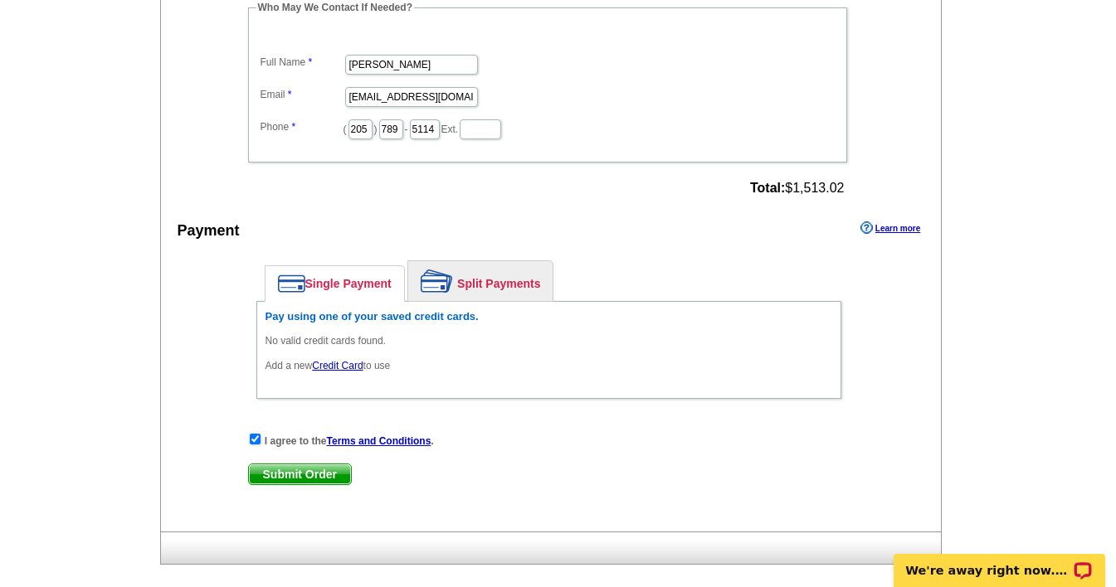
scroll to position [1418, 0]
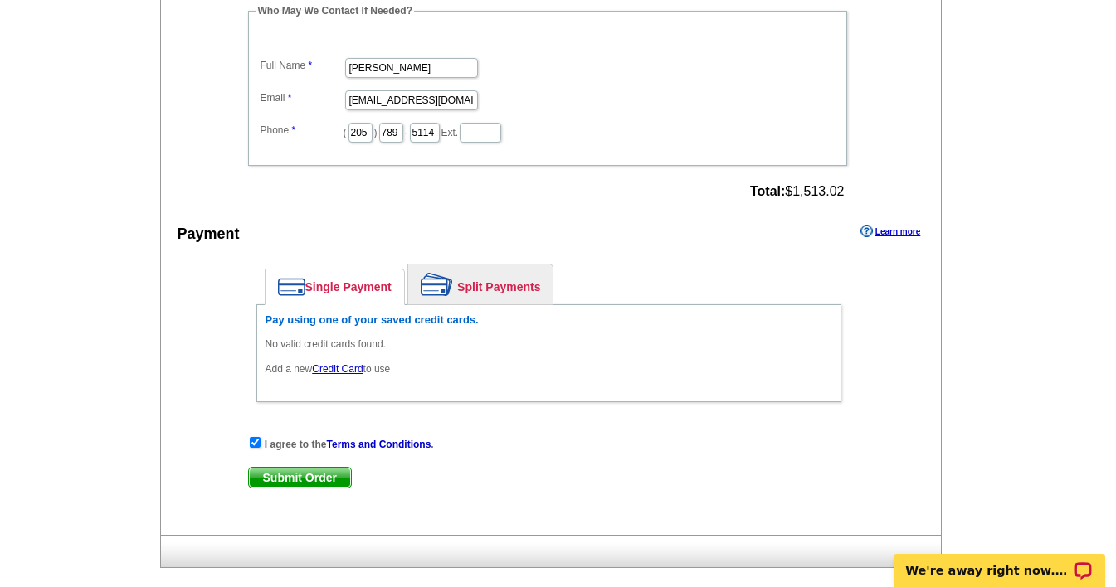
click at [333, 370] on link "Credit Card" at bounding box center [337, 369] width 51 height 12
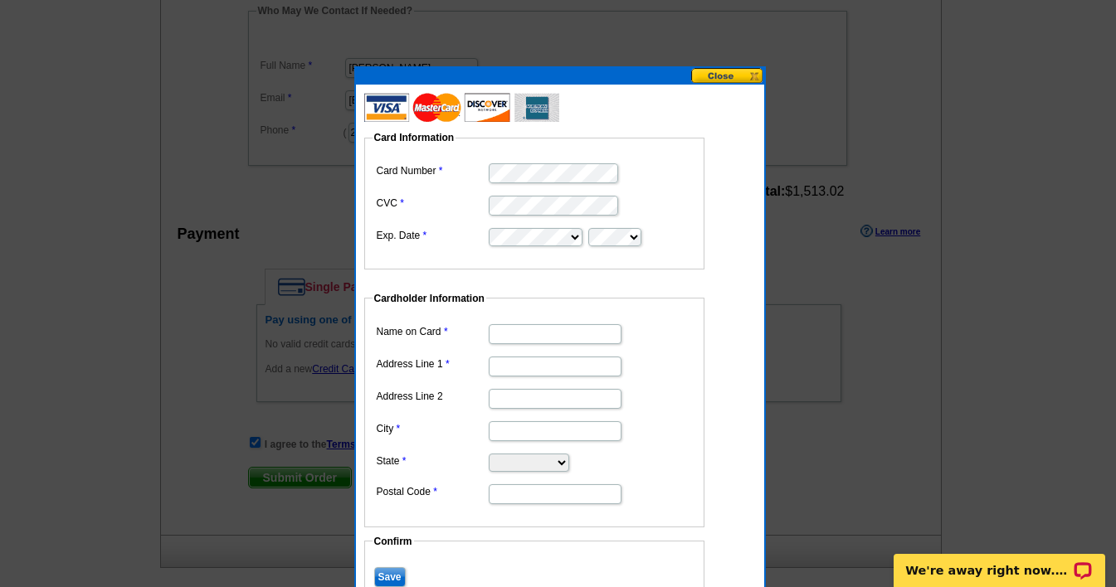
type input "746 Hampden Place Cir"
type input "VESTAVIA HILLS"
select select "AL"
type input "35242"
type input "Vicki Warner"
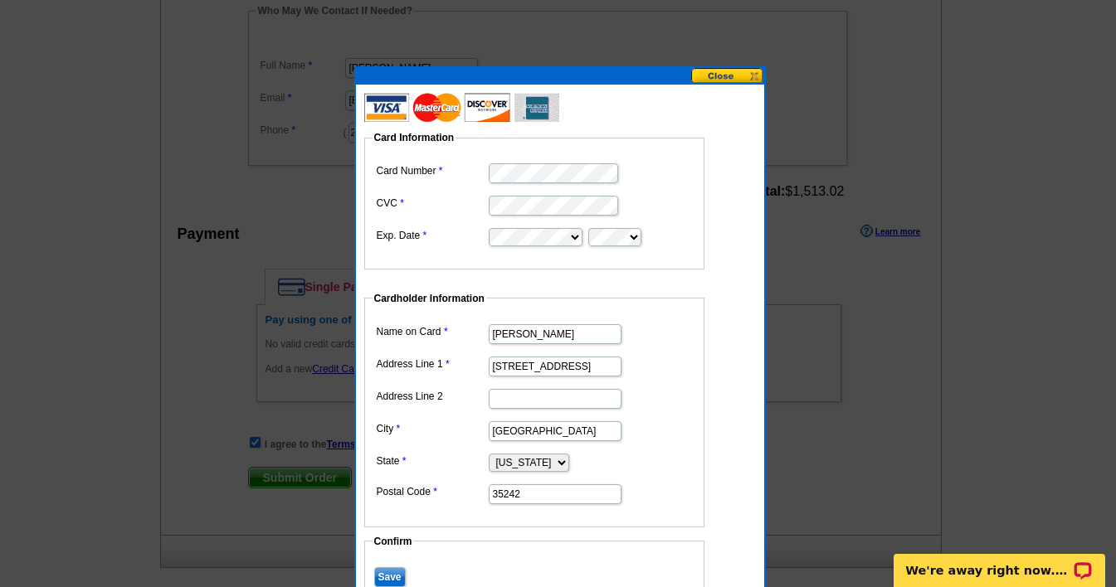
scroll to position [0, 0]
click at [610, 363] on input "746 Hampden Place Cir" at bounding box center [555, 367] width 133 height 20
type input "7"
type input "120 Rosemeade Way"
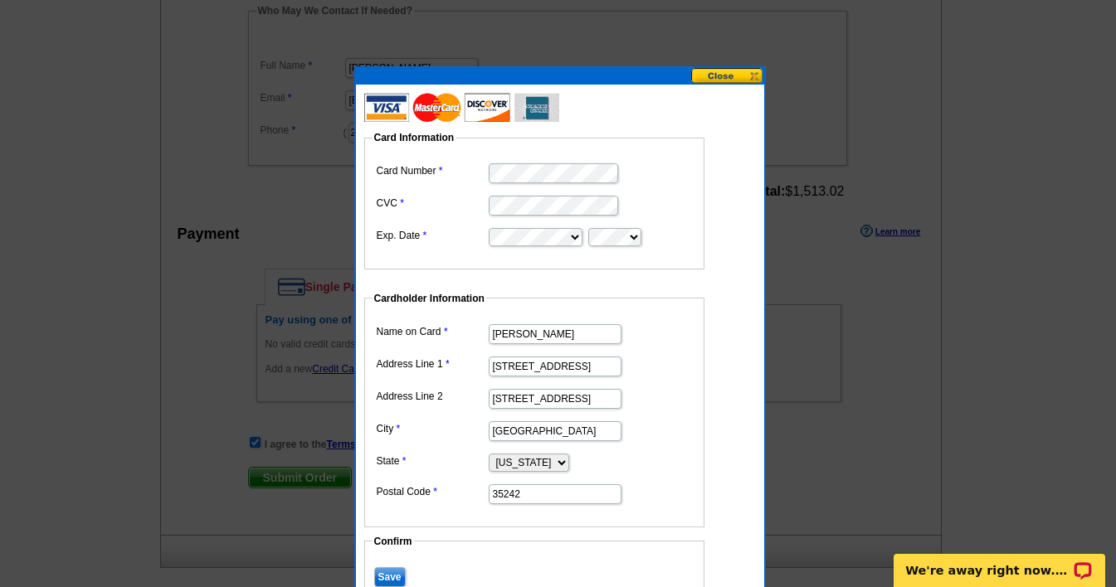
click at [607, 428] on input "VESTAVIA HILLS" at bounding box center [555, 432] width 133 height 20
type input "V"
type input "Acworth"
click at [569, 459] on select "Alabama Alaska Arizona Arkansas California Colorado Connecticut District of Col…" at bounding box center [529, 463] width 80 height 18
select select "GA"
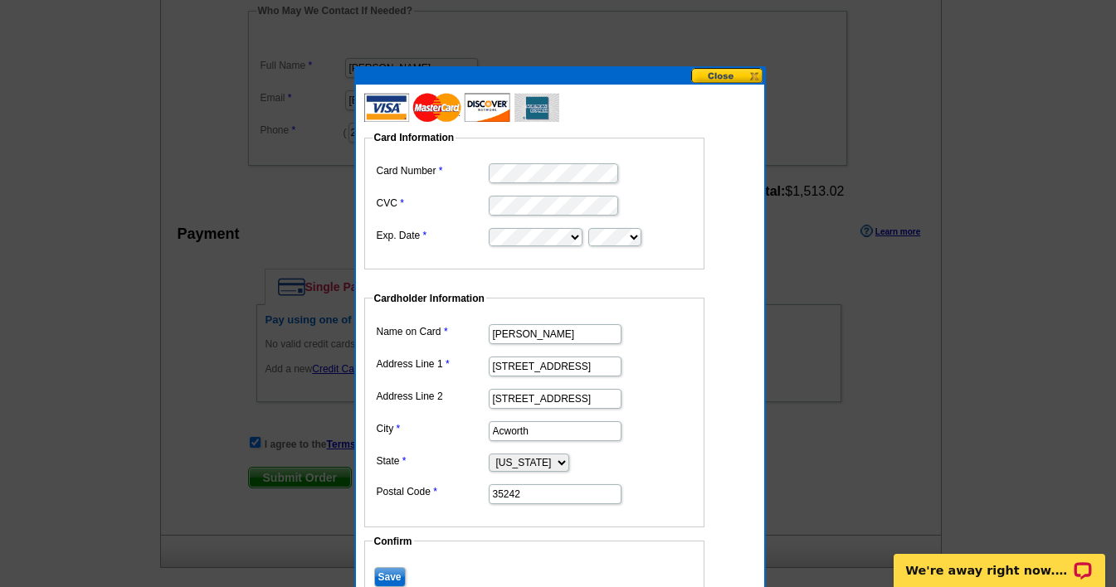
click at [489, 454] on select "Alabama Alaska Arizona Arkansas California Colorado Connecticut District of Col…" at bounding box center [529, 463] width 80 height 18
click at [548, 494] on input "35242" at bounding box center [555, 495] width 133 height 20
type input "30101"
click at [392, 577] on input "Save" at bounding box center [390, 578] width 32 height 20
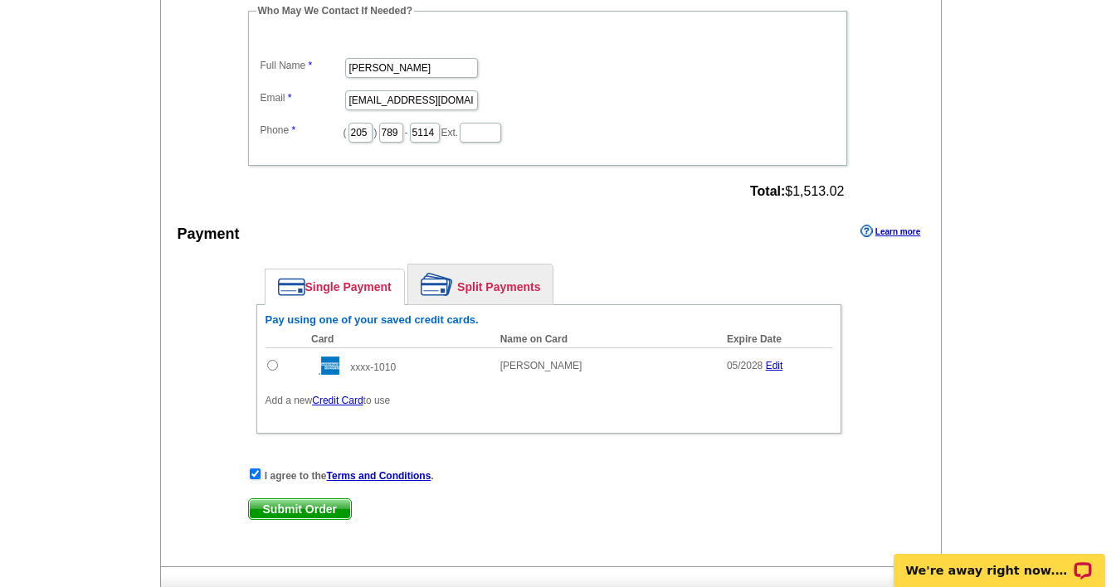
click at [299, 511] on span "Submit Order" at bounding box center [300, 510] width 102 height 20
click at [272, 365] on input "radio" at bounding box center [272, 365] width 11 height 11
radio input "true"
click at [302, 513] on span "Submit Order" at bounding box center [300, 510] width 102 height 20
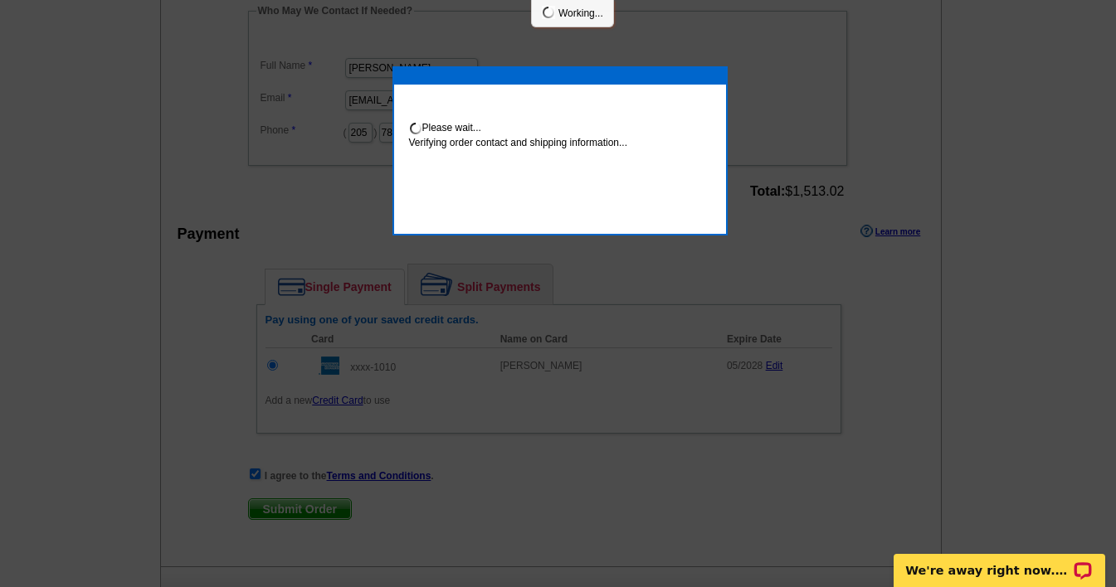
scroll to position [1411, 0]
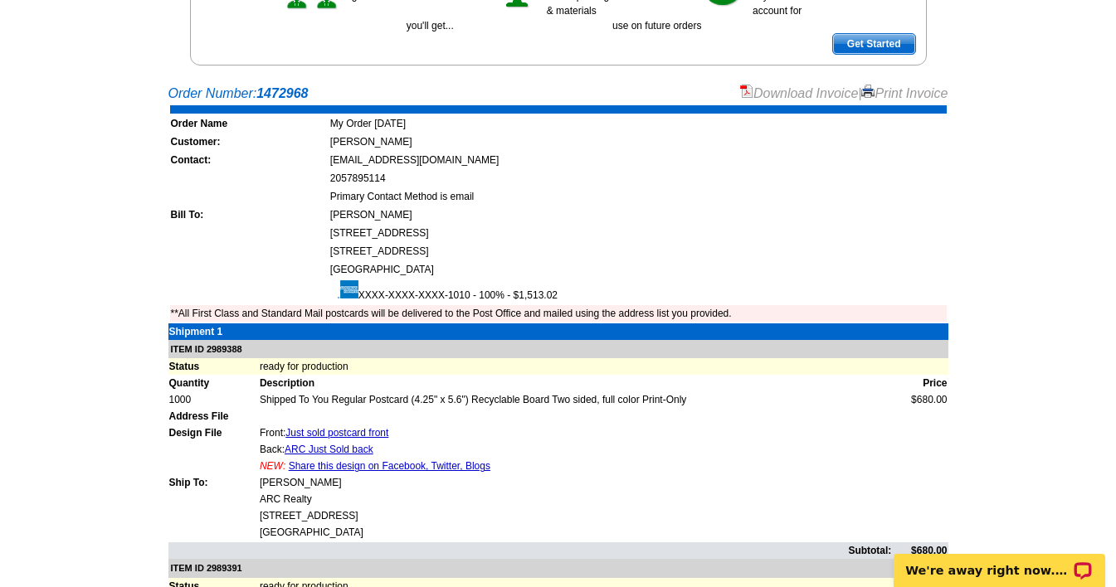
scroll to position [269, 0]
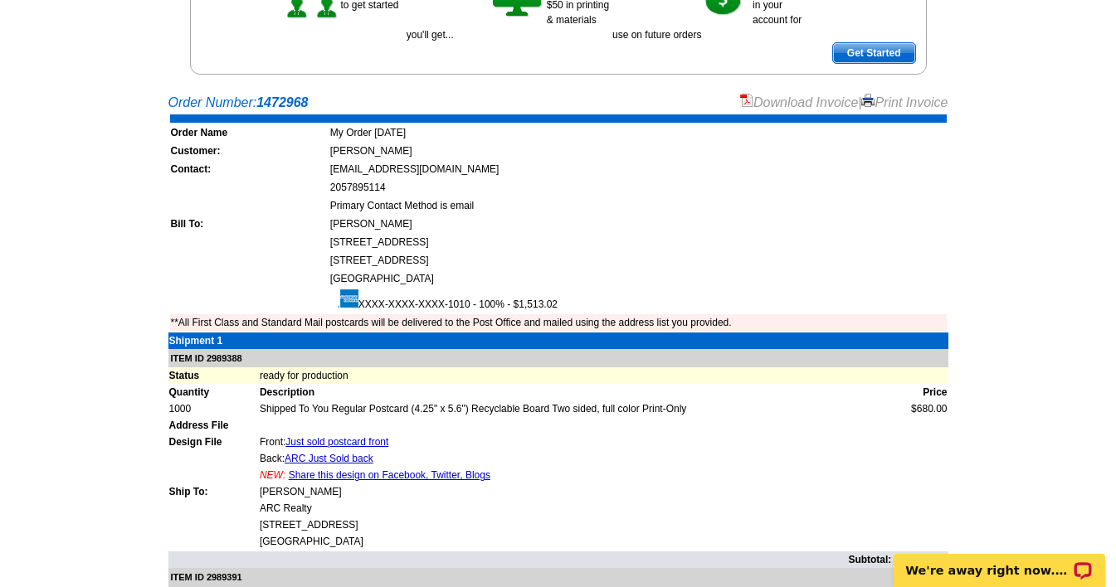
click at [903, 101] on link "Print Invoice" at bounding box center [904, 102] width 86 height 14
